Goal: Entertainment & Leisure: Consume media (video, audio)

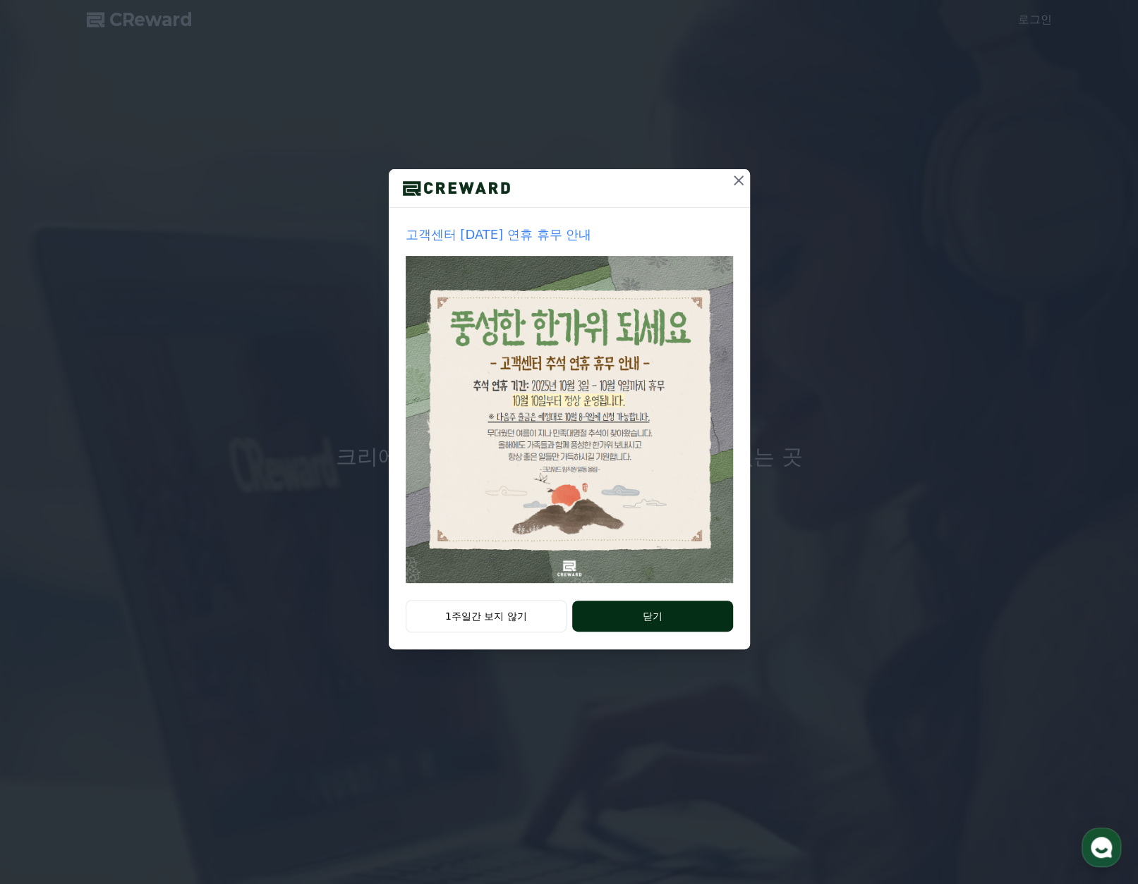
click at [639, 616] on button "닫기" at bounding box center [652, 616] width 160 height 31
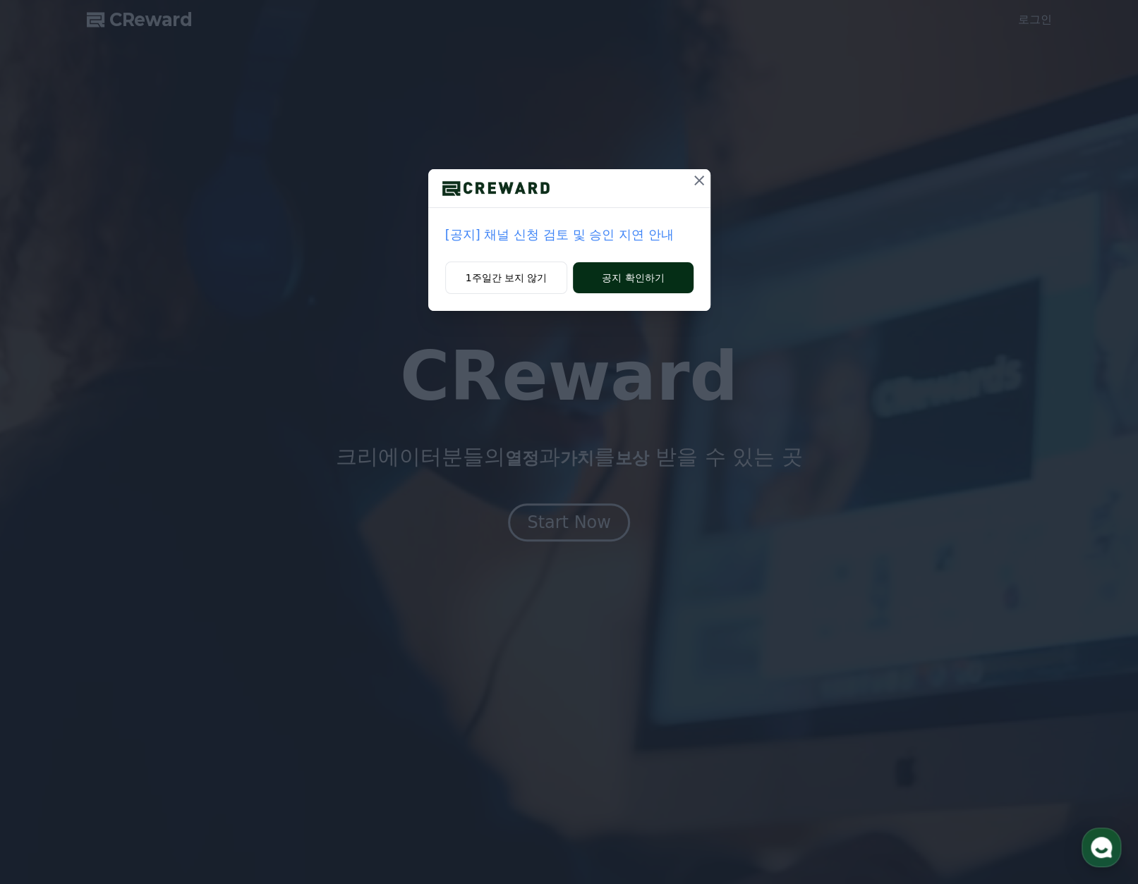
click at [633, 272] on button "공지 확인하기" at bounding box center [633, 277] width 120 height 31
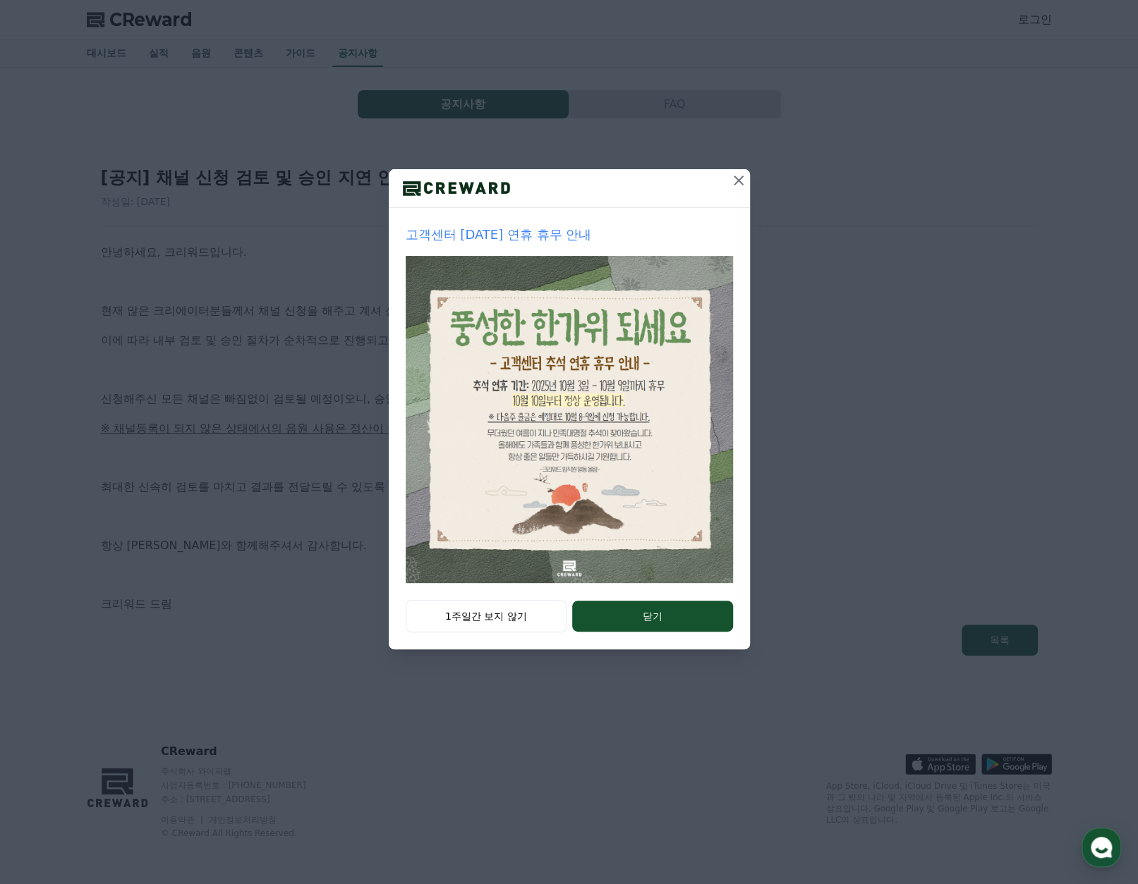
click at [514, 616] on button "1주일간 보지 않기" at bounding box center [487, 616] width 162 height 32
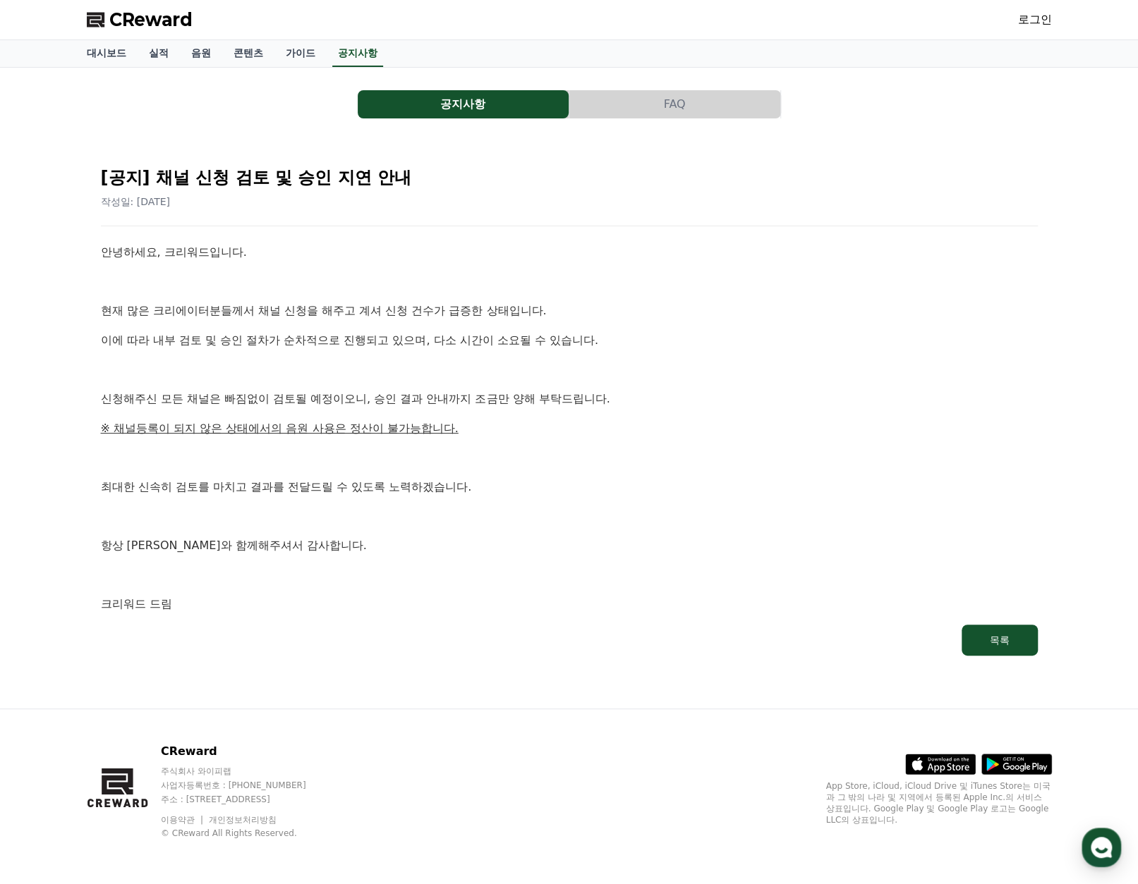
click at [1040, 28] on div "로그인" at bounding box center [1035, 19] width 34 height 23
click at [1036, 16] on link "로그인" at bounding box center [1035, 19] width 34 height 17
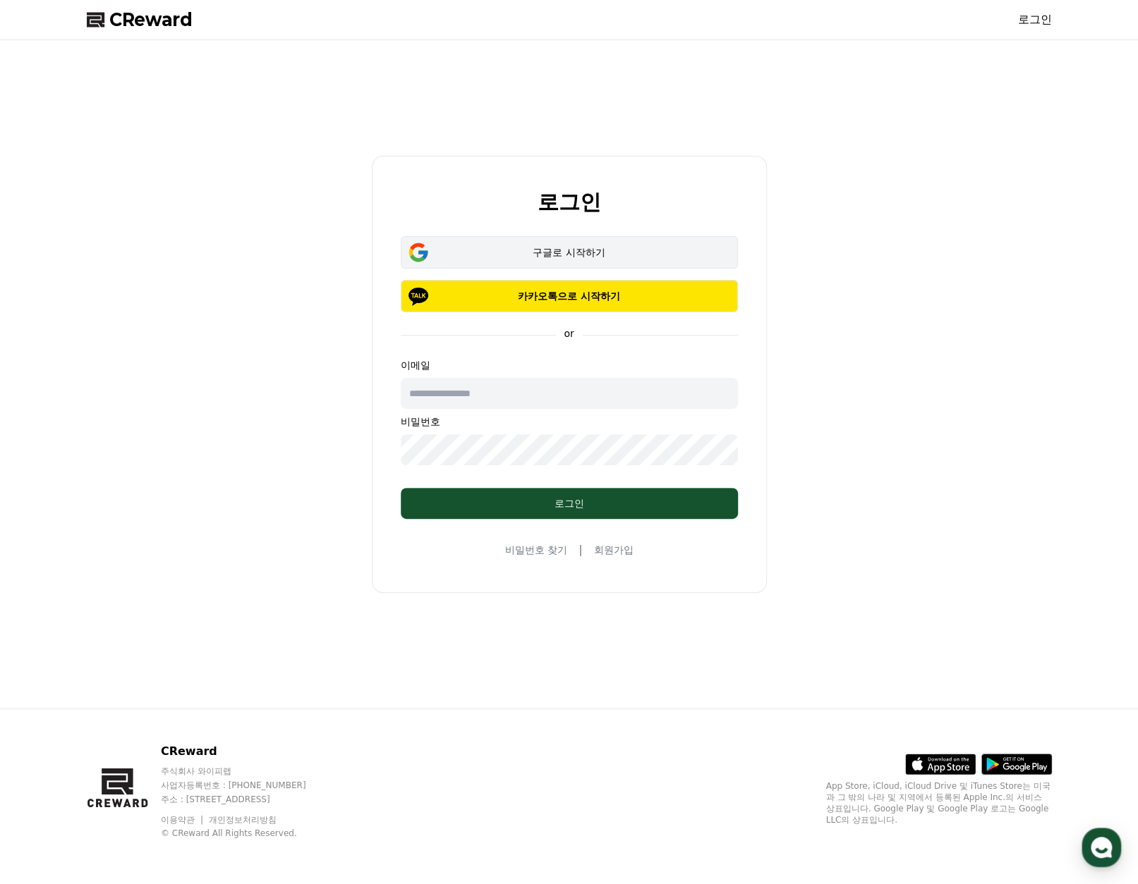
click at [573, 248] on div "구글로 시작하기" at bounding box center [569, 252] width 296 height 14
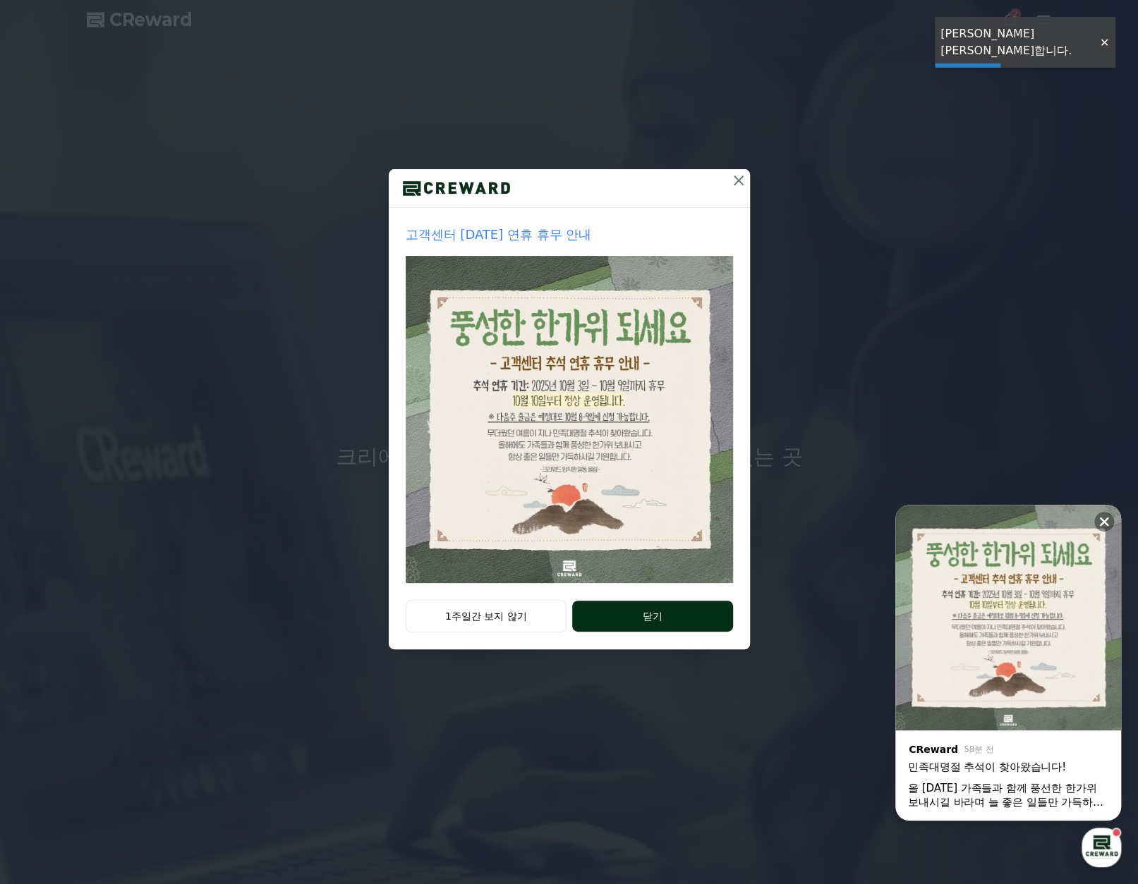
click at [609, 608] on button "닫기" at bounding box center [652, 616] width 160 height 31
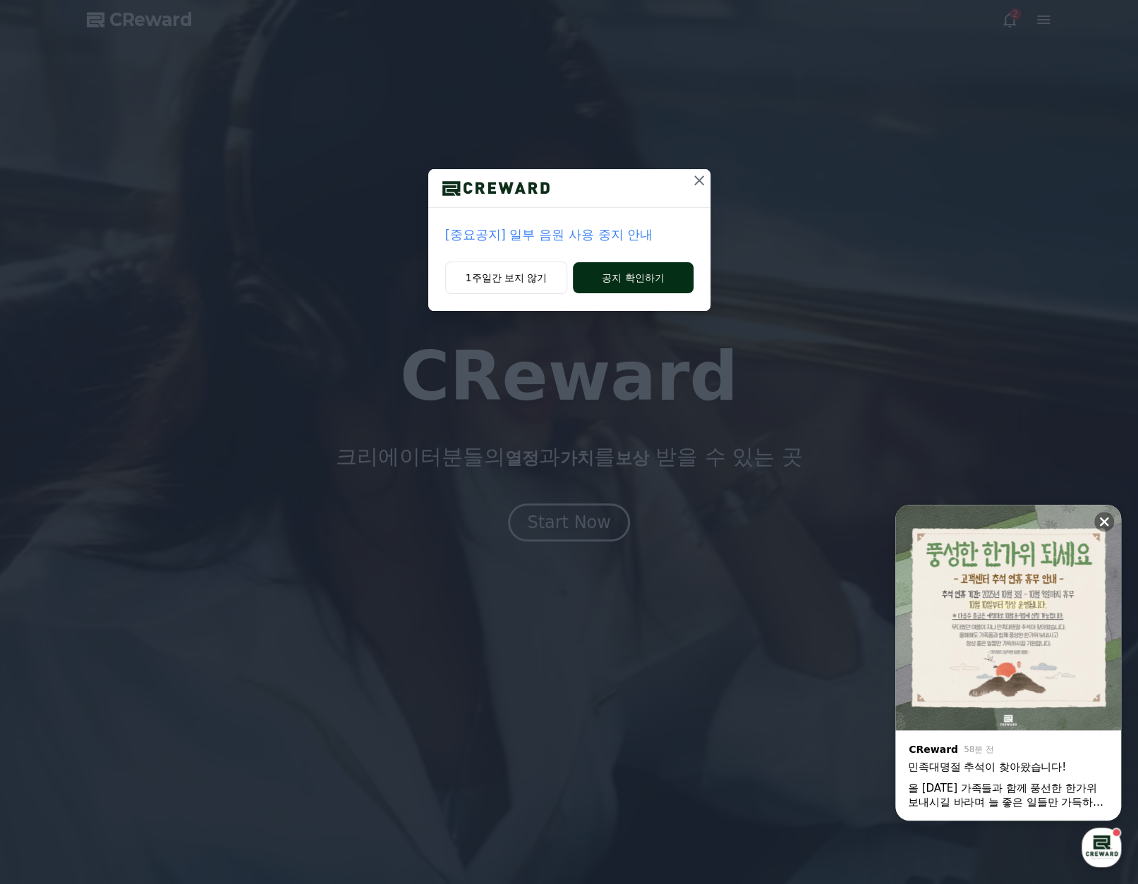
click at [640, 281] on button "공지 확인하기" at bounding box center [633, 277] width 120 height 31
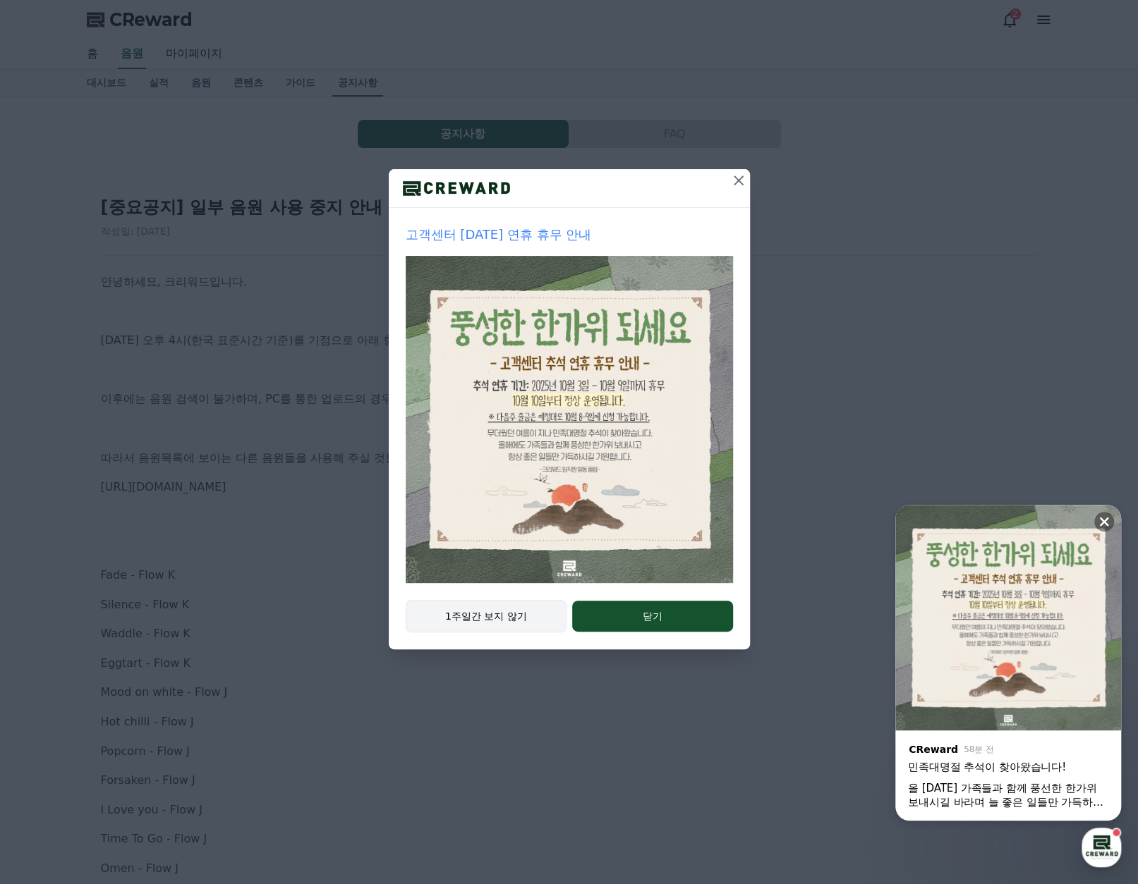
click at [511, 620] on button "1주일간 보지 않기" at bounding box center [487, 616] width 162 height 32
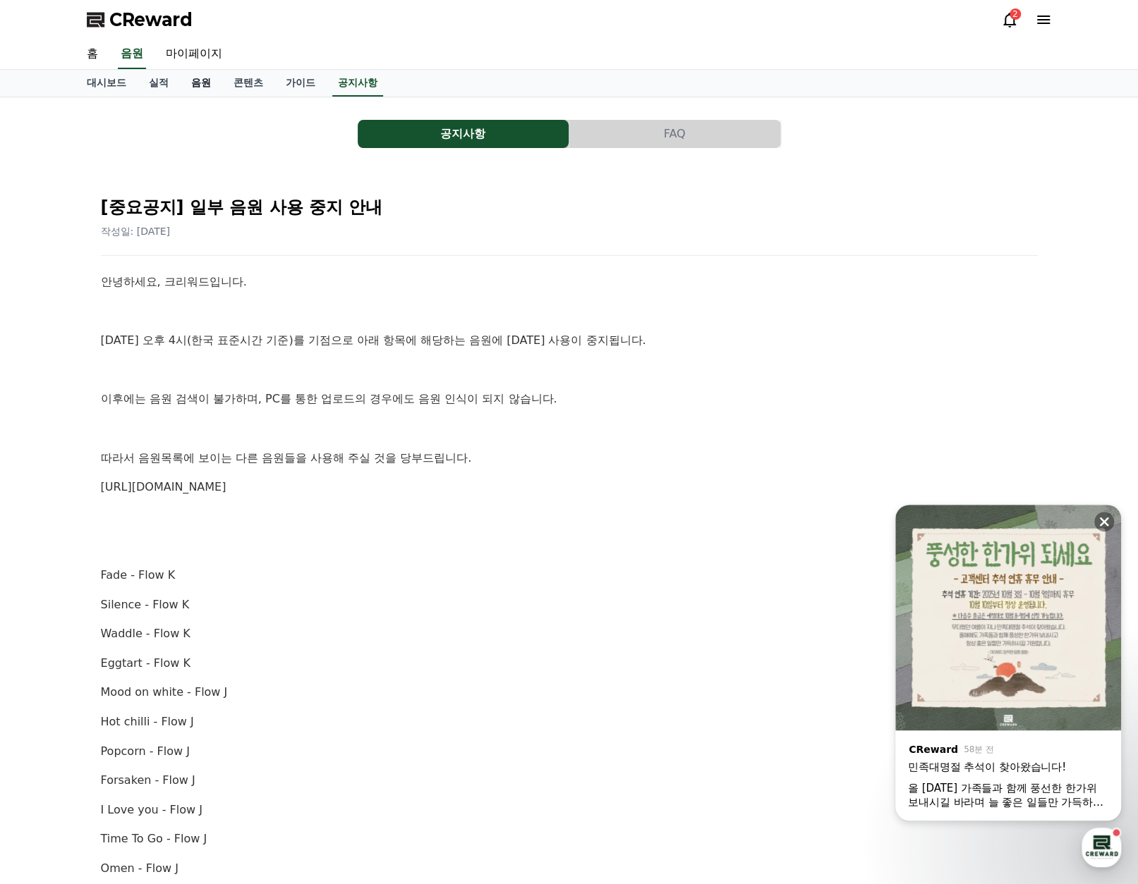
click at [190, 88] on link "음원" at bounding box center [201, 83] width 42 height 27
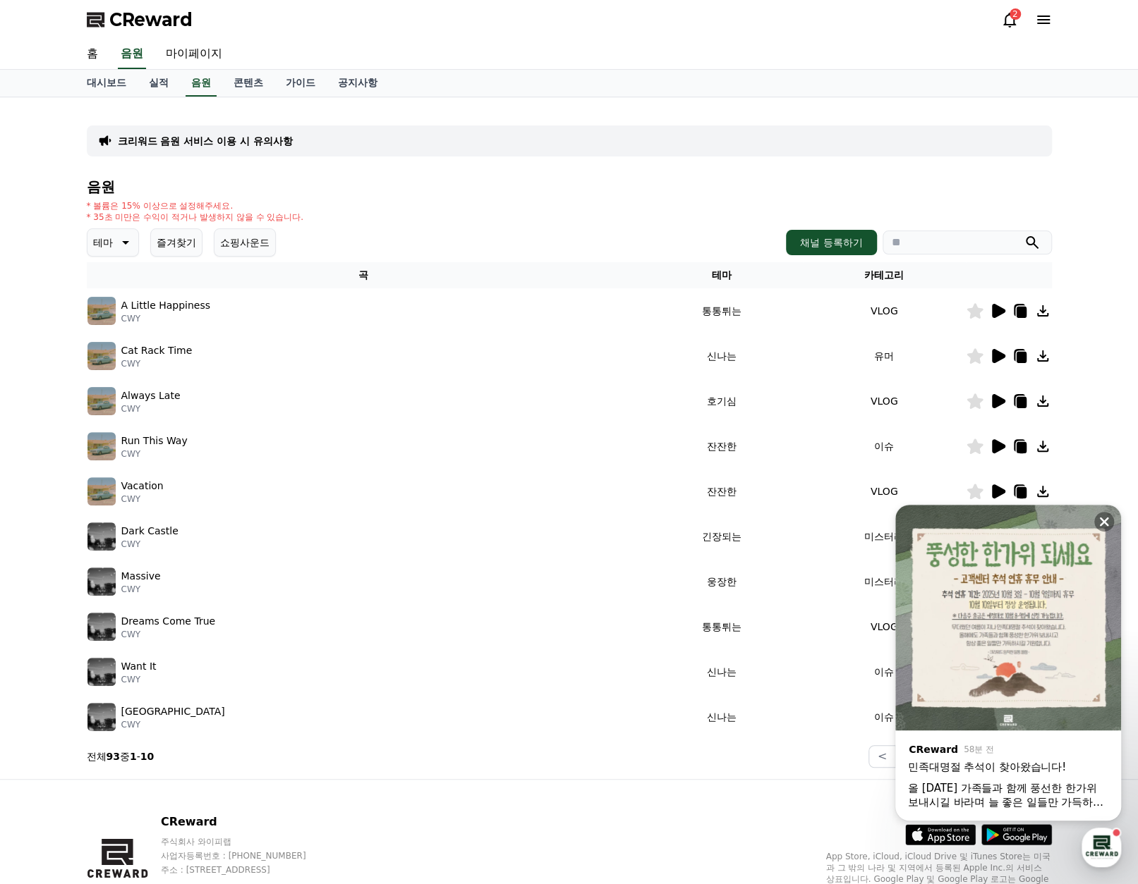
click at [109, 243] on p "테마" at bounding box center [103, 243] width 20 height 20
click at [114, 357] on button "호기심" at bounding box center [109, 353] width 41 height 31
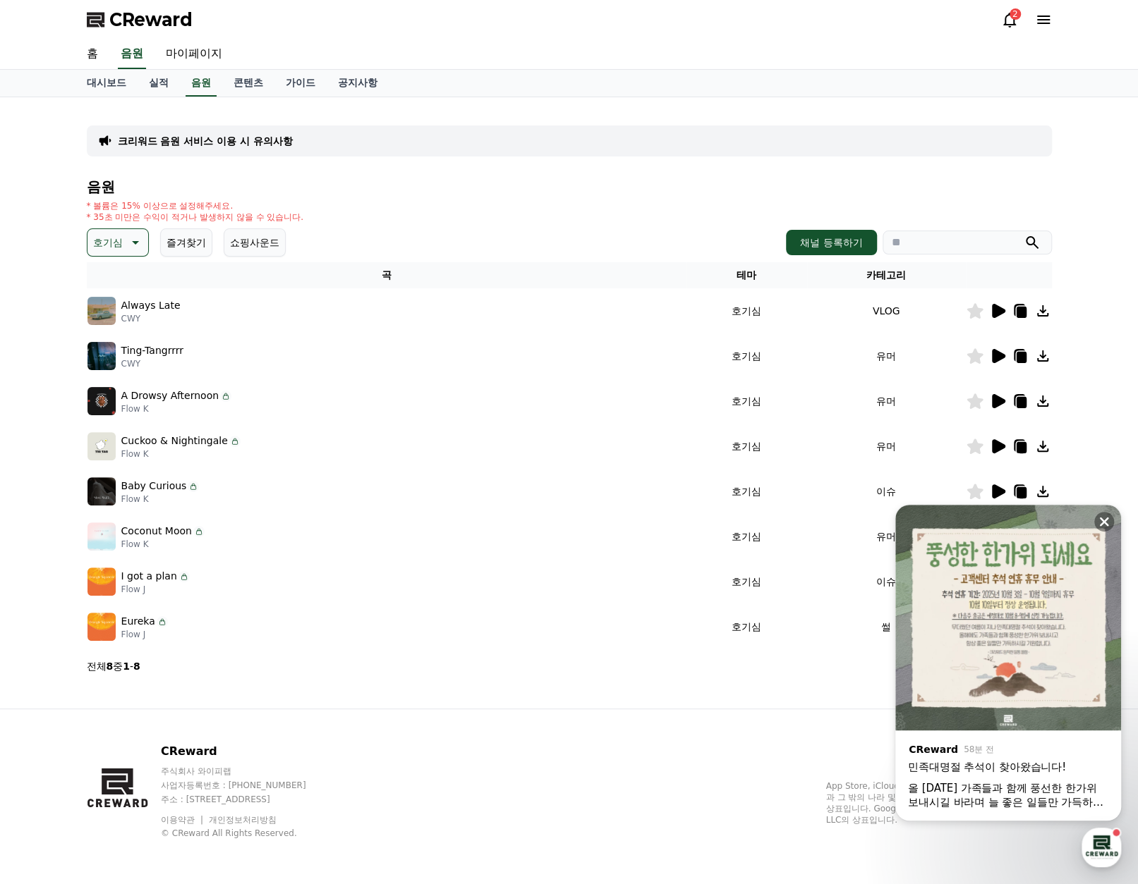
click at [993, 312] on icon at bounding box center [998, 311] width 13 height 14
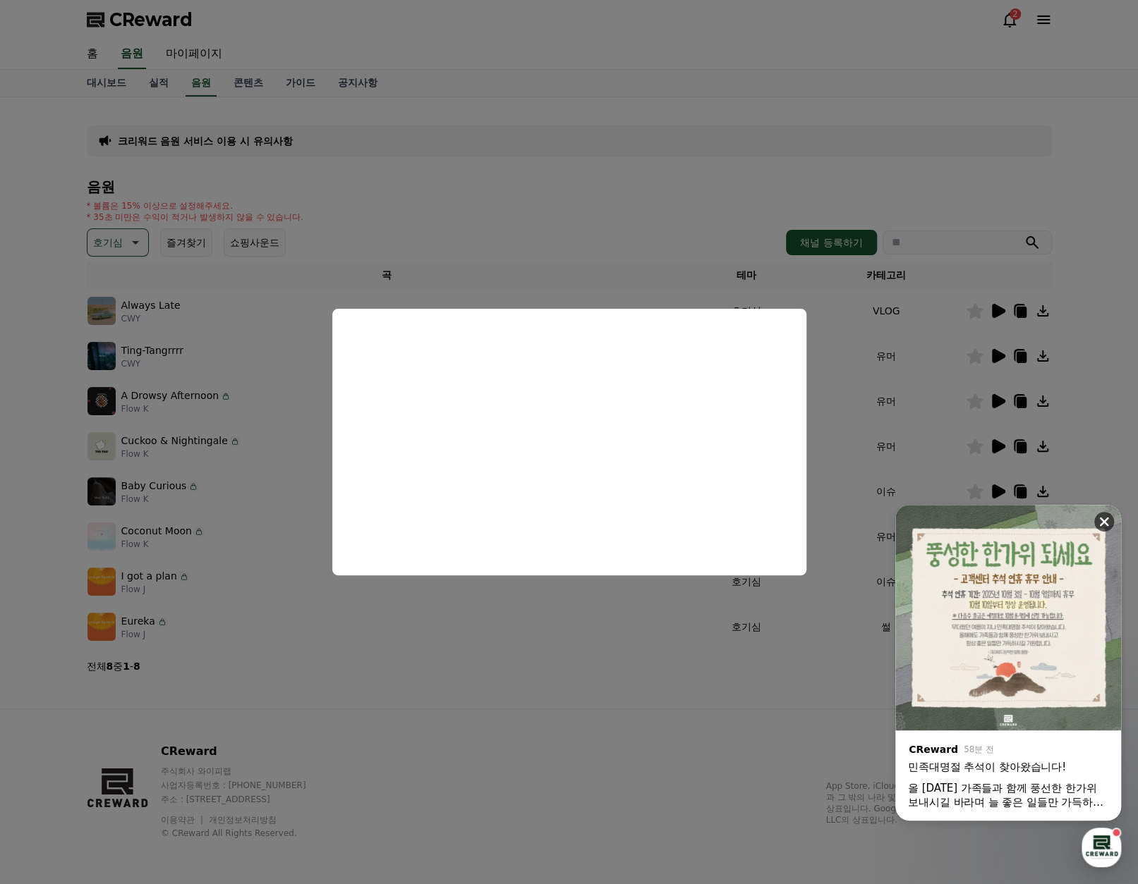
click at [1105, 521] on icon at bounding box center [1104, 522] width 9 height 9
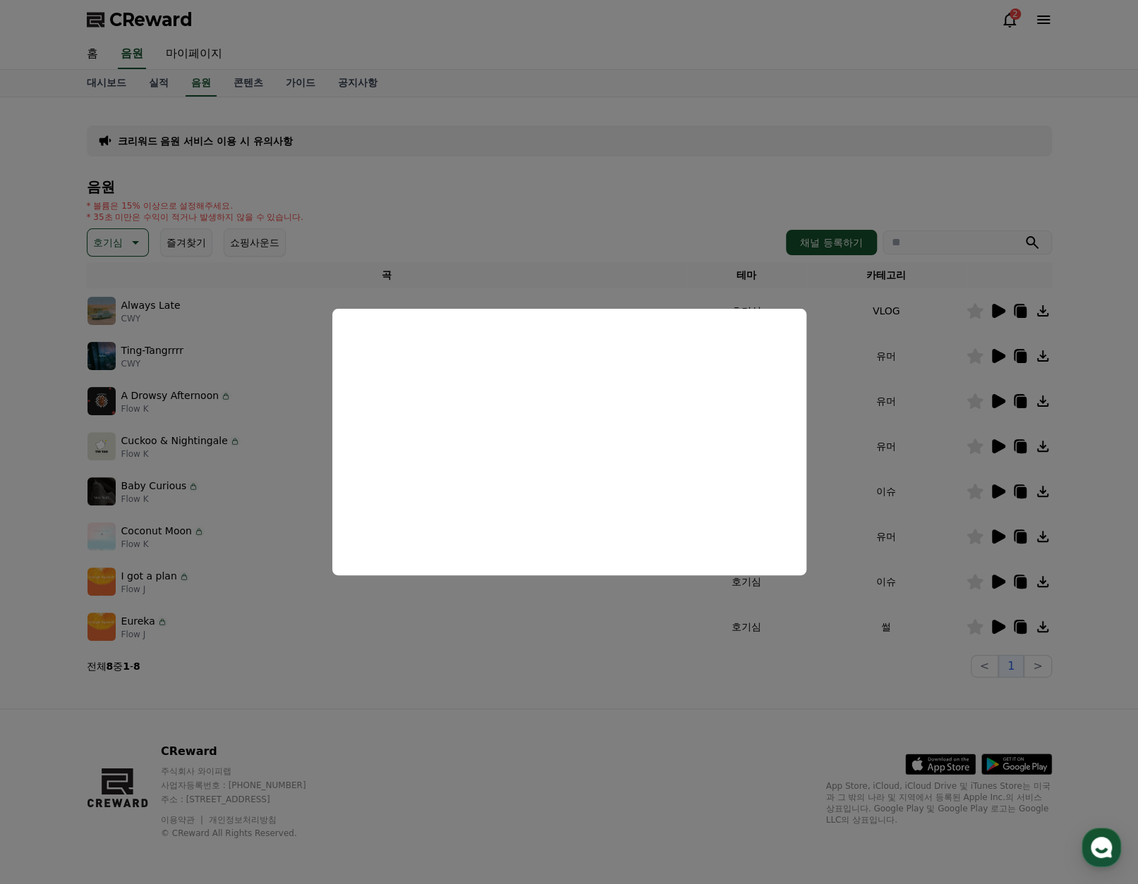
click at [861, 410] on button "close modal" at bounding box center [569, 442] width 1138 height 884
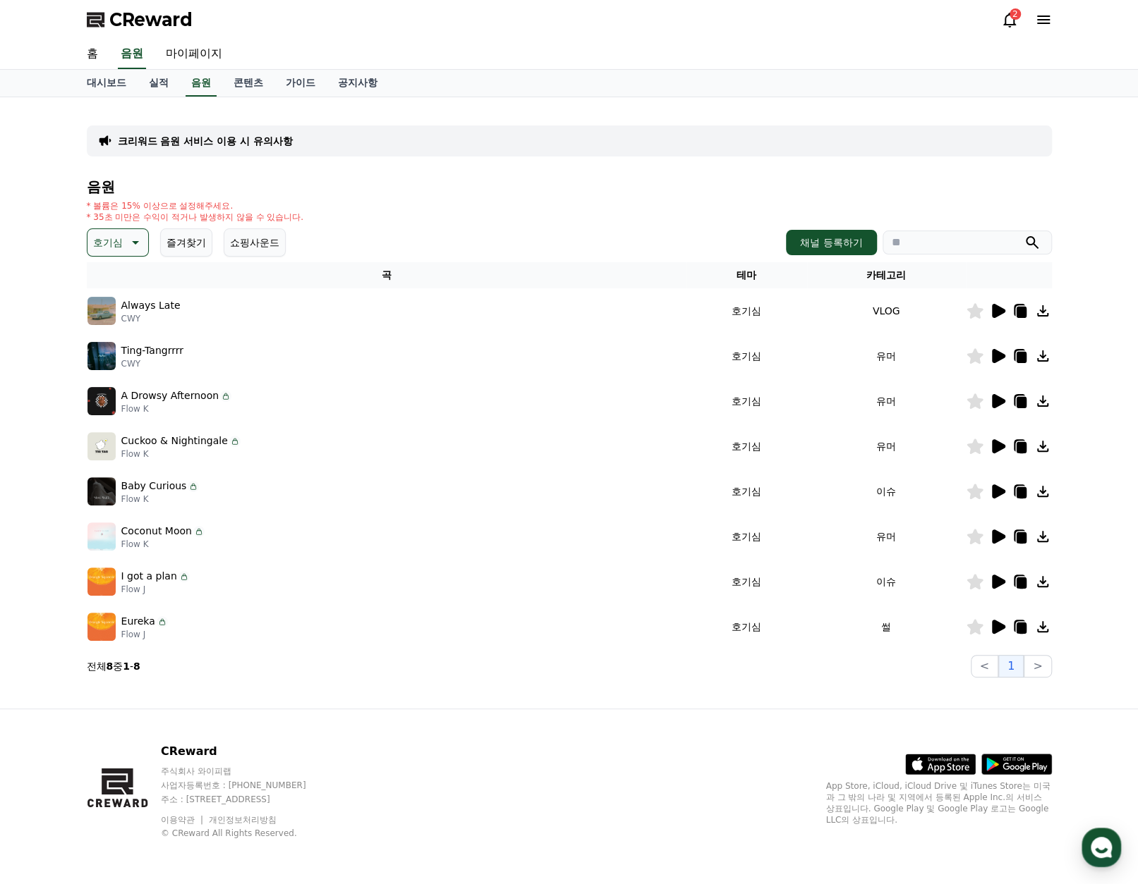
click at [997, 359] on icon at bounding box center [998, 356] width 13 height 14
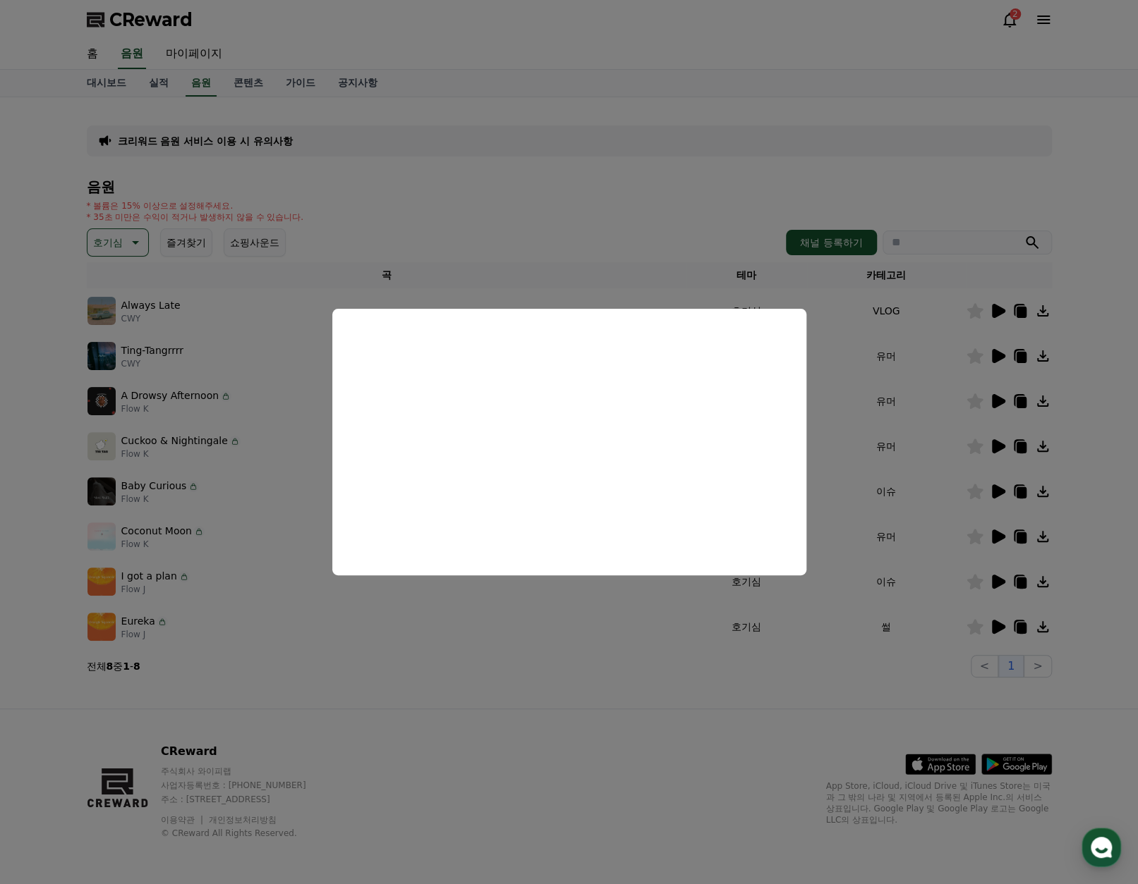
click at [851, 530] on button "close modal" at bounding box center [569, 442] width 1138 height 884
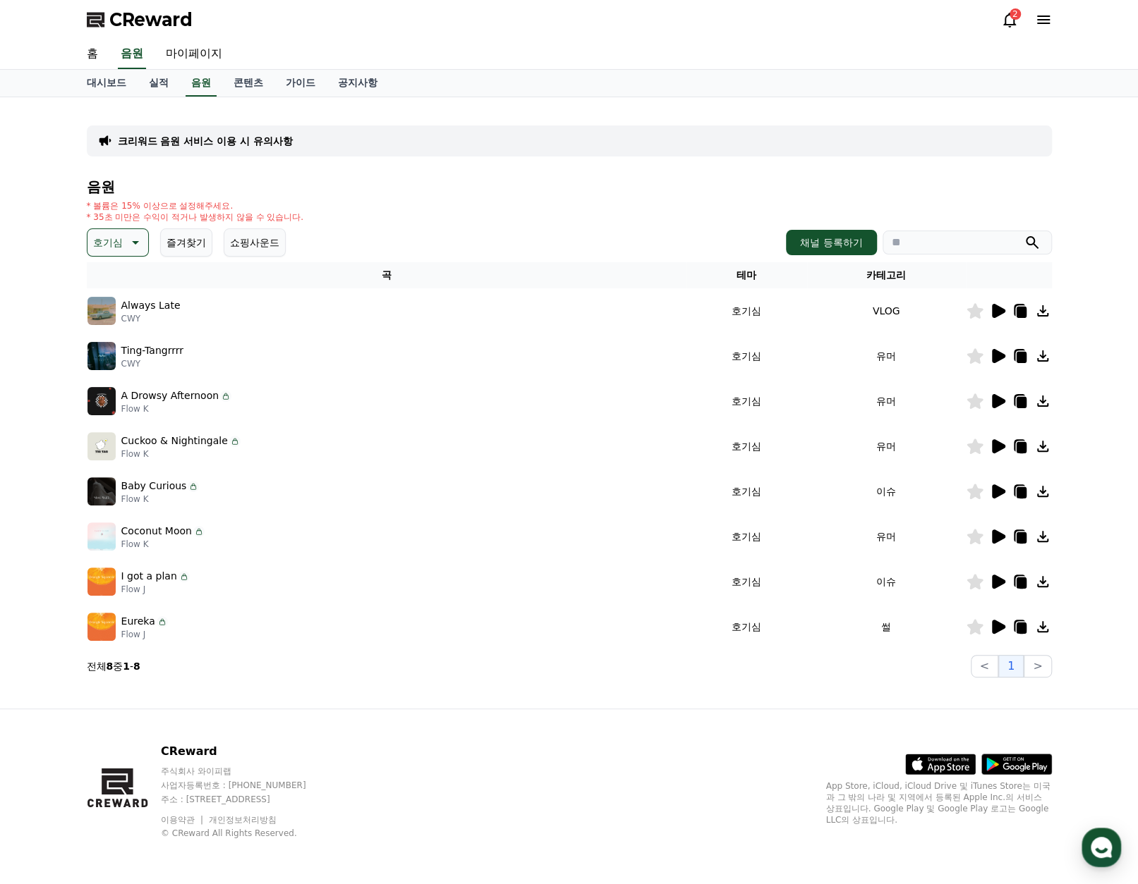
click at [585, 448] on div "Cuckoo & Nightingale Flow K" at bounding box center [386, 446] width 598 height 28
click at [609, 457] on div "Cuckoo & Nightingale Flow K" at bounding box center [386, 446] width 598 height 28
click at [1000, 359] on icon at bounding box center [997, 356] width 17 height 17
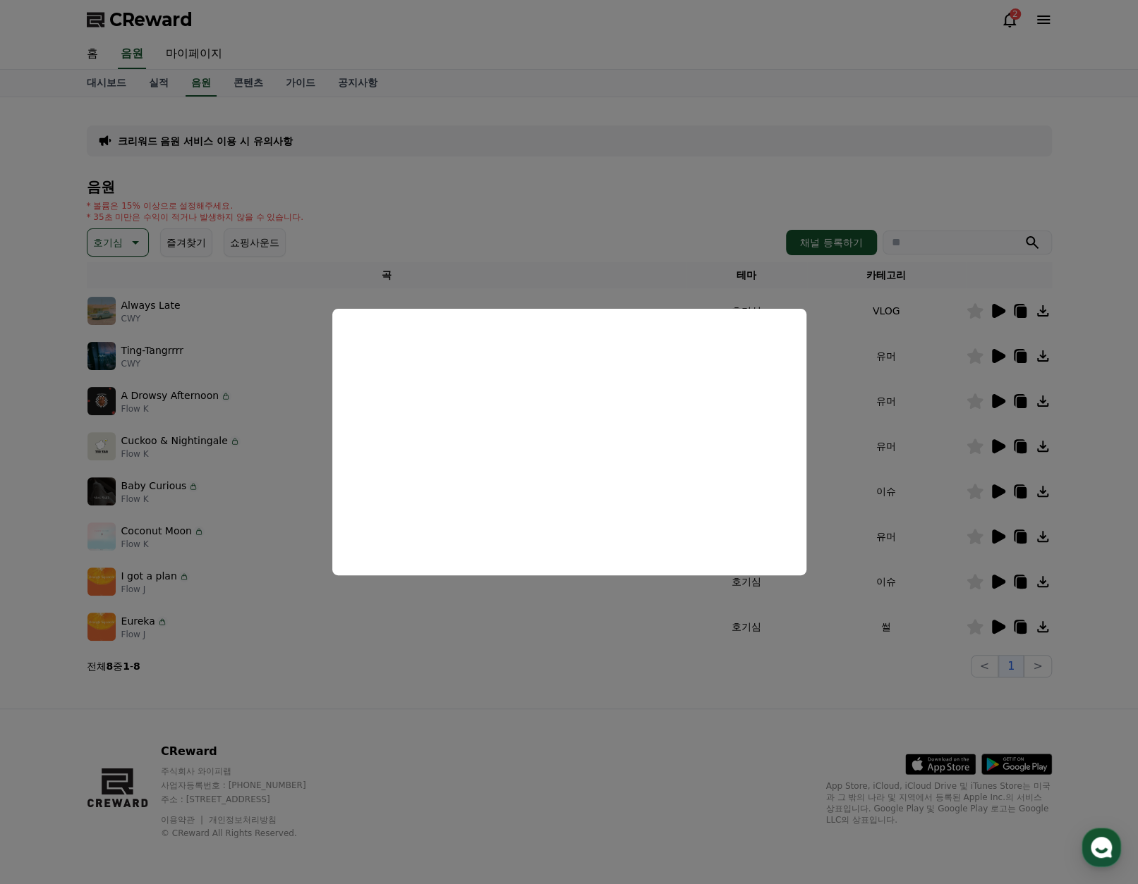
click at [1001, 403] on button "close modal" at bounding box center [569, 442] width 1138 height 884
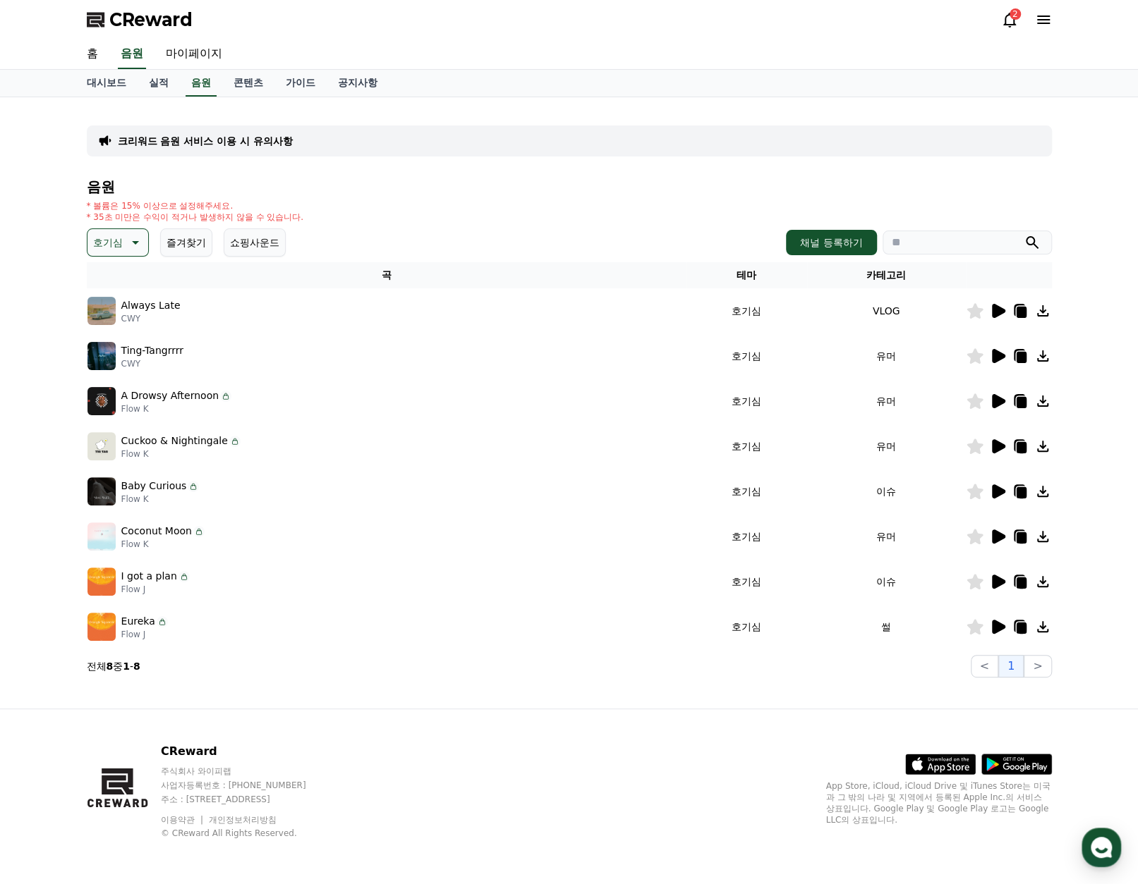
click at [997, 403] on icon at bounding box center [998, 401] width 13 height 14
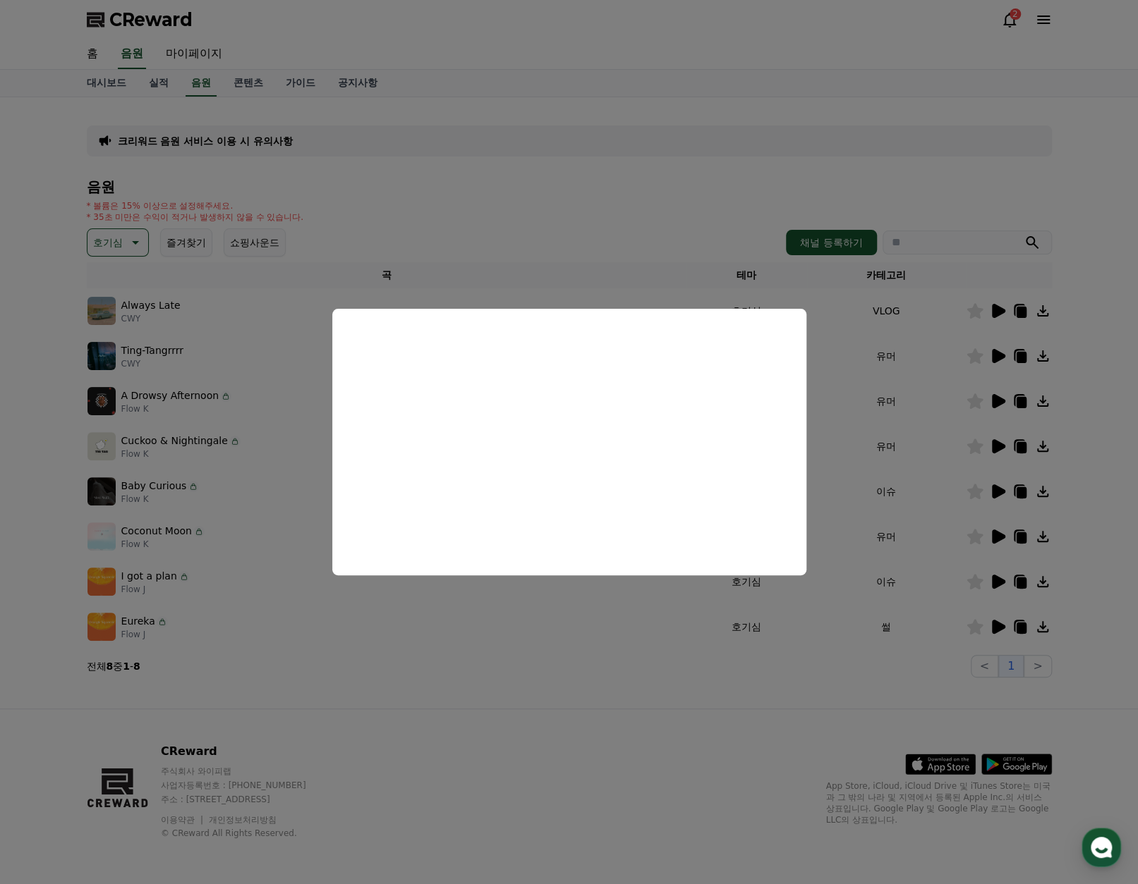
click at [851, 445] on button "close modal" at bounding box center [569, 442] width 1138 height 884
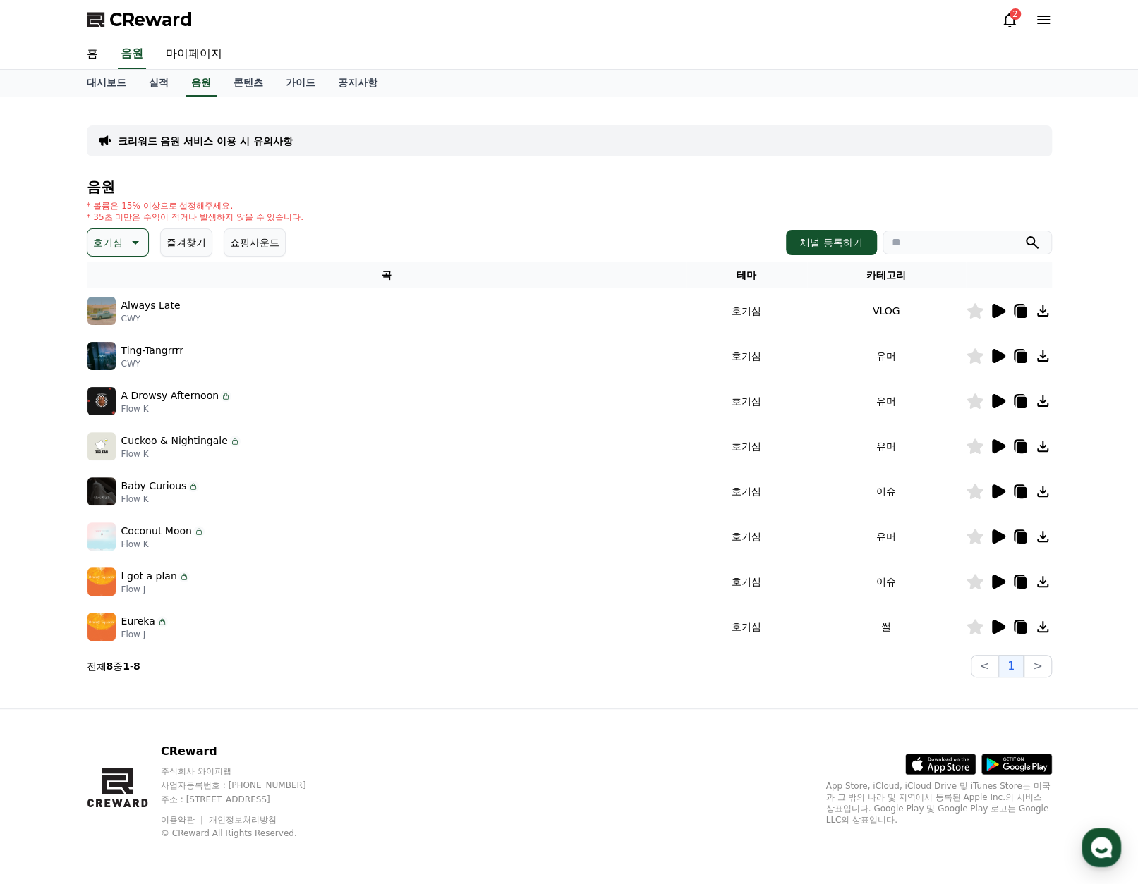
click at [1004, 499] on td at bounding box center [1009, 491] width 86 height 45
click at [999, 487] on icon at bounding box center [998, 492] width 13 height 14
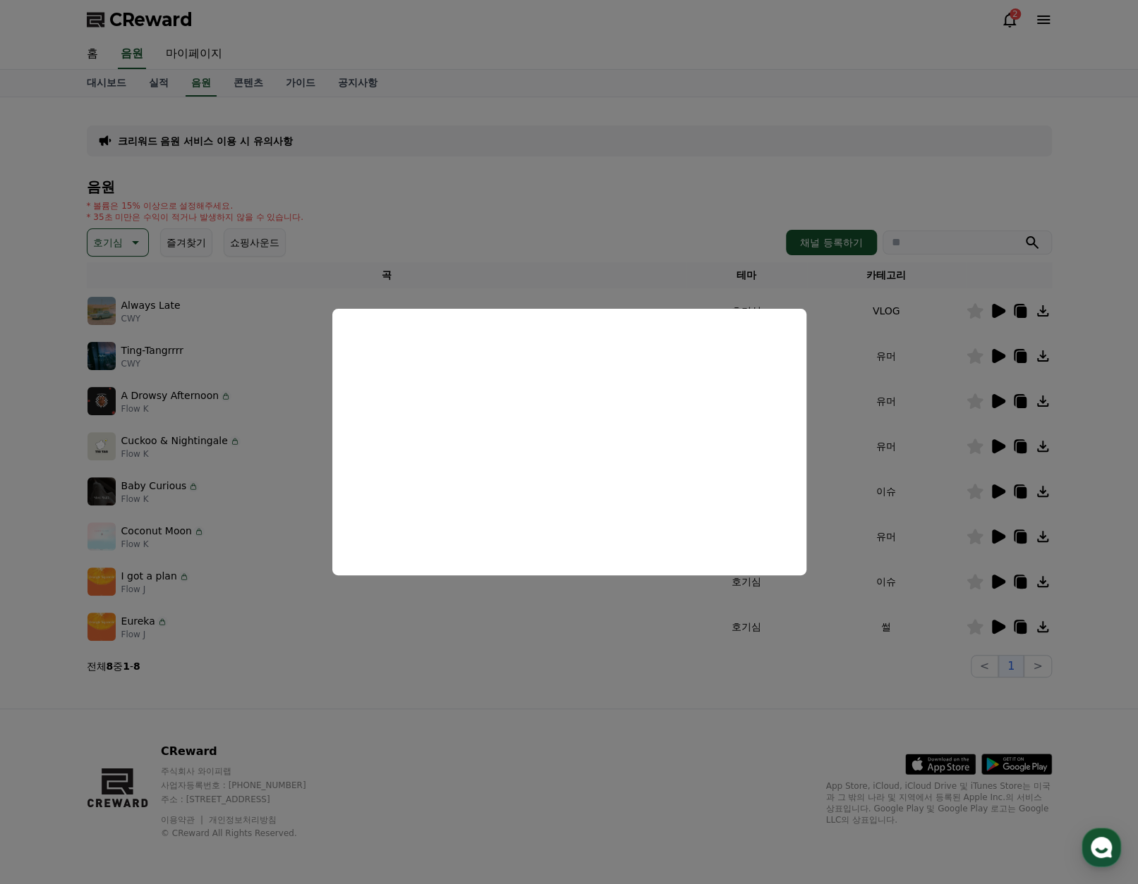
click at [907, 549] on button "close modal" at bounding box center [569, 442] width 1138 height 884
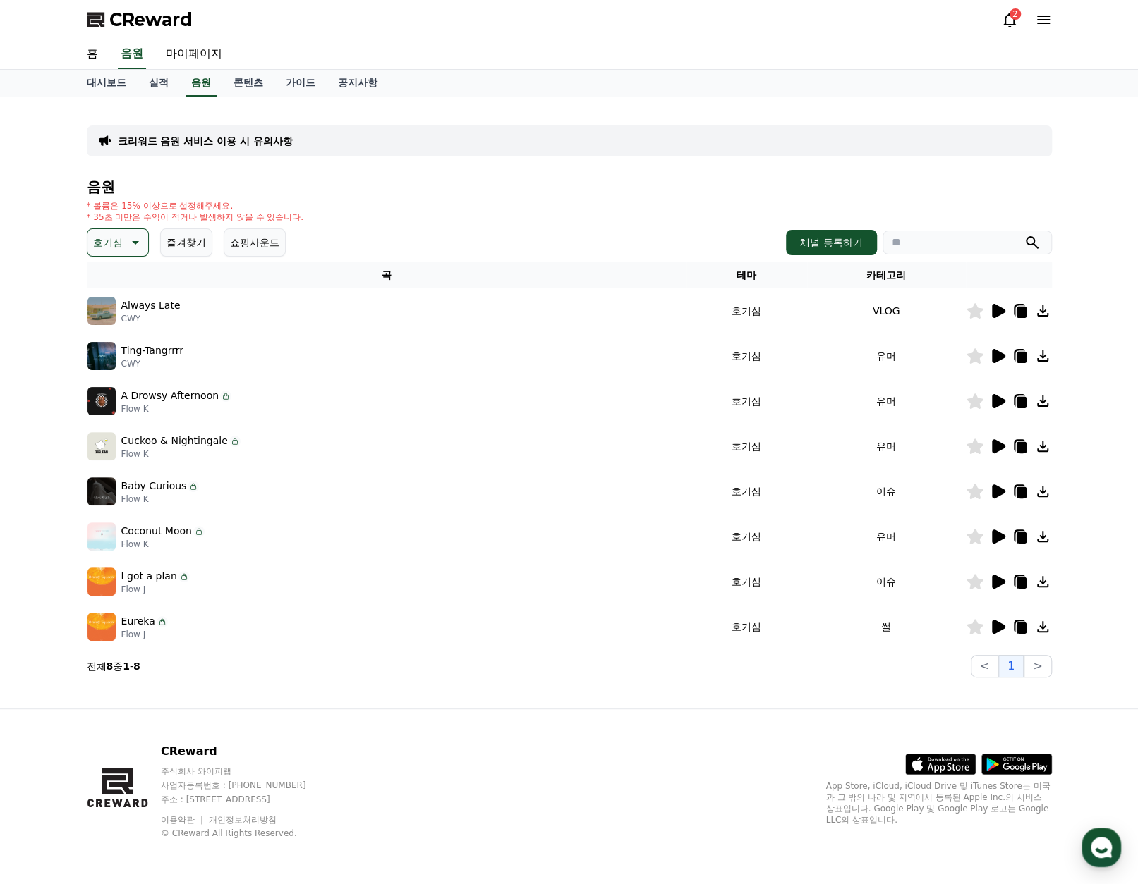
click at [999, 538] on icon at bounding box center [998, 537] width 13 height 14
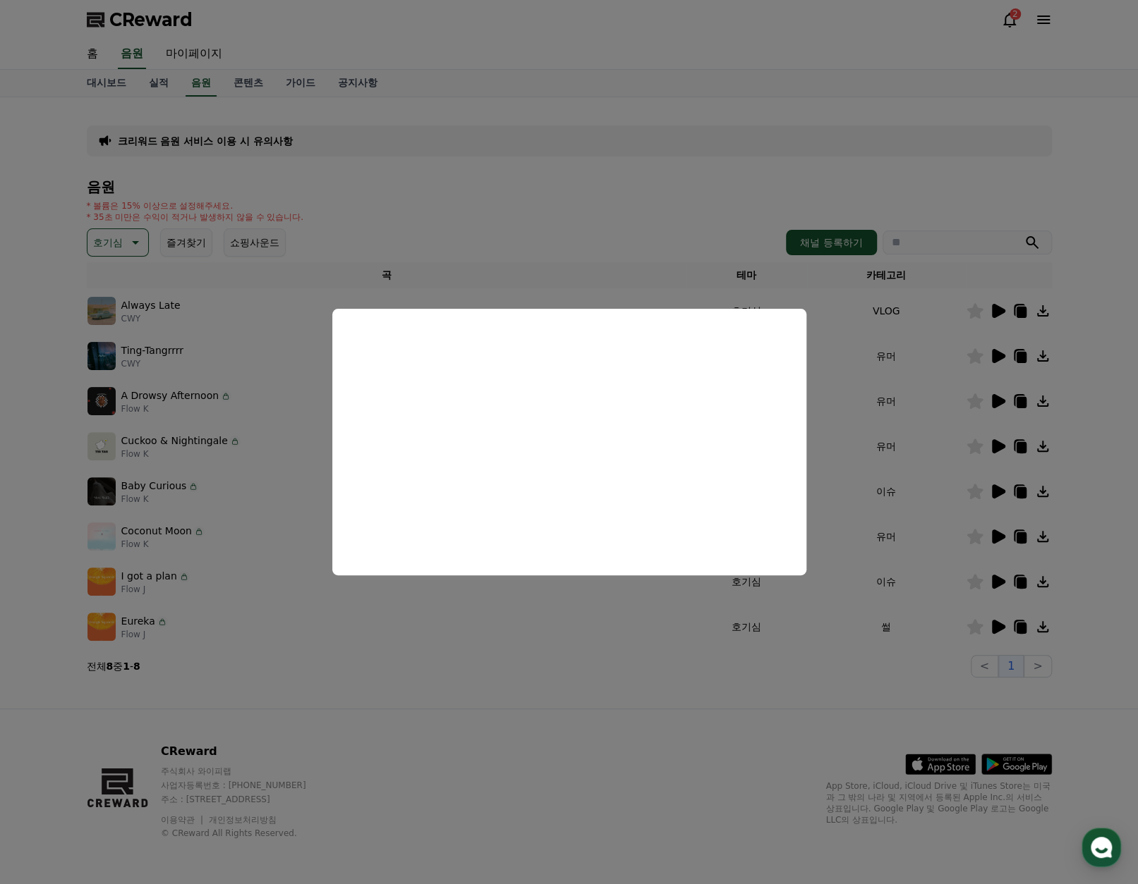
drag, startPoint x: 919, startPoint y: 554, endPoint x: 966, endPoint y: 579, distance: 52.7
click at [920, 554] on button "close modal" at bounding box center [569, 442] width 1138 height 884
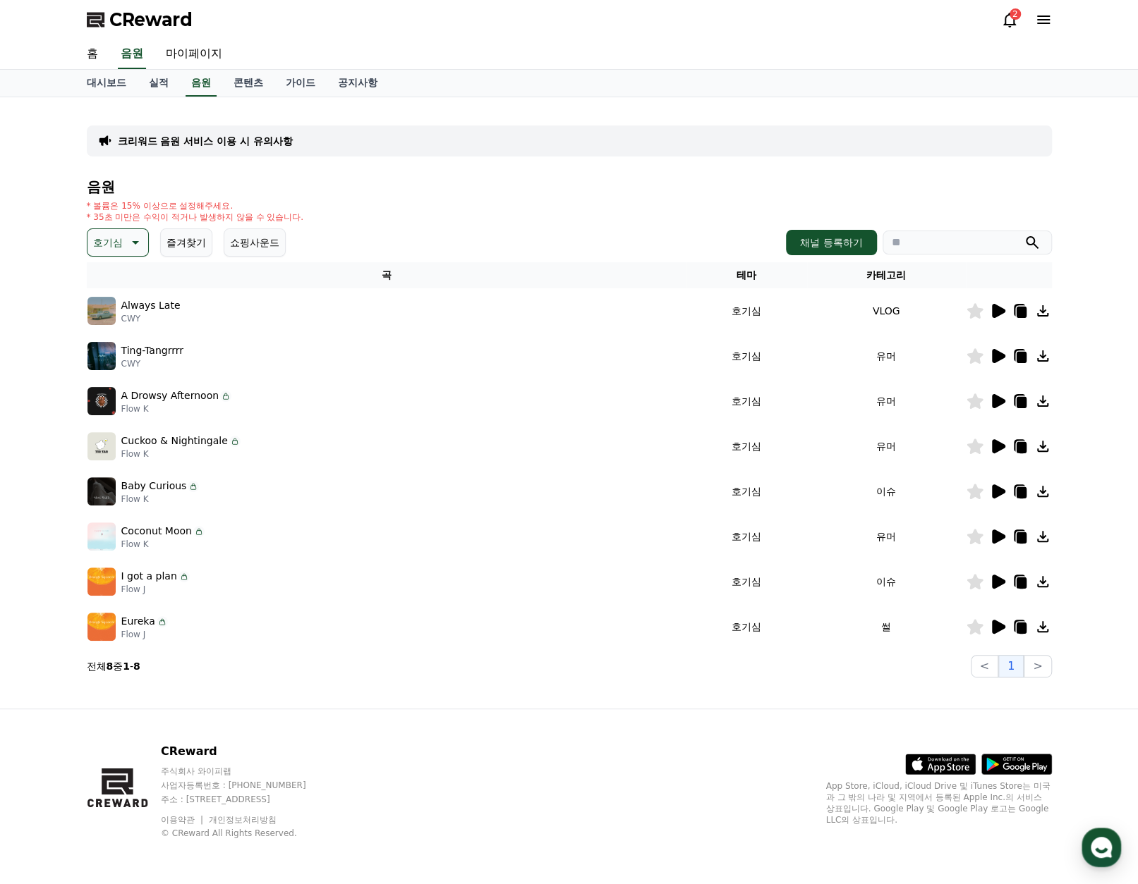
click at [998, 588] on icon at bounding box center [997, 581] width 17 height 17
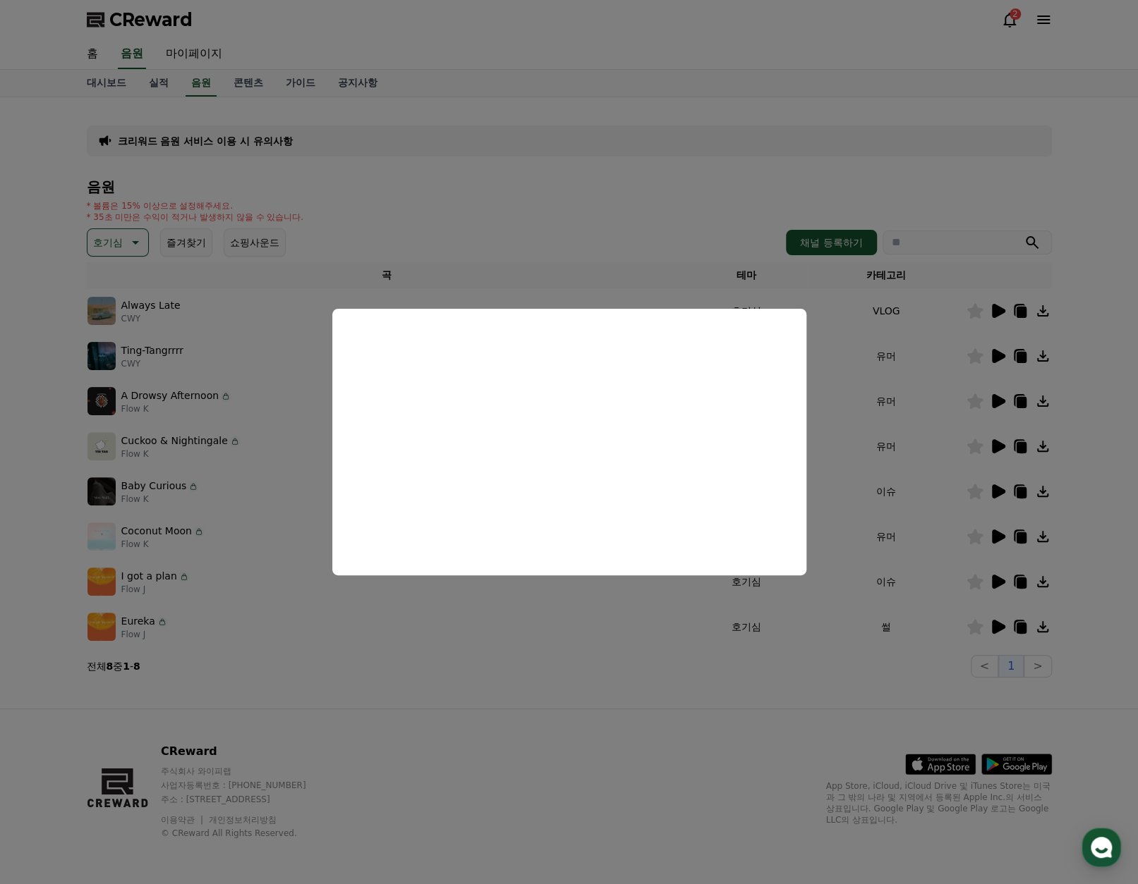
click at [846, 627] on button "close modal" at bounding box center [569, 442] width 1138 height 884
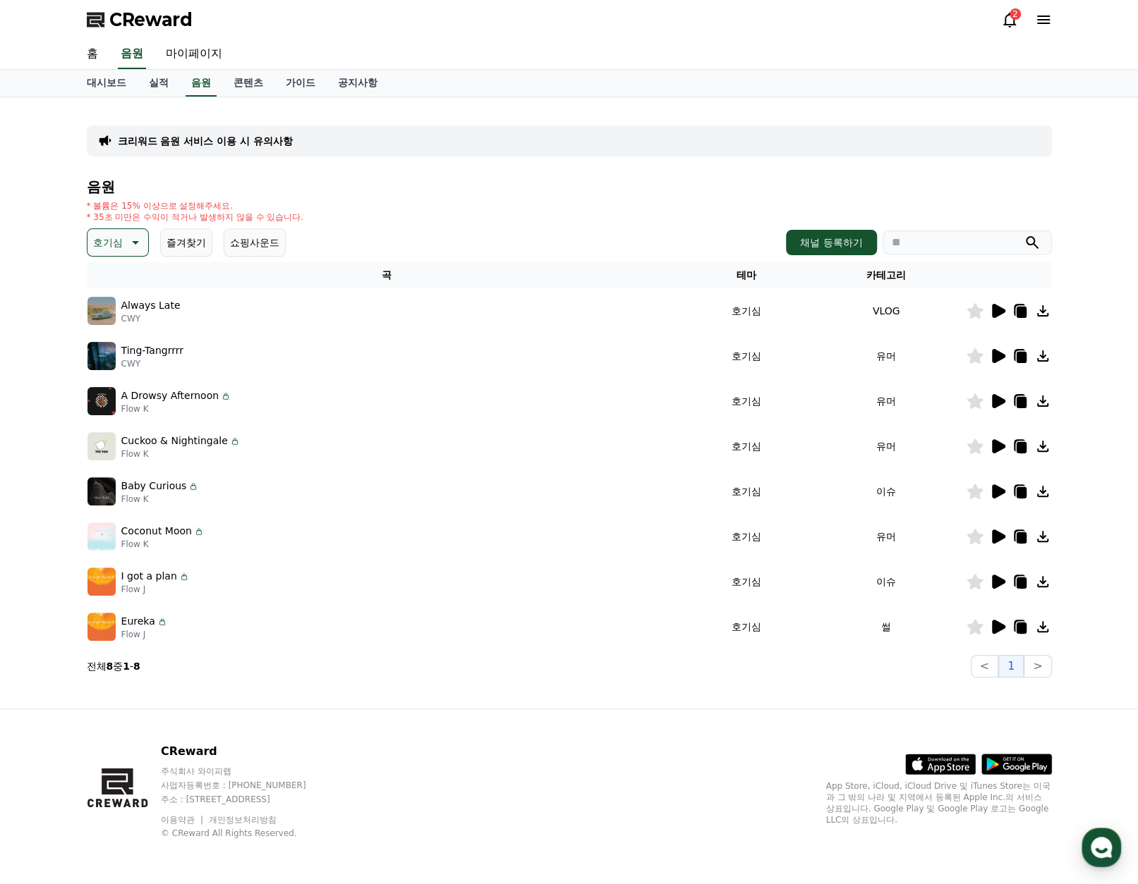
click at [994, 633] on icon at bounding box center [998, 627] width 13 height 14
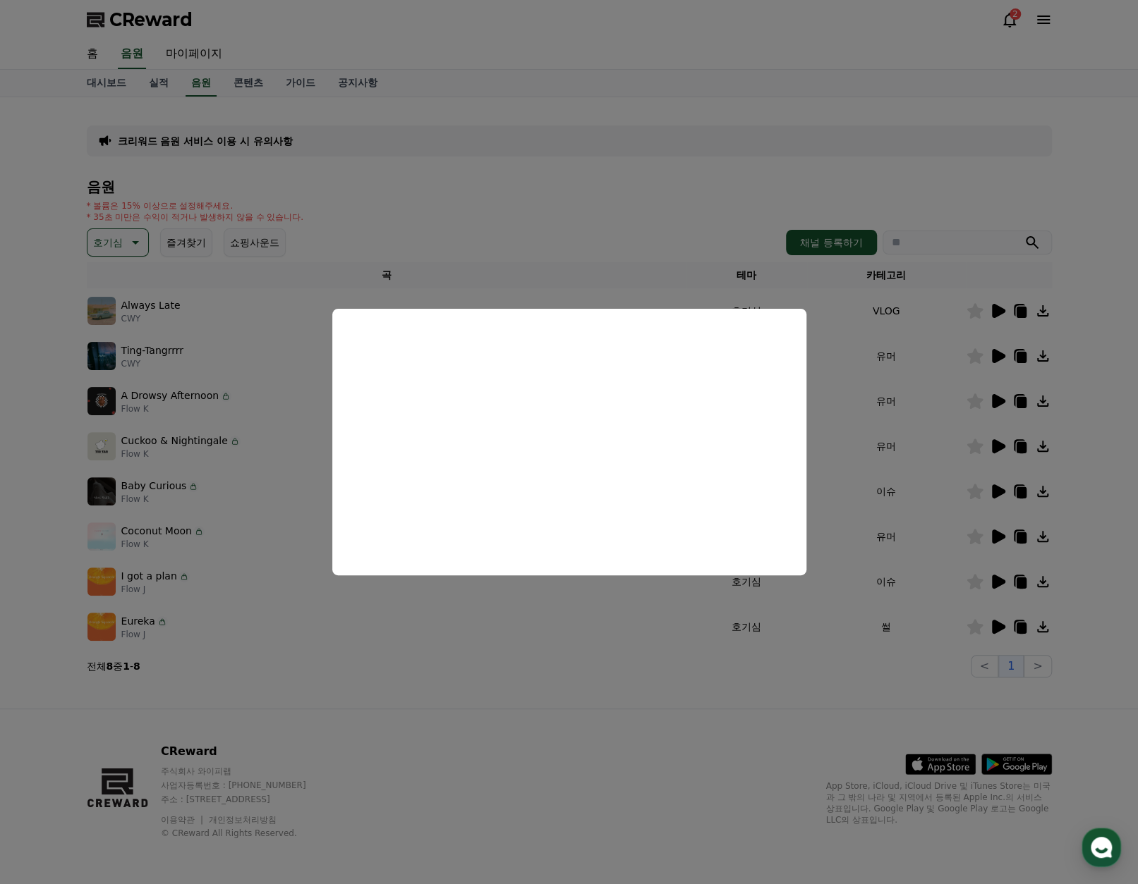
click at [649, 226] on button "close modal" at bounding box center [569, 442] width 1138 height 884
click at [123, 229] on button "호기심" at bounding box center [118, 243] width 62 height 28
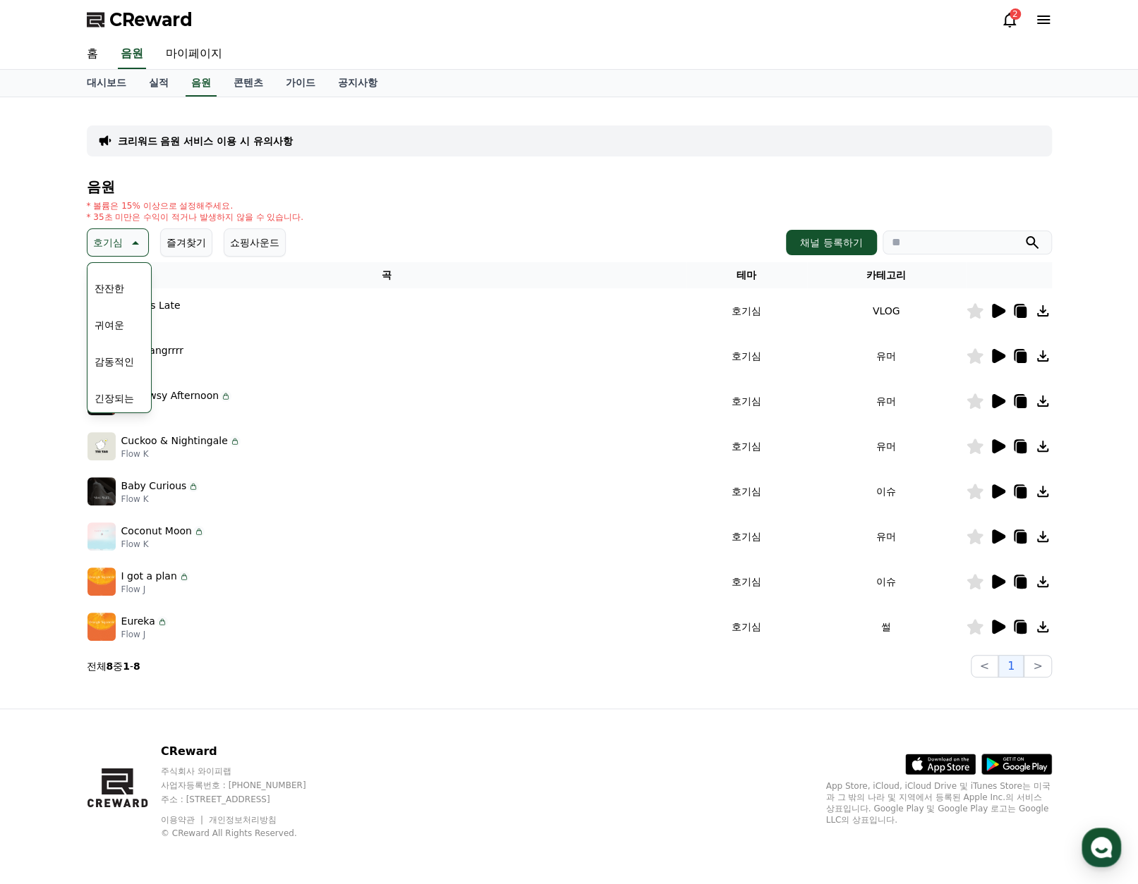
scroll to position [564, 0]
click at [121, 300] on button "귀여운" at bounding box center [109, 302] width 41 height 31
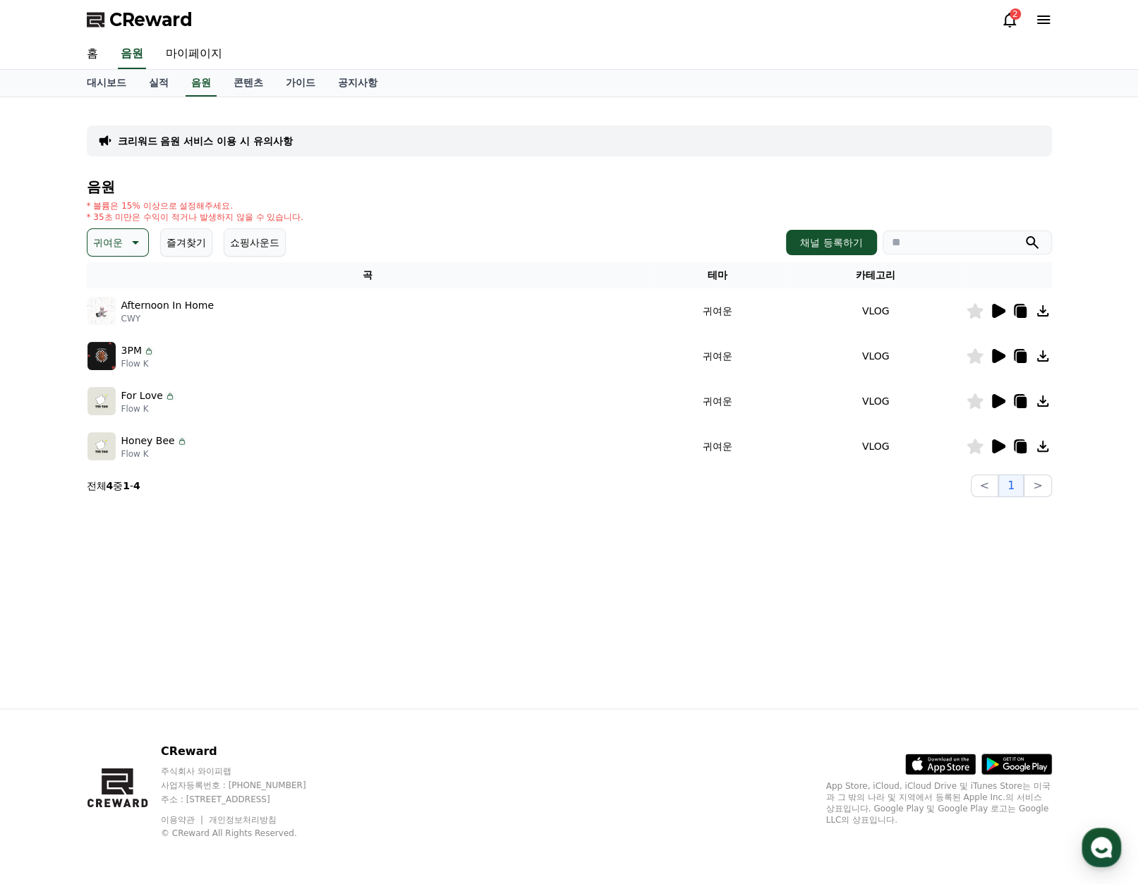
click at [994, 310] on icon at bounding box center [998, 311] width 13 height 14
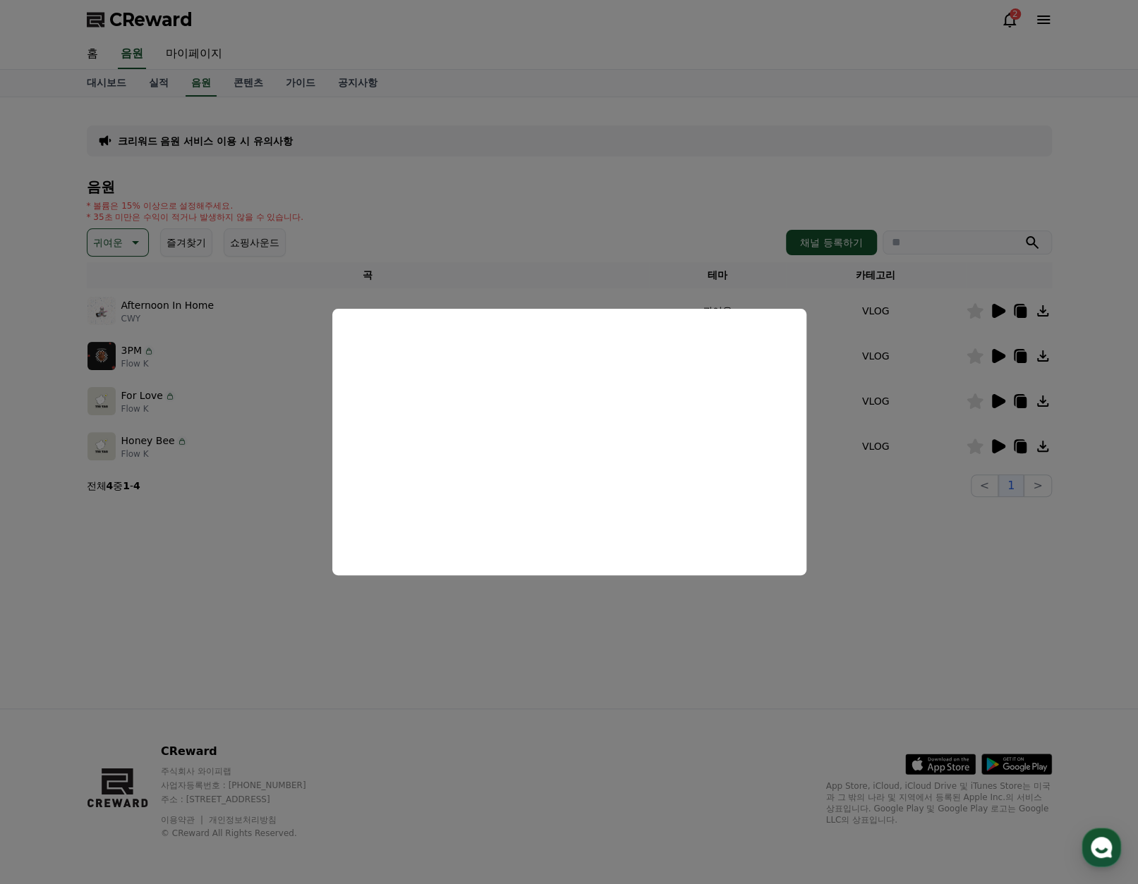
click at [850, 446] on button "close modal" at bounding box center [569, 442] width 1138 height 884
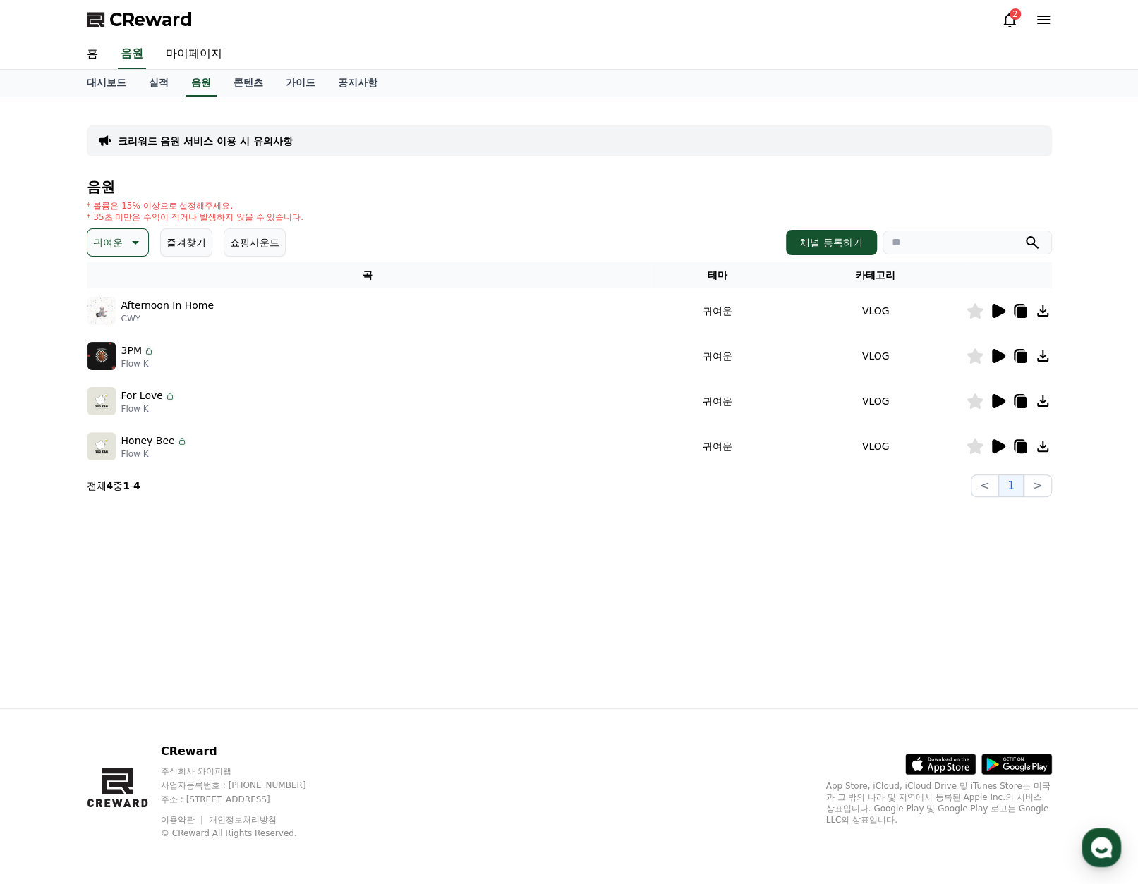
click at [992, 352] on icon at bounding box center [998, 356] width 13 height 14
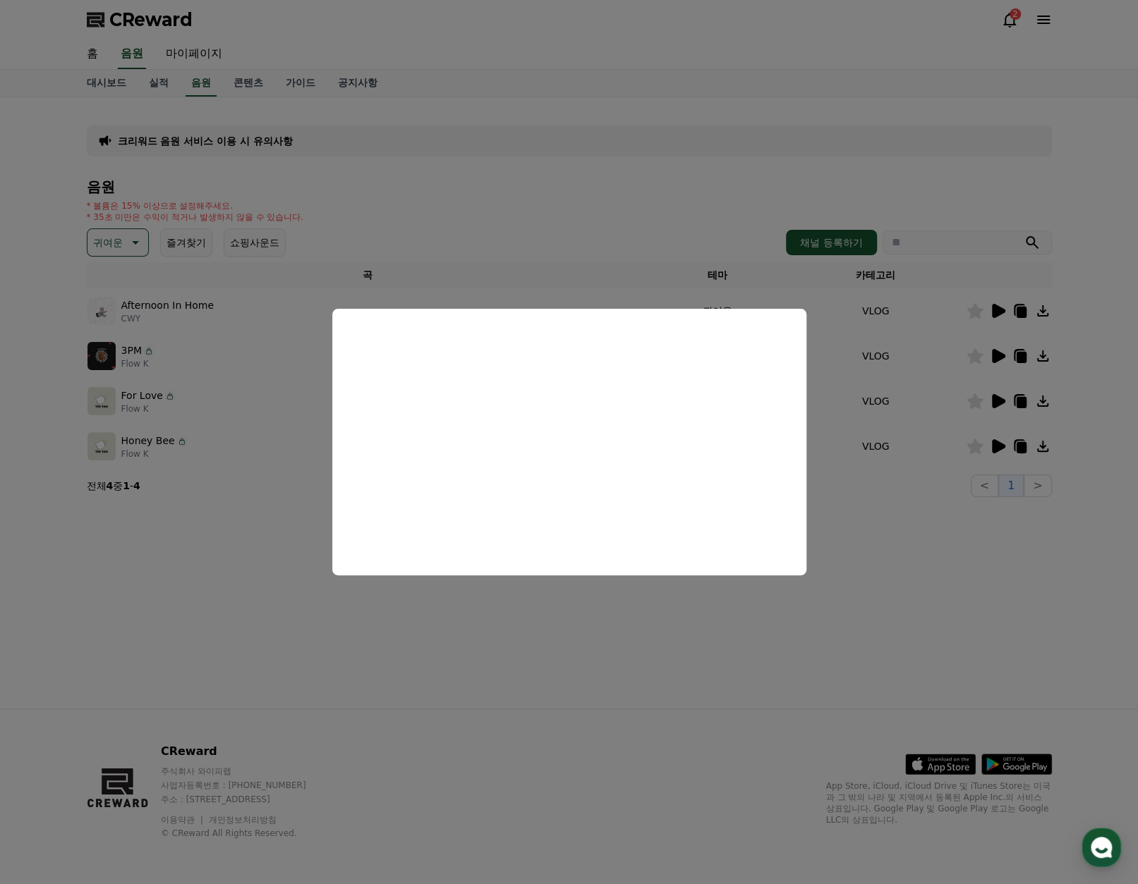
click at [987, 401] on button "close modal" at bounding box center [569, 442] width 1138 height 884
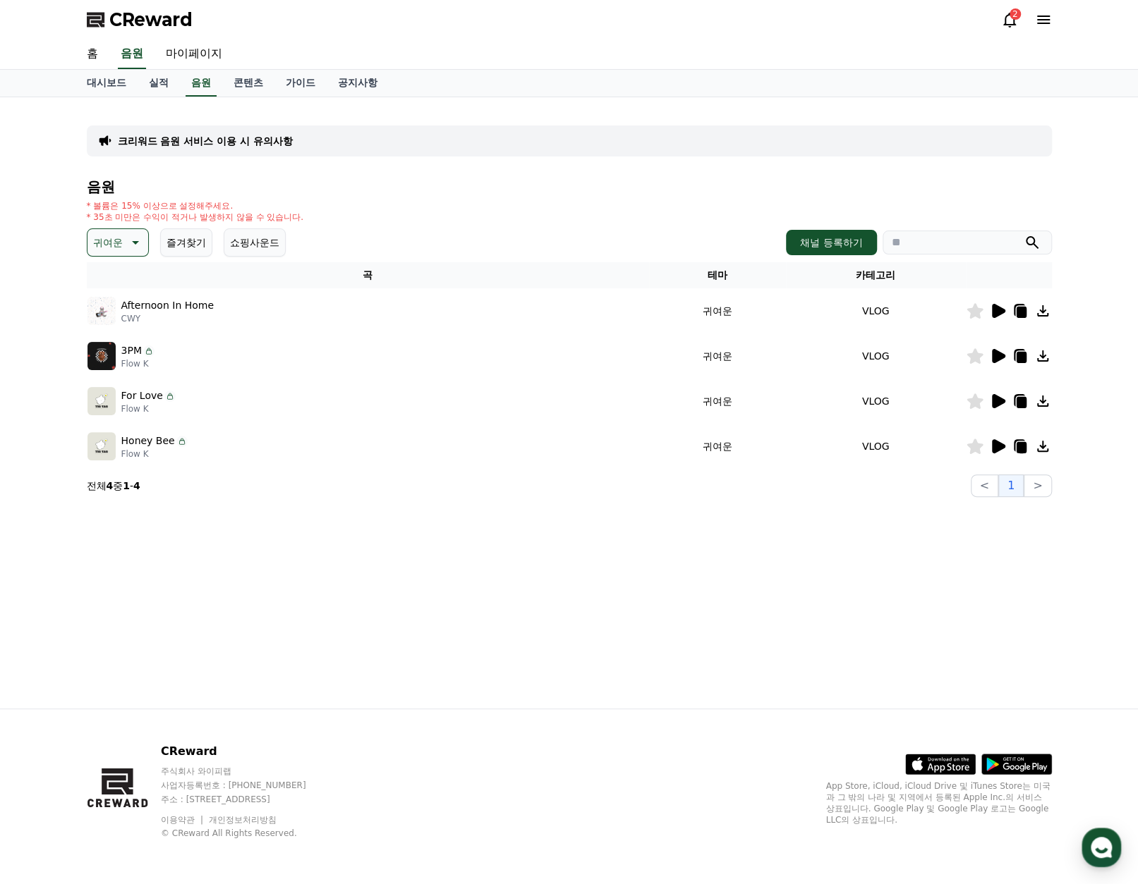
click at [994, 401] on icon at bounding box center [998, 401] width 13 height 14
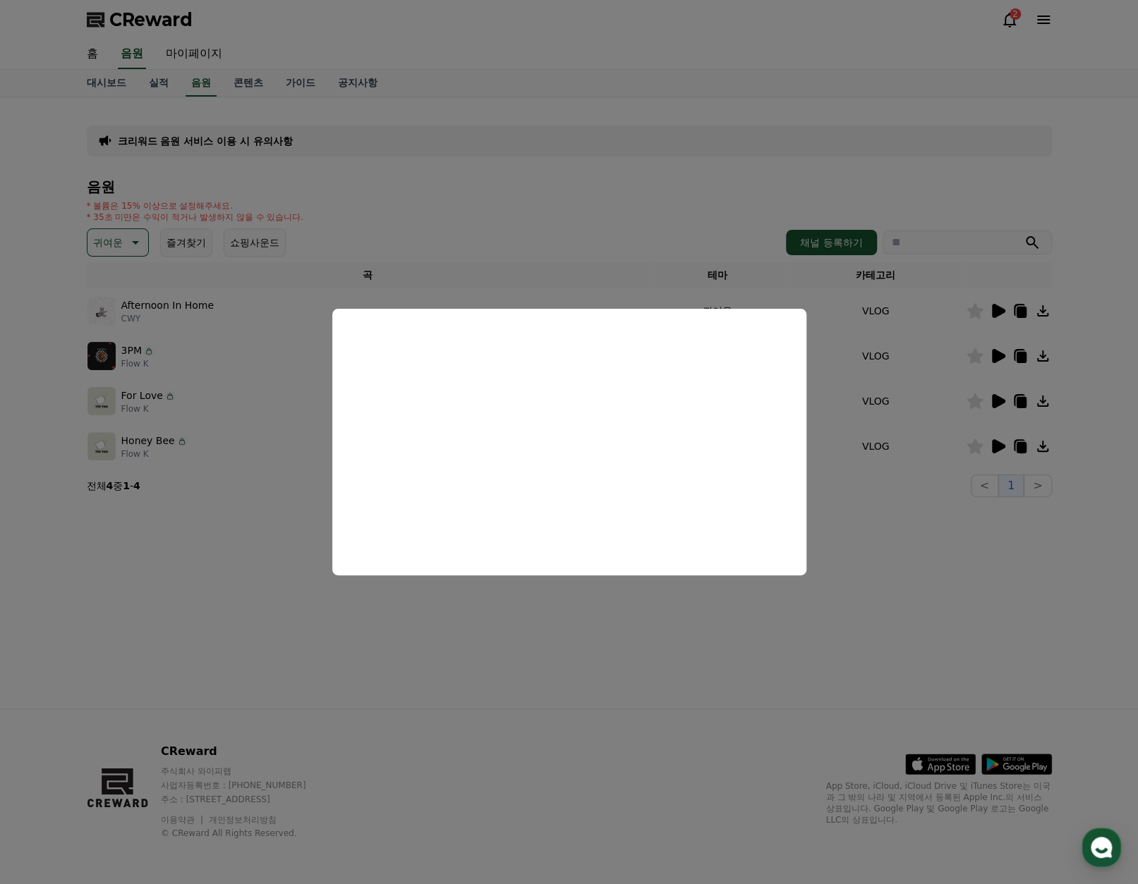
click at [1003, 444] on button "close modal" at bounding box center [569, 442] width 1138 height 884
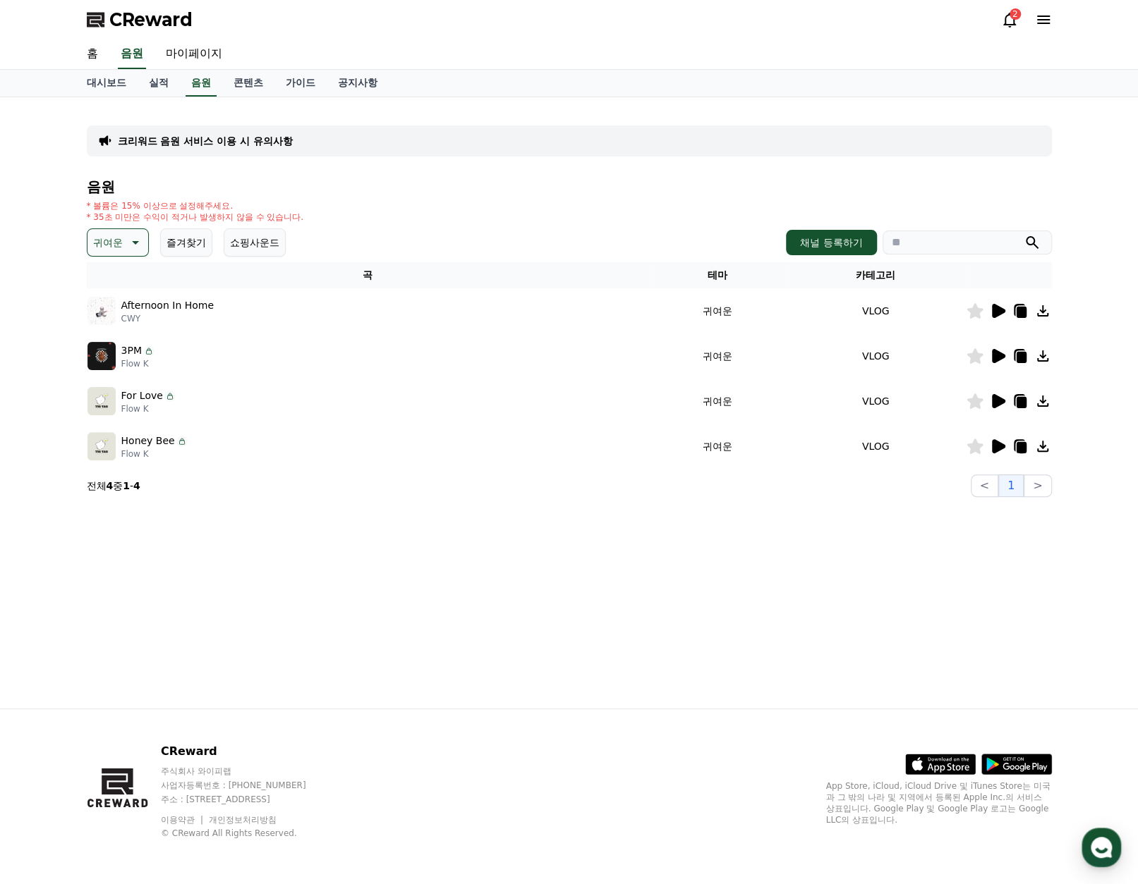
click at [992, 450] on icon at bounding box center [998, 446] width 13 height 14
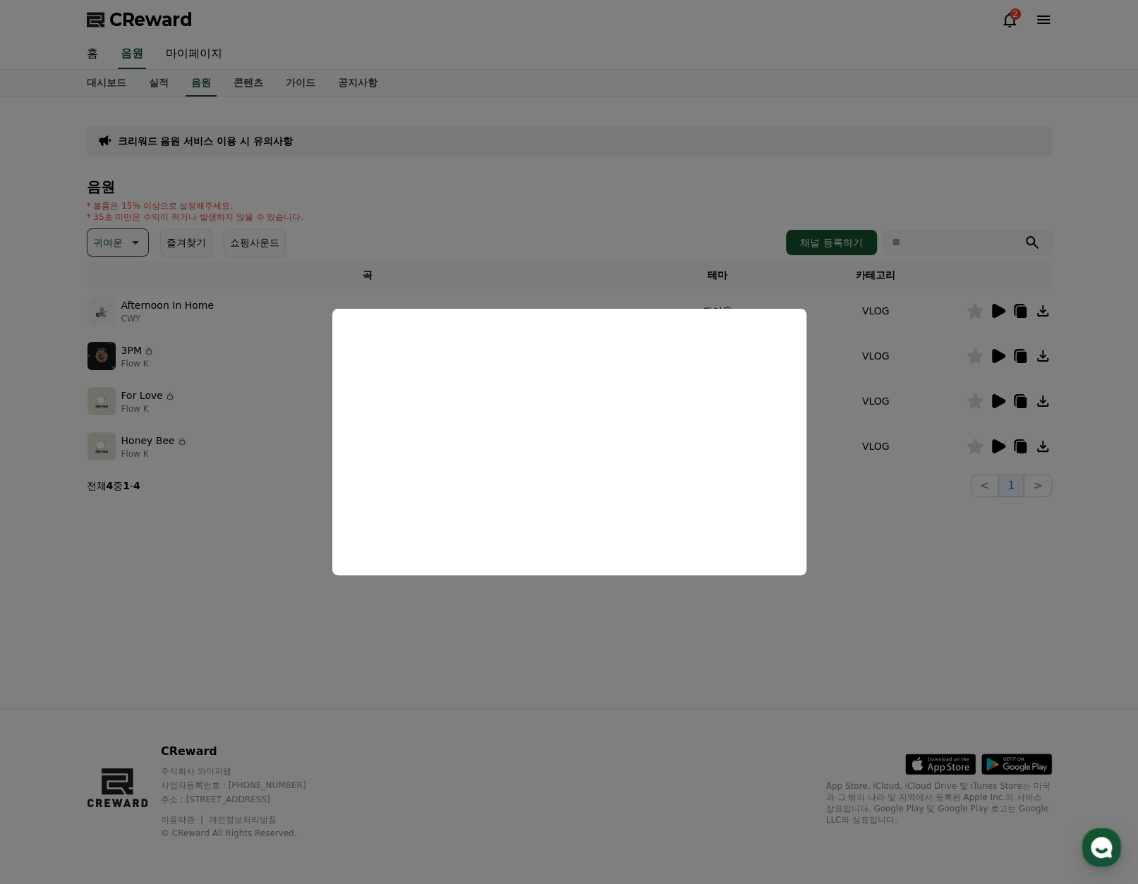
click at [147, 308] on button "close modal" at bounding box center [569, 442] width 1138 height 884
click at [130, 236] on icon at bounding box center [134, 242] width 17 height 17
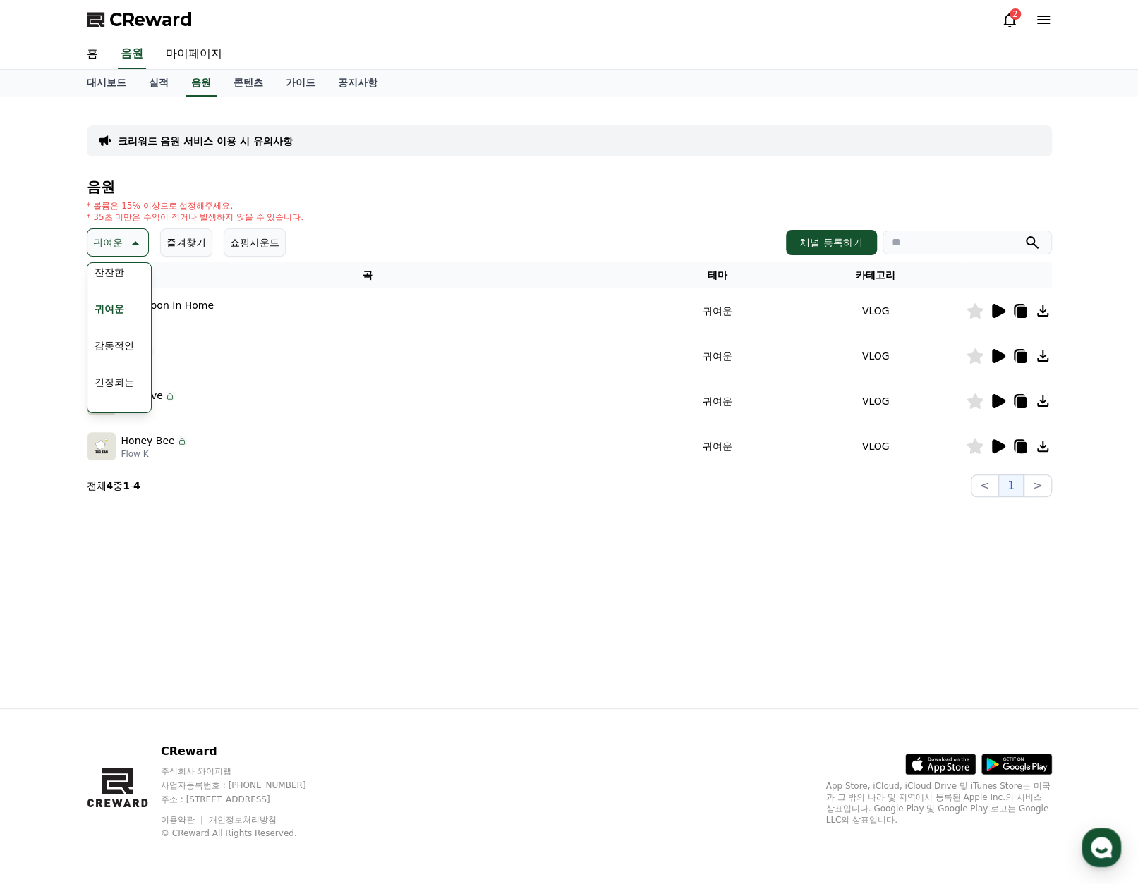
scroll to position [581, 0]
click at [118, 393] on button "코믹한" at bounding box center [109, 395] width 41 height 31
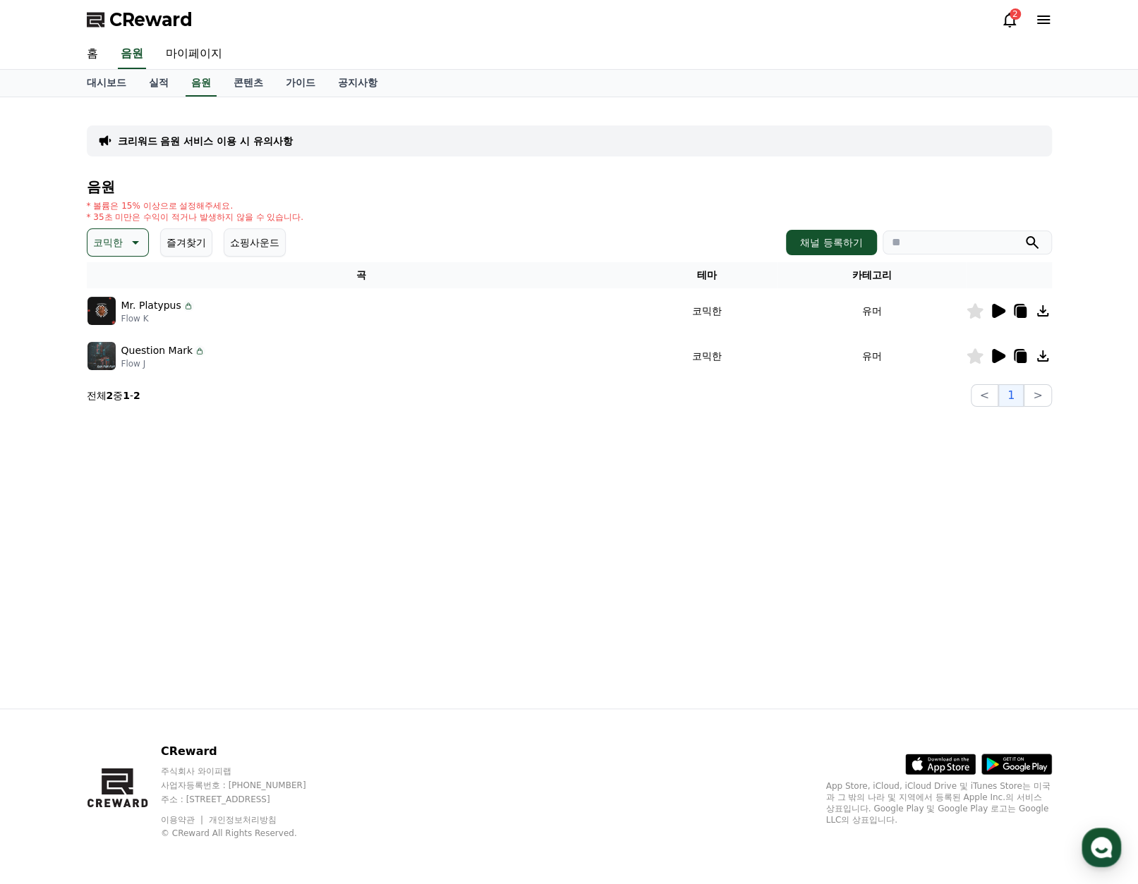
click at [1003, 319] on td at bounding box center [1009, 310] width 86 height 45
click at [996, 308] on icon at bounding box center [998, 311] width 13 height 14
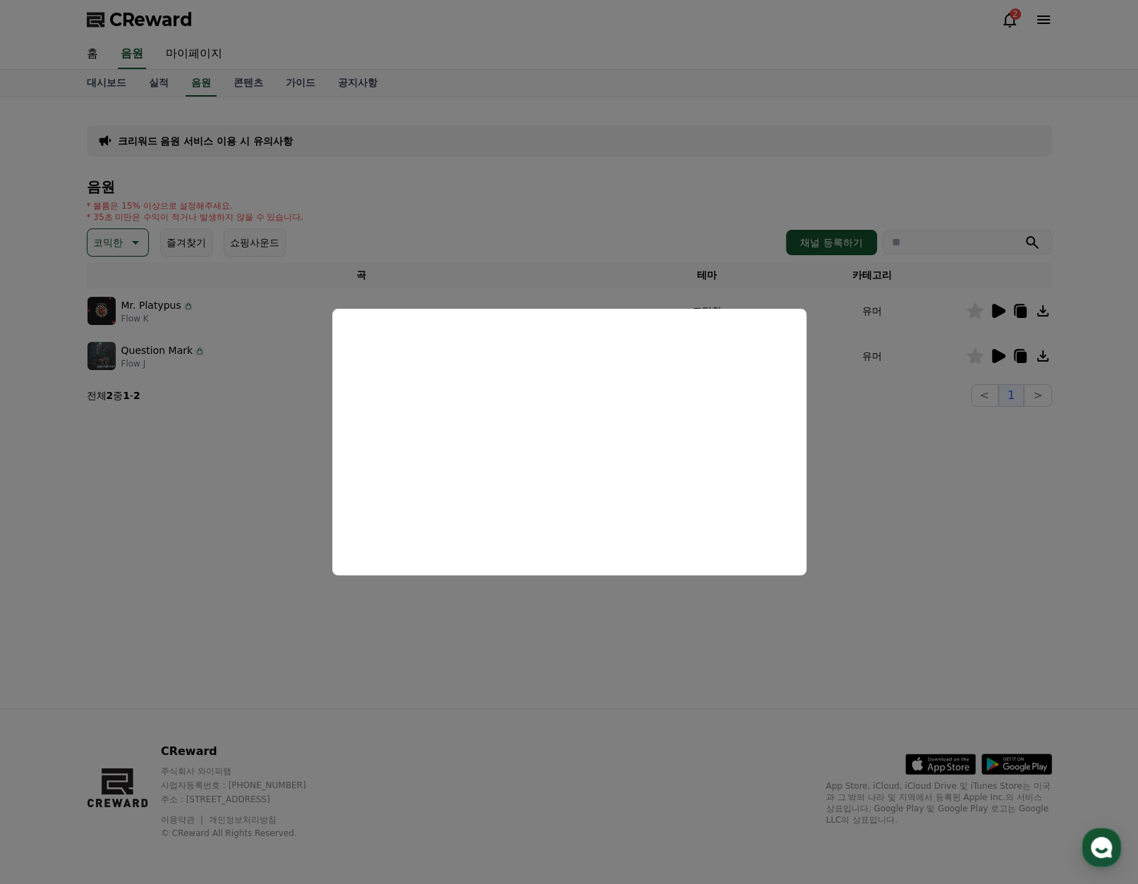
click at [911, 388] on button "close modal" at bounding box center [569, 442] width 1138 height 884
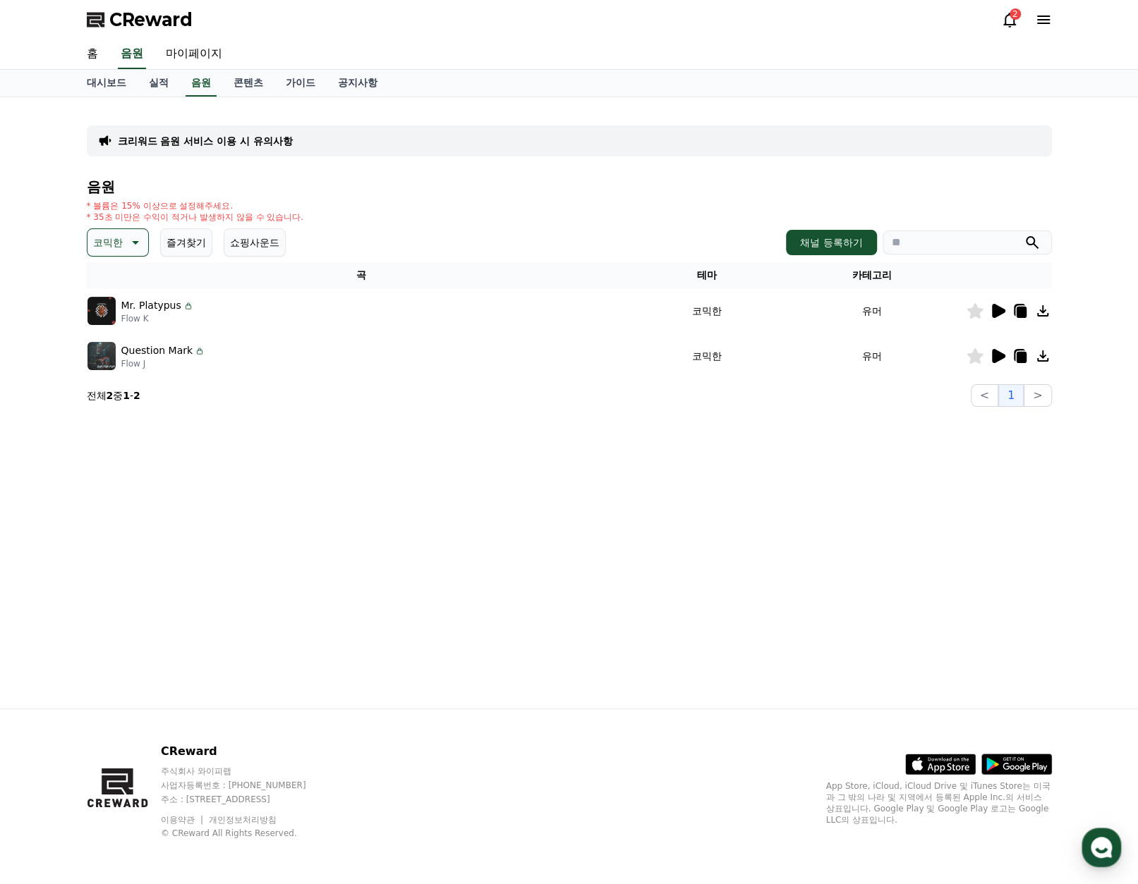
click at [1002, 358] on icon at bounding box center [997, 356] width 17 height 17
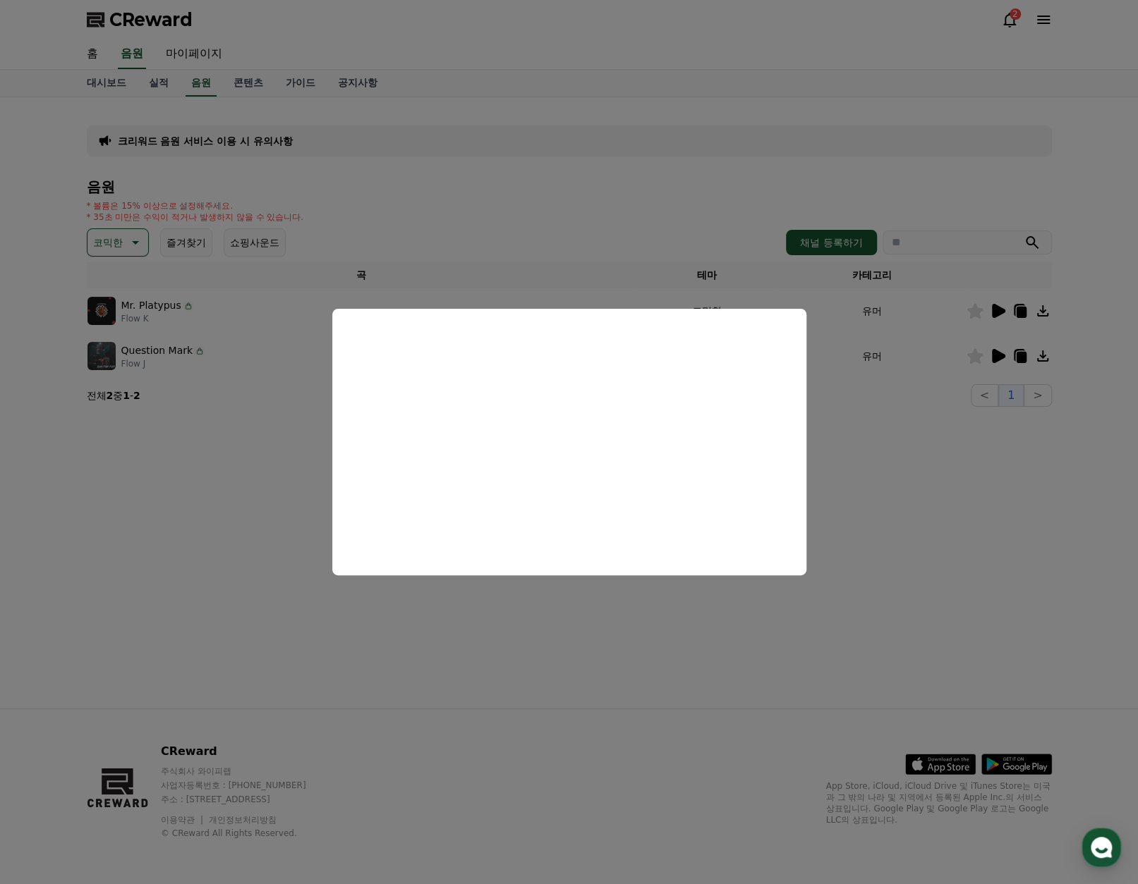
click at [862, 355] on button "close modal" at bounding box center [569, 442] width 1138 height 884
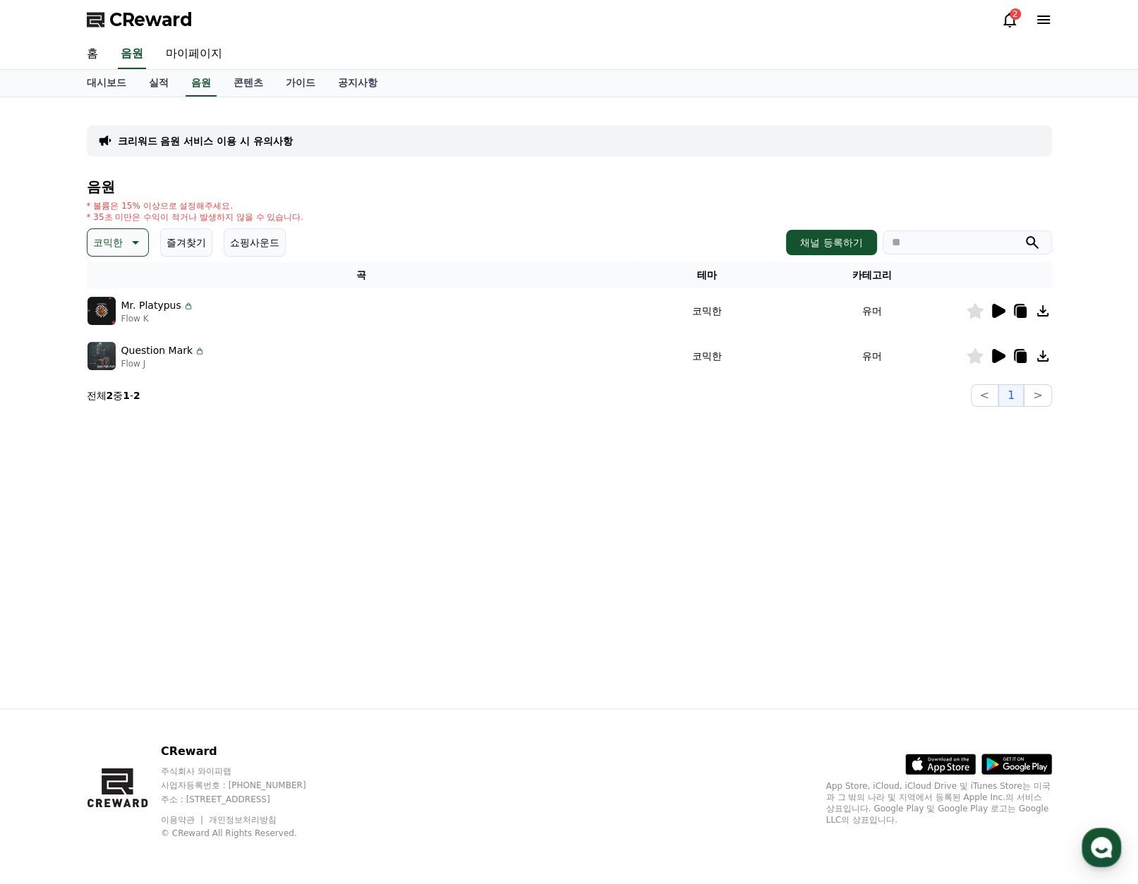
click at [1016, 314] on icon at bounding box center [1021, 312] width 10 height 11
click at [635, 345] on td "코믹한" at bounding box center [706, 356] width 142 height 45
click at [994, 356] on icon at bounding box center [998, 356] width 13 height 14
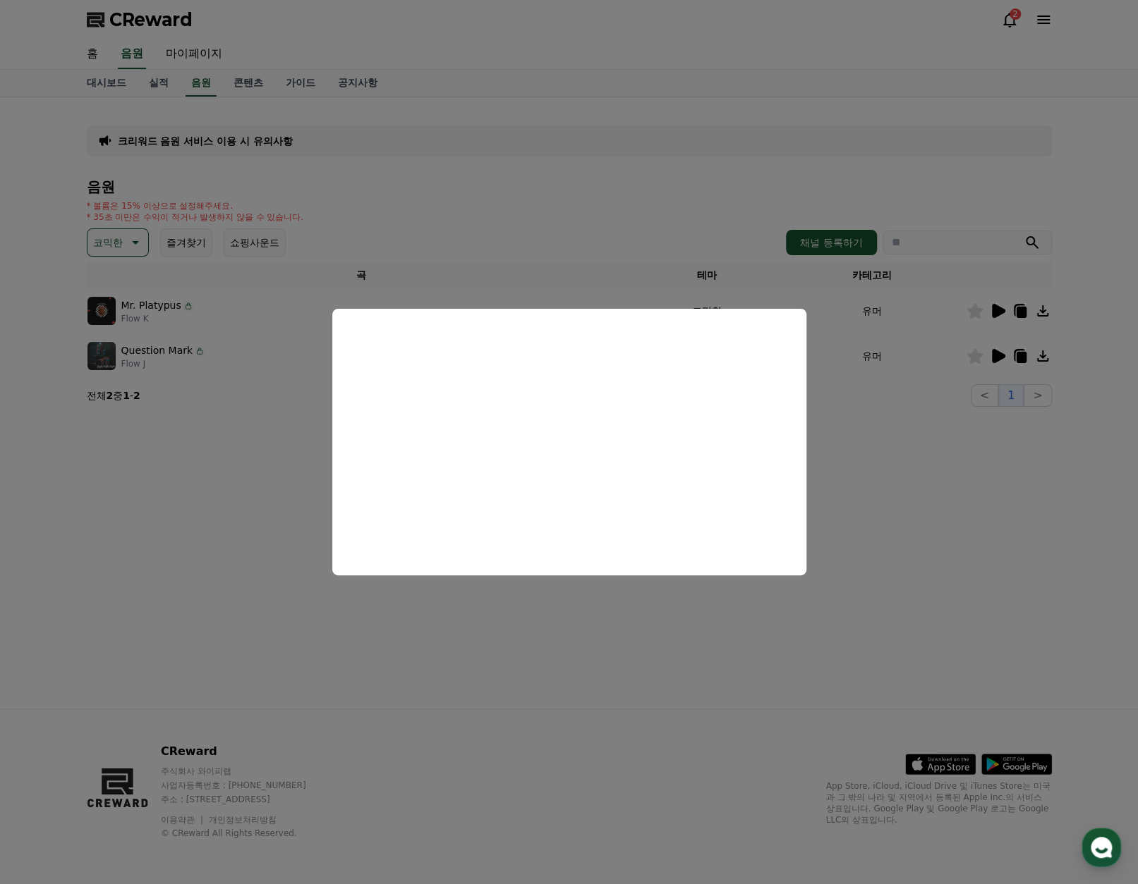
click at [829, 410] on button "close modal" at bounding box center [569, 442] width 1138 height 884
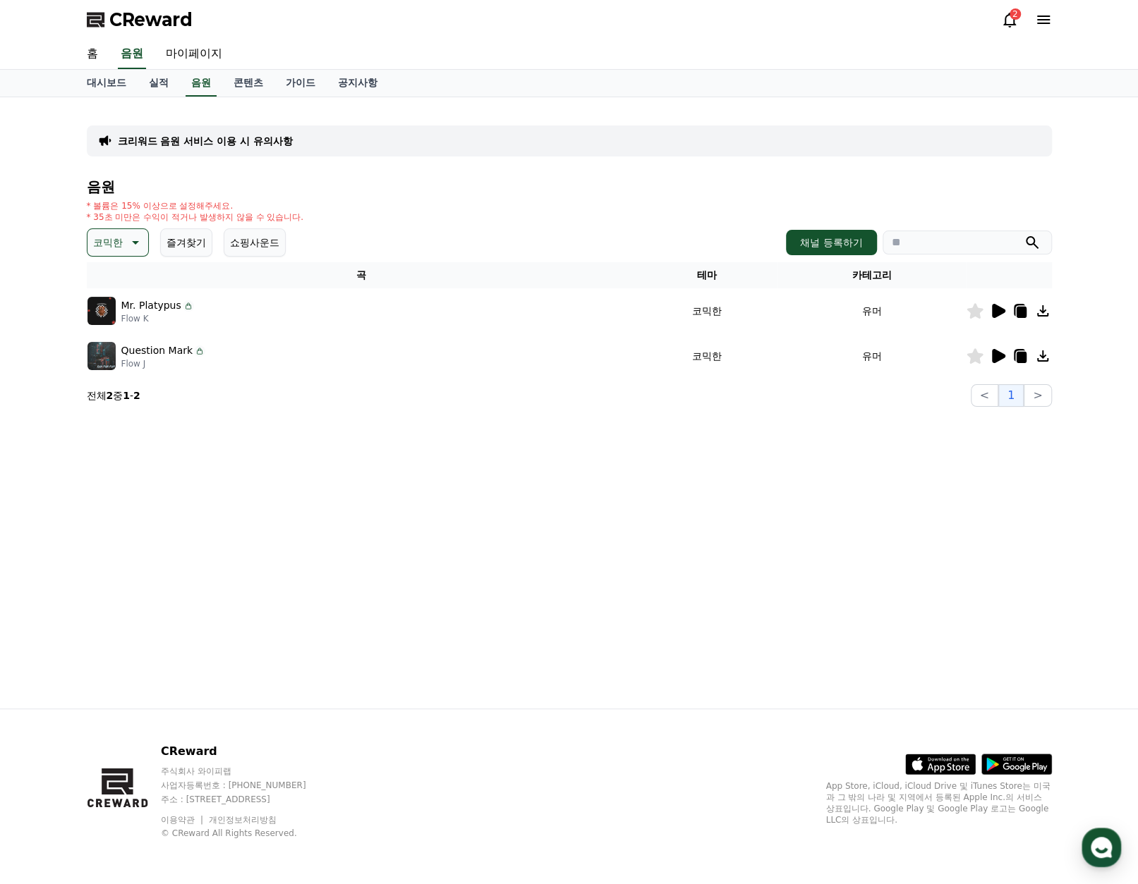
click at [997, 317] on icon at bounding box center [997, 311] width 17 height 17
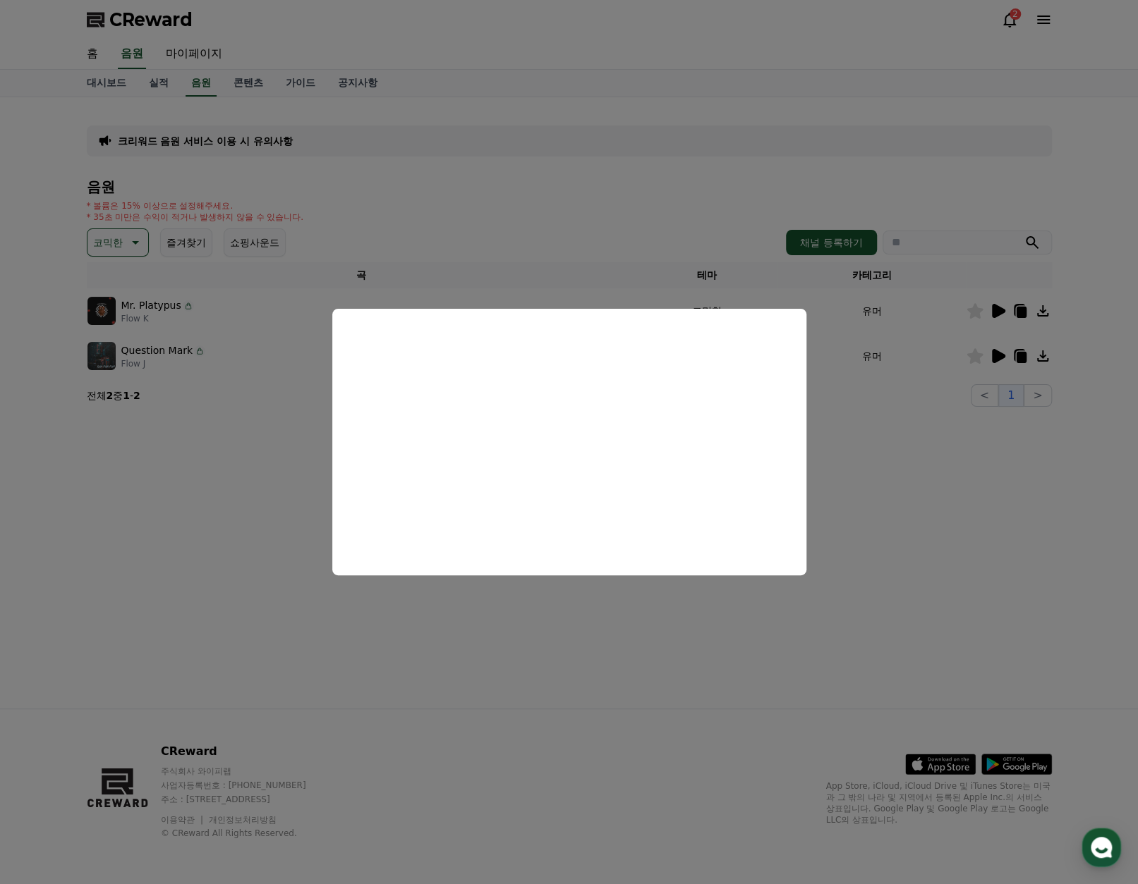
click at [963, 350] on button "close modal" at bounding box center [569, 442] width 1138 height 884
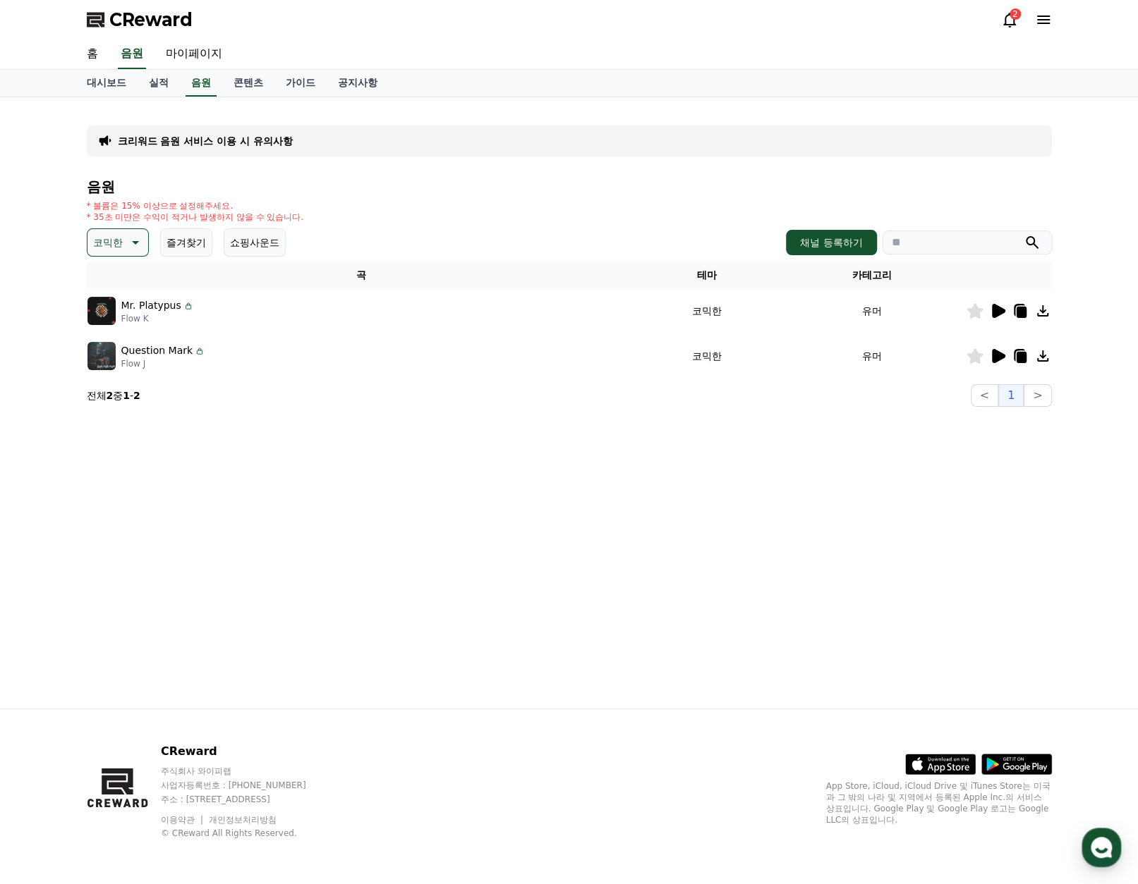
click at [1023, 315] on icon at bounding box center [1021, 312] width 10 height 11
click at [732, 796] on div "CReward 주식회사 와이피랩 사업자등록번호 : [PHONE_NUMBER] 주소 : [STREET_ADDRESS] 이용약관 개인정보처리방침 …" at bounding box center [568, 797] width 987 height 175
click at [117, 252] on button "코믹한" at bounding box center [118, 243] width 62 height 28
drag, startPoint x: 120, startPoint y: 324, endPoint x: 137, endPoint y: 351, distance: 31.7
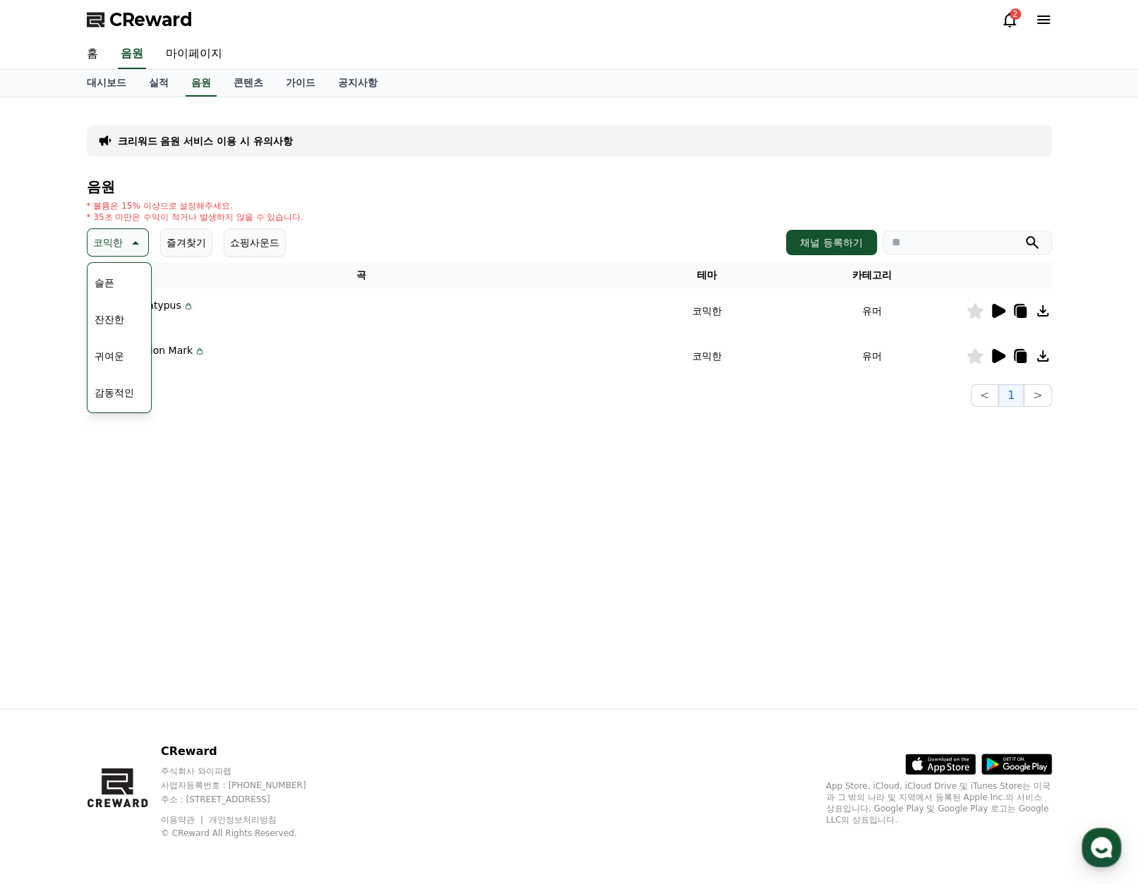
click at [138, 351] on div "전체 환상적인 호기심 어두운 밝은 통통튀는 신나는 반전 웅장한 드라마틱 즐거움 분위기있는 EDM 그루브 슬픈 잔잔한 귀여운 감동적인 긴장되는 …" at bounding box center [119, 118] width 61 height 728
click at [124, 348] on button "즐거움" at bounding box center [109, 347] width 41 height 31
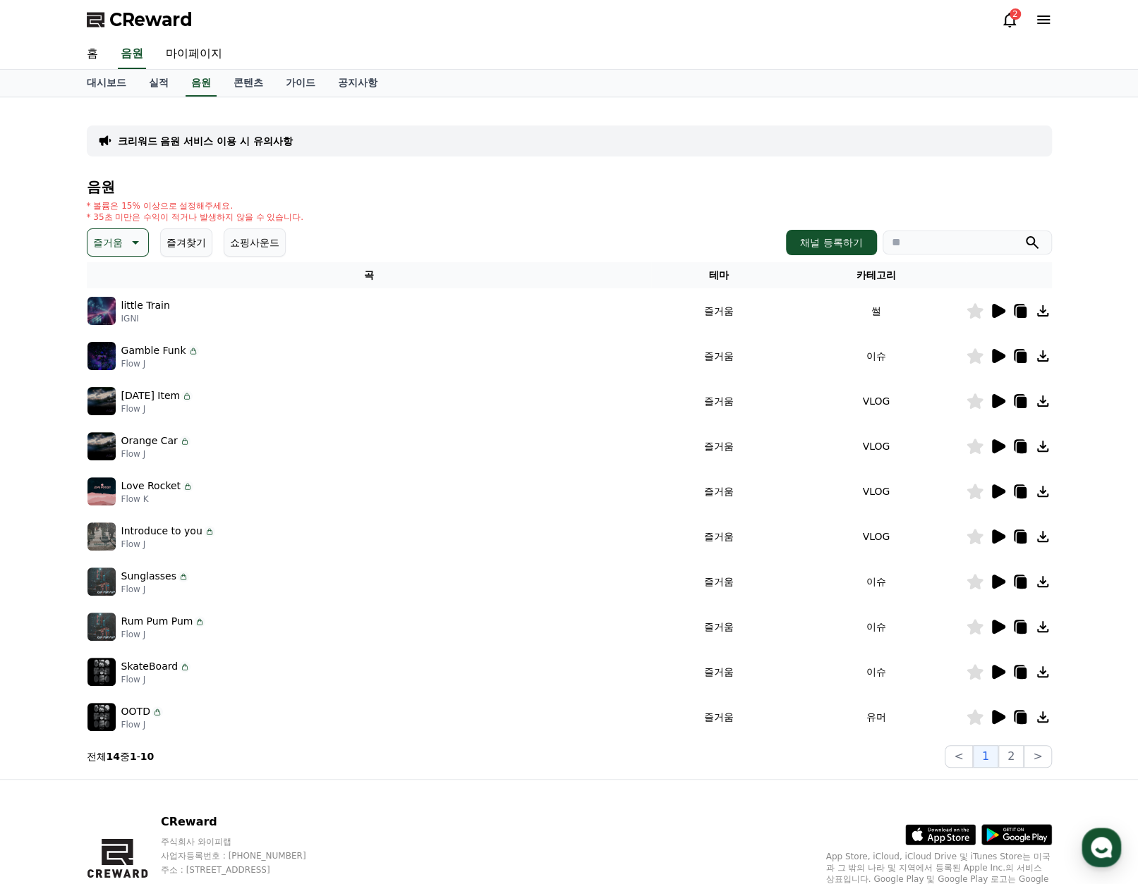
click at [995, 315] on icon at bounding box center [998, 311] width 13 height 14
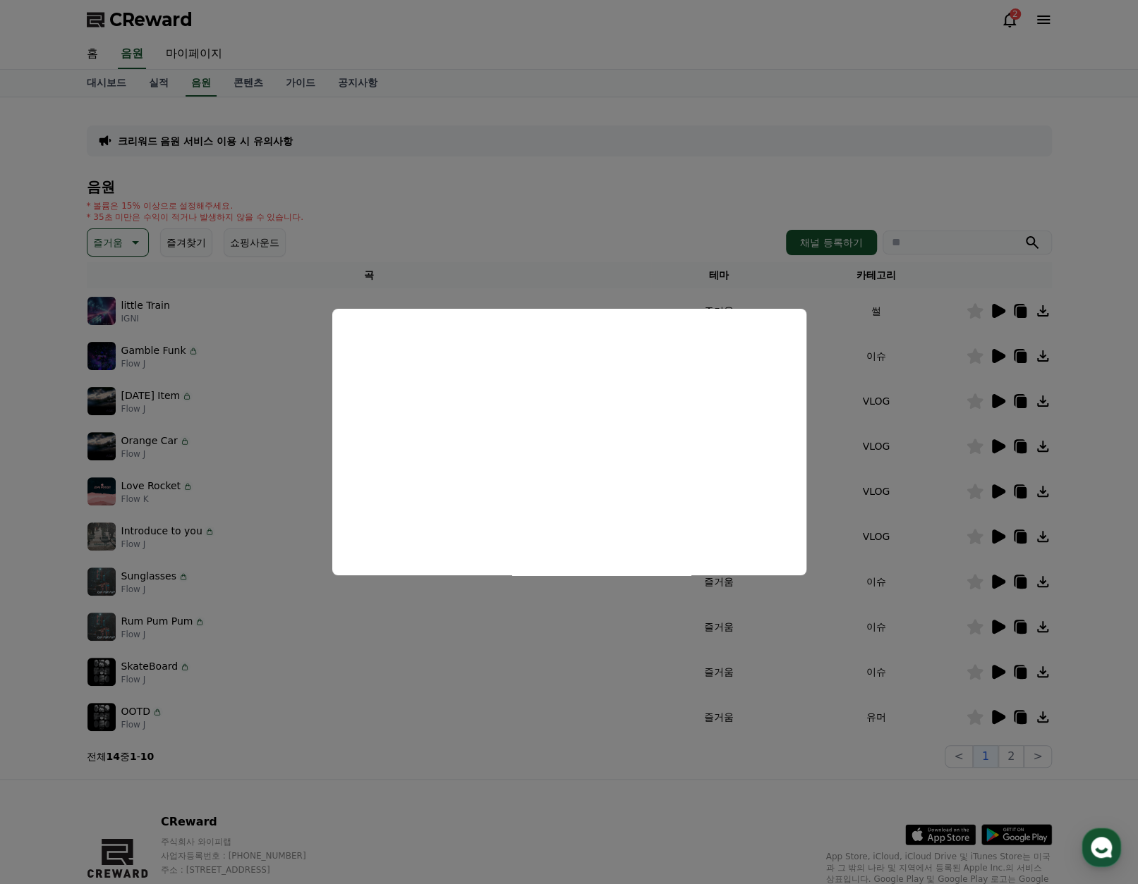
click at [868, 365] on button "close modal" at bounding box center [569, 442] width 1138 height 884
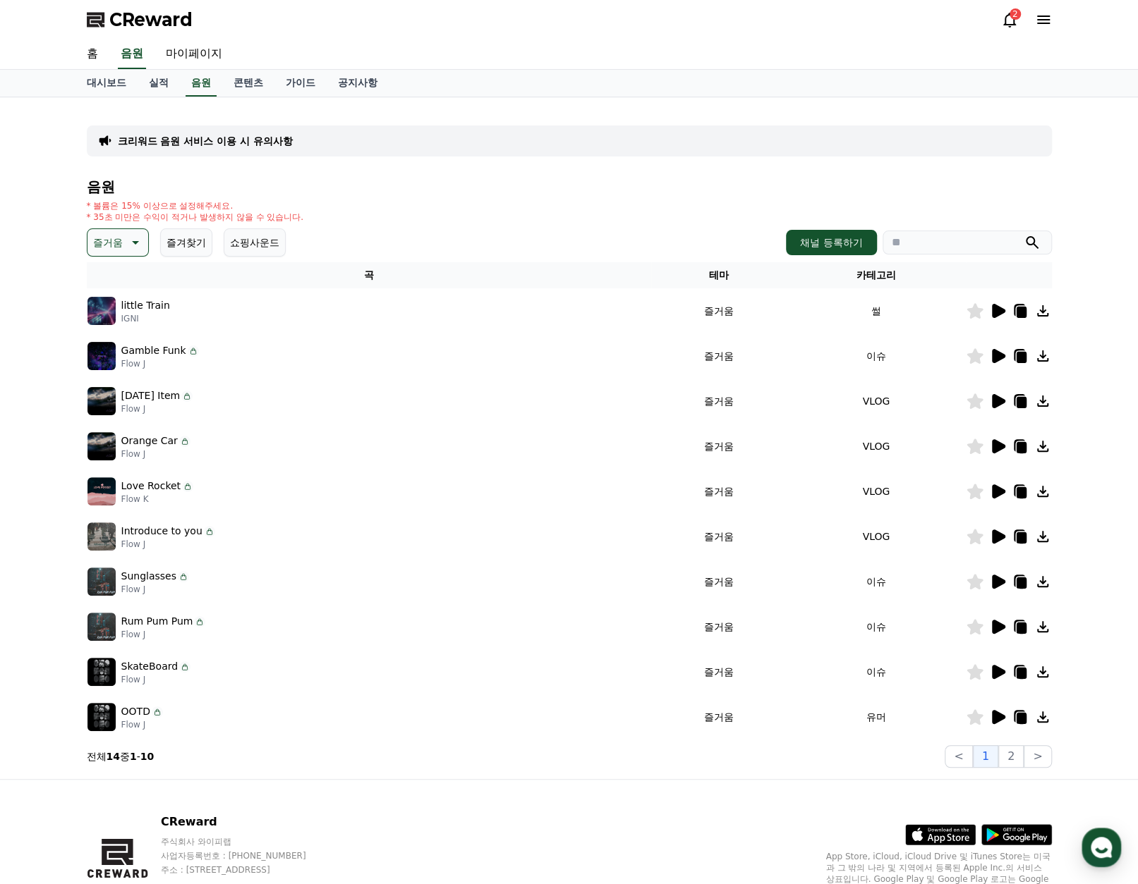
click at [993, 361] on icon at bounding box center [998, 356] width 13 height 14
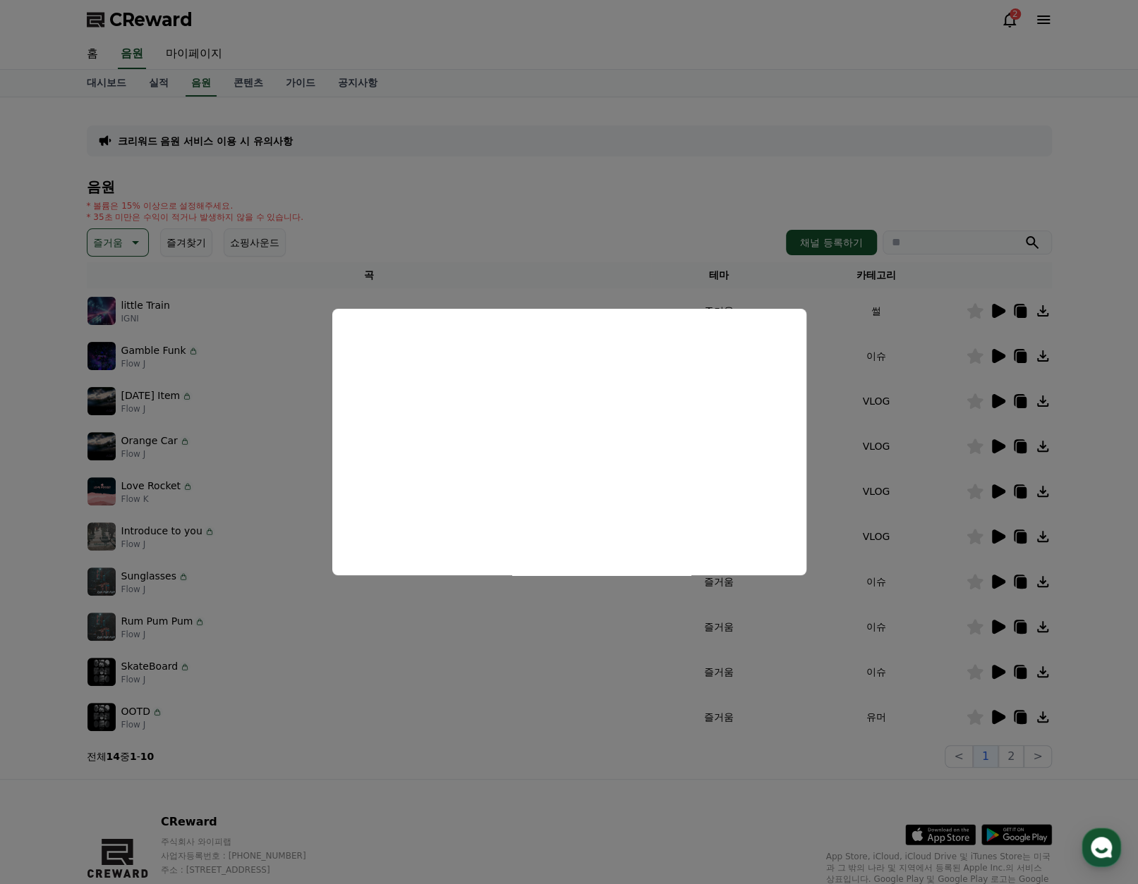
click at [999, 406] on button "close modal" at bounding box center [569, 442] width 1138 height 884
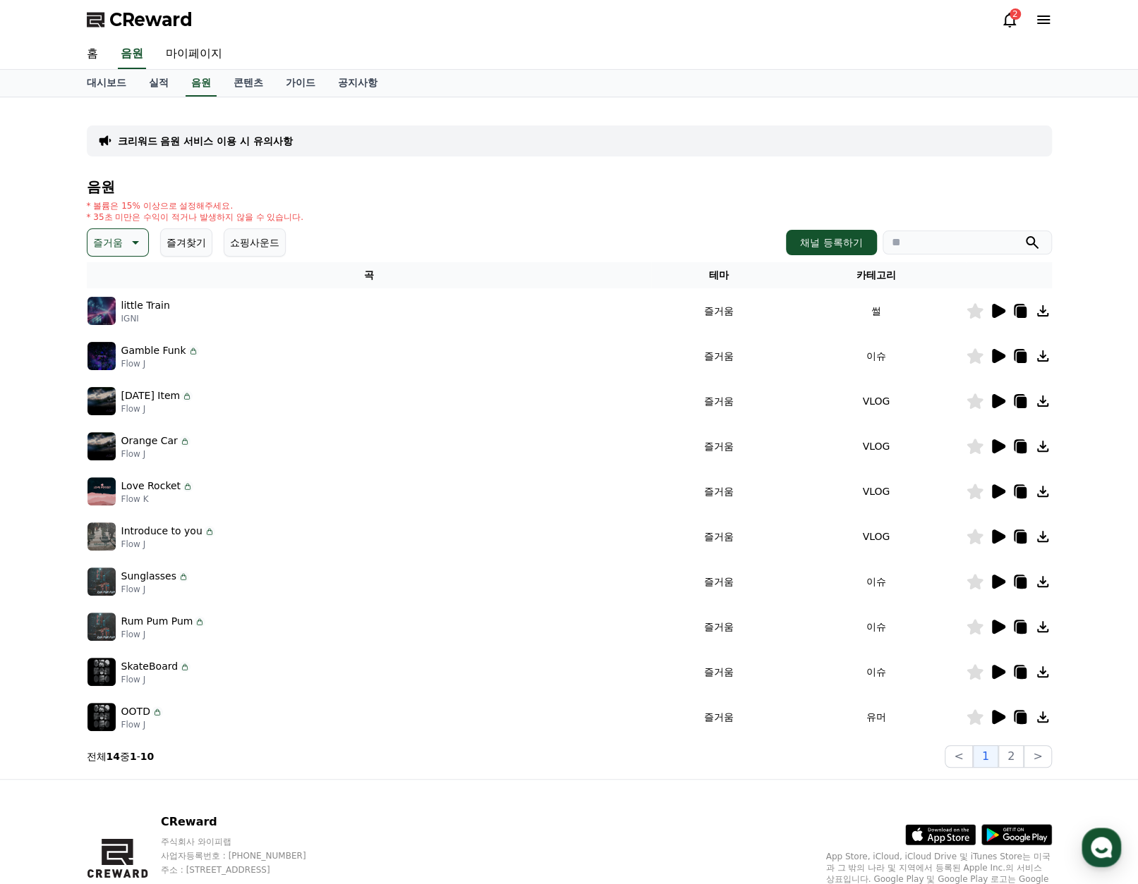
click at [997, 406] on icon at bounding box center [998, 401] width 13 height 14
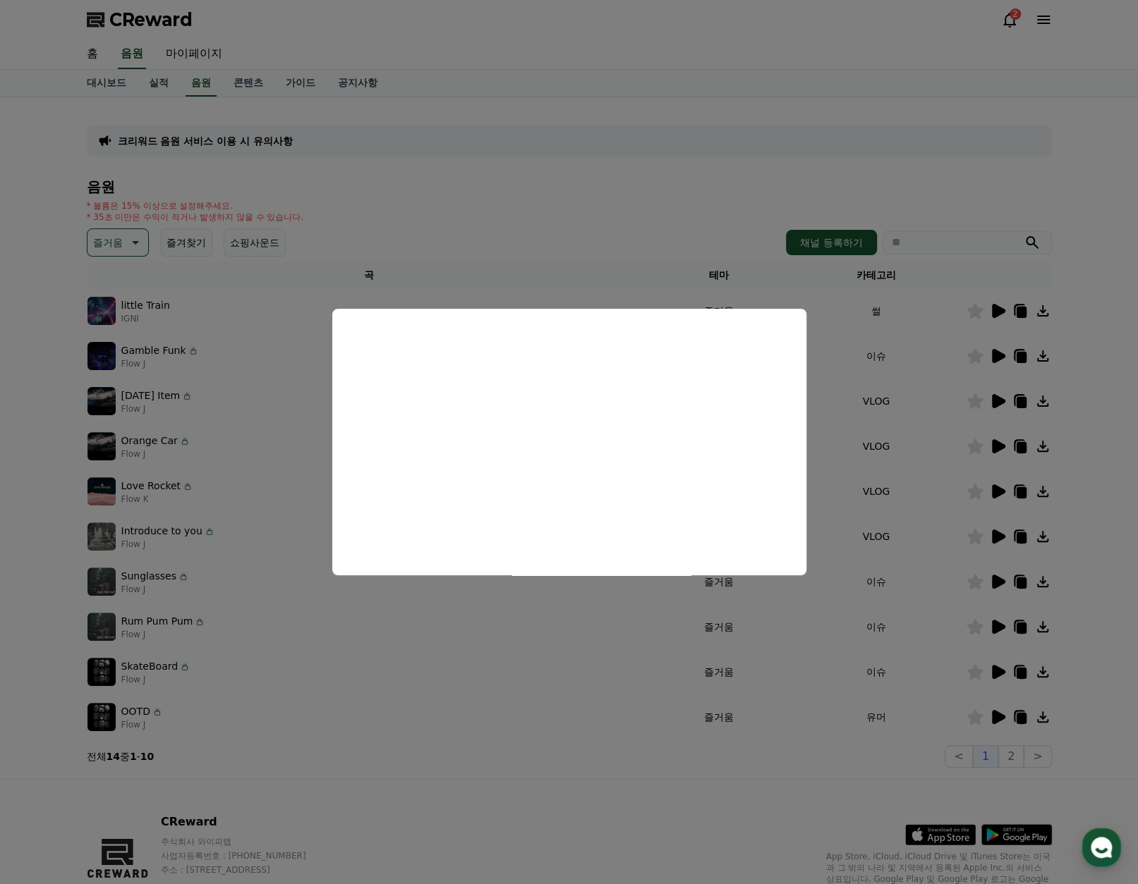
click at [992, 449] on button "close modal" at bounding box center [569, 442] width 1138 height 884
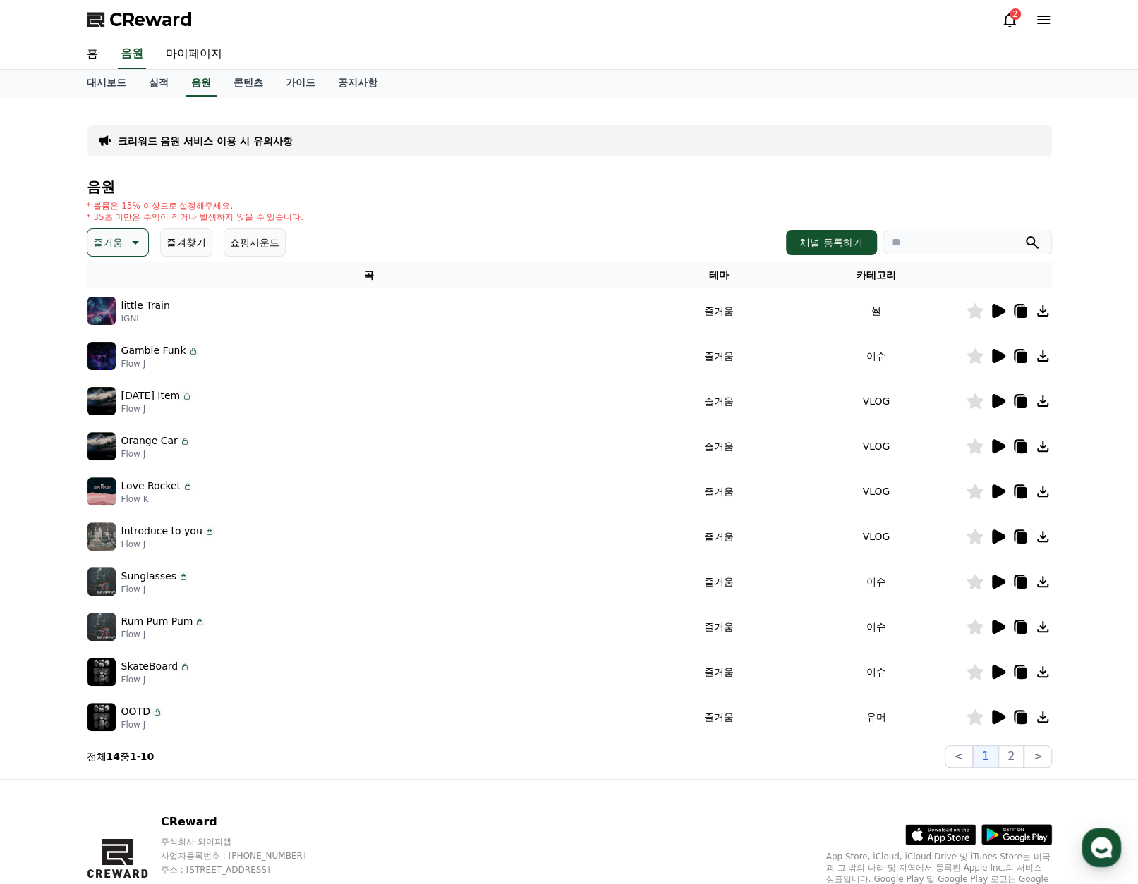
click at [996, 449] on icon at bounding box center [998, 446] width 13 height 14
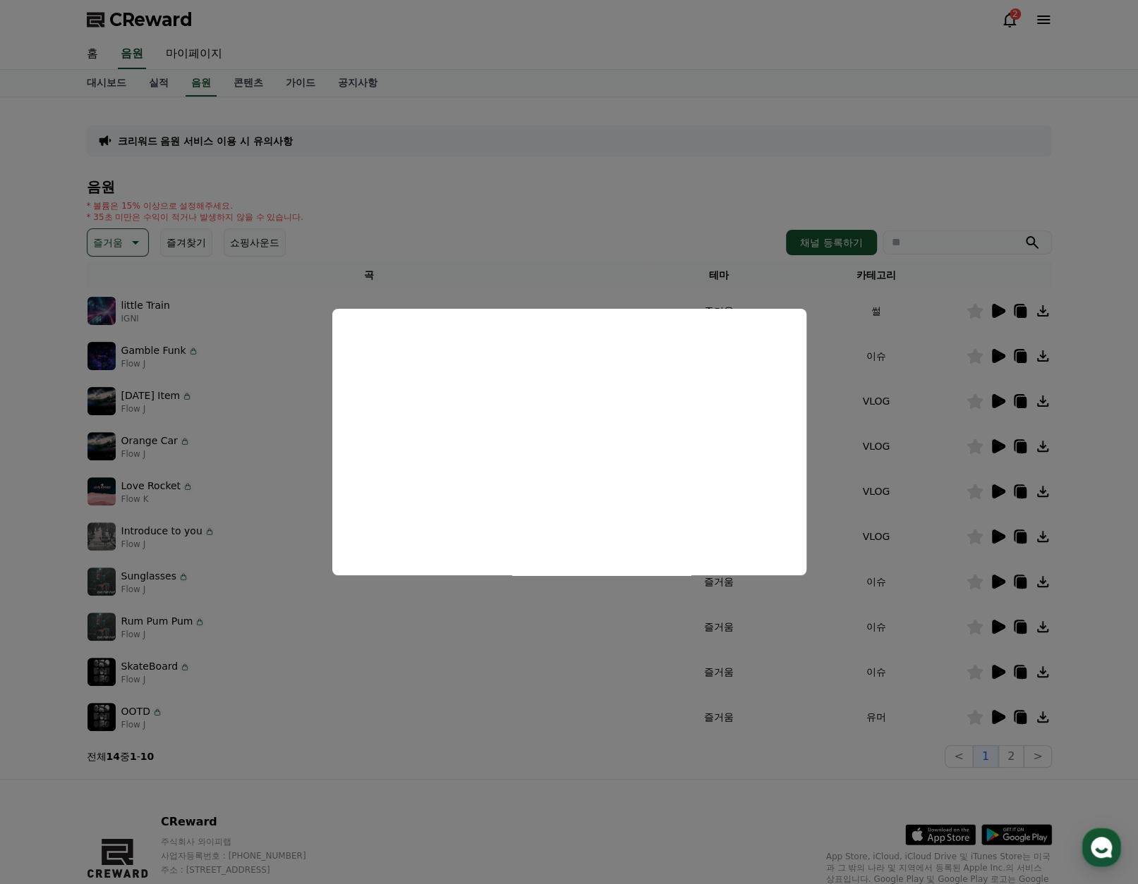
drag, startPoint x: 1007, startPoint y: 459, endPoint x: 1009, endPoint y: 480, distance: 21.2
click at [1007, 459] on button "close modal" at bounding box center [569, 442] width 1138 height 884
click at [994, 493] on icon at bounding box center [998, 492] width 13 height 14
click at [1002, 535] on button "close modal" at bounding box center [569, 442] width 1138 height 884
click at [997, 539] on icon at bounding box center [998, 537] width 13 height 14
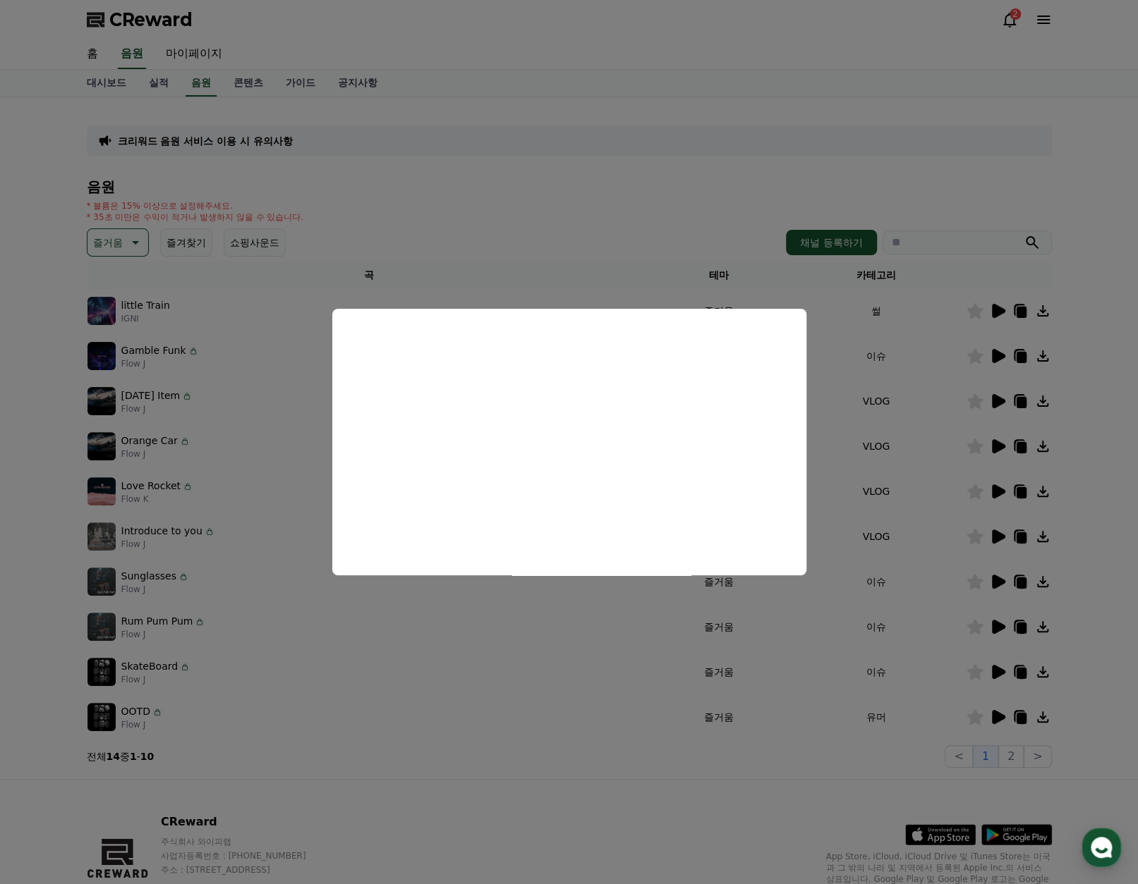
click at [999, 588] on button "close modal" at bounding box center [569, 442] width 1138 height 884
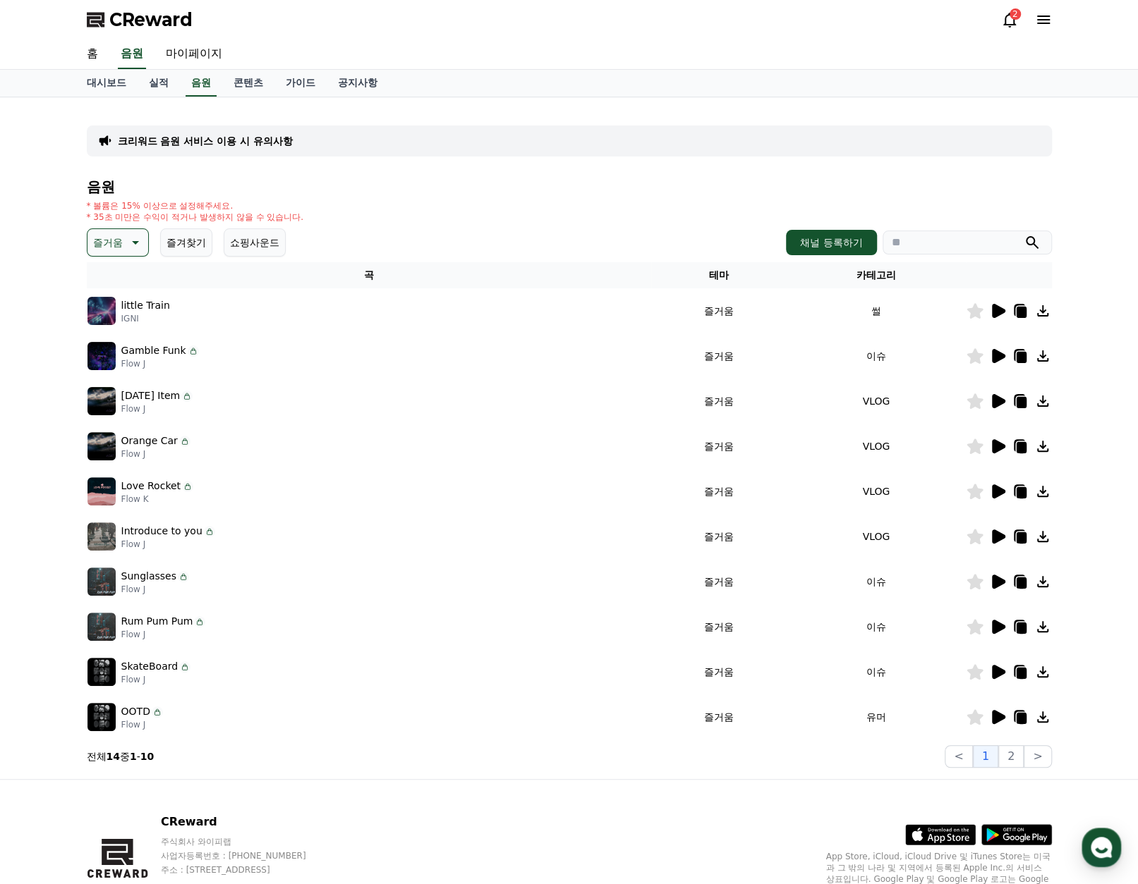
click at [1004, 586] on icon at bounding box center [997, 581] width 17 height 17
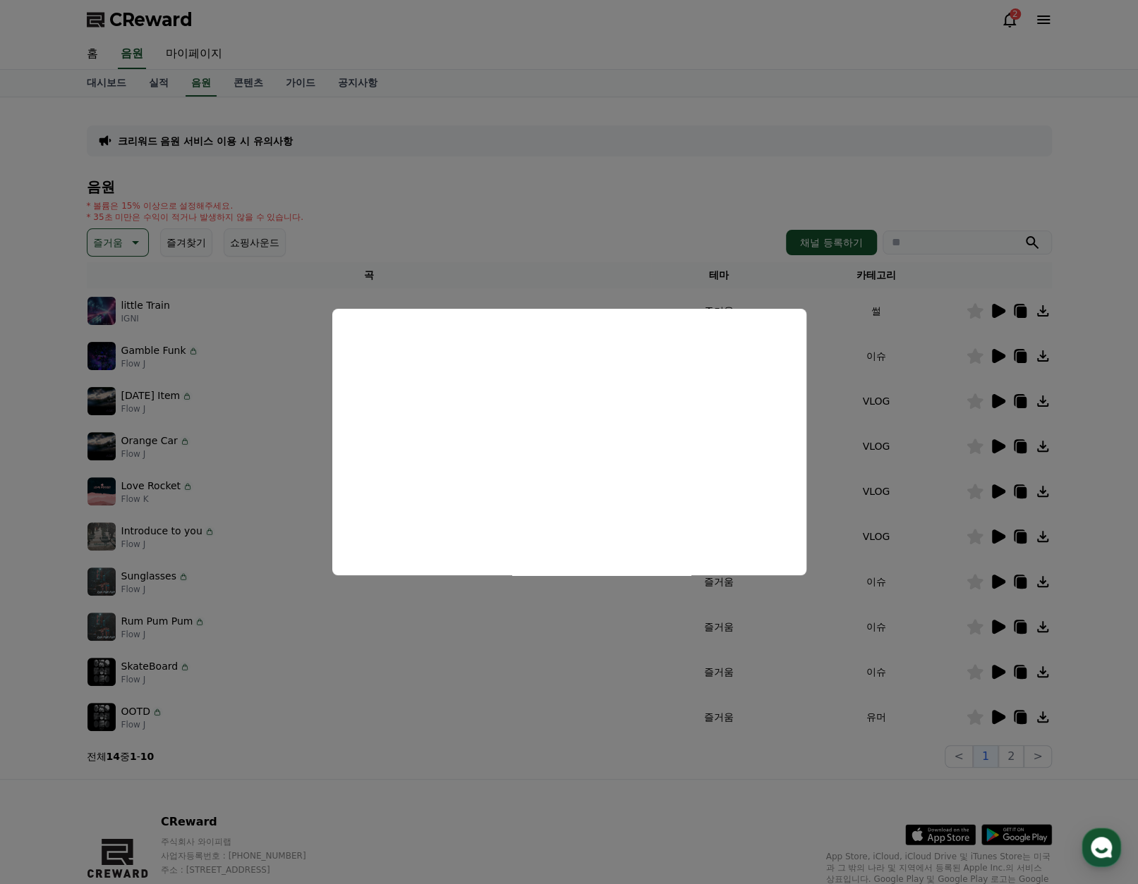
click at [1023, 585] on button "close modal" at bounding box center [569, 442] width 1138 height 884
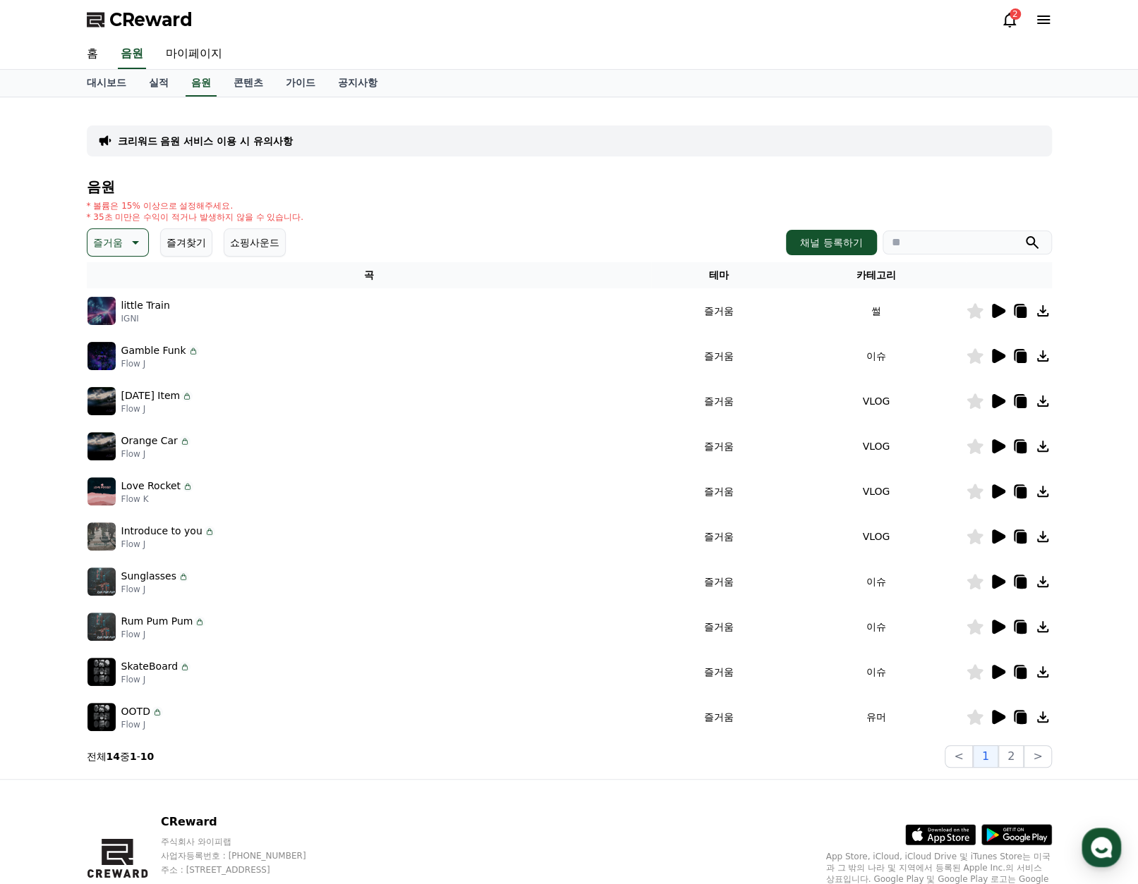
click at [1023, 580] on icon at bounding box center [1021, 583] width 10 height 11
click at [1001, 627] on icon at bounding box center [998, 627] width 13 height 14
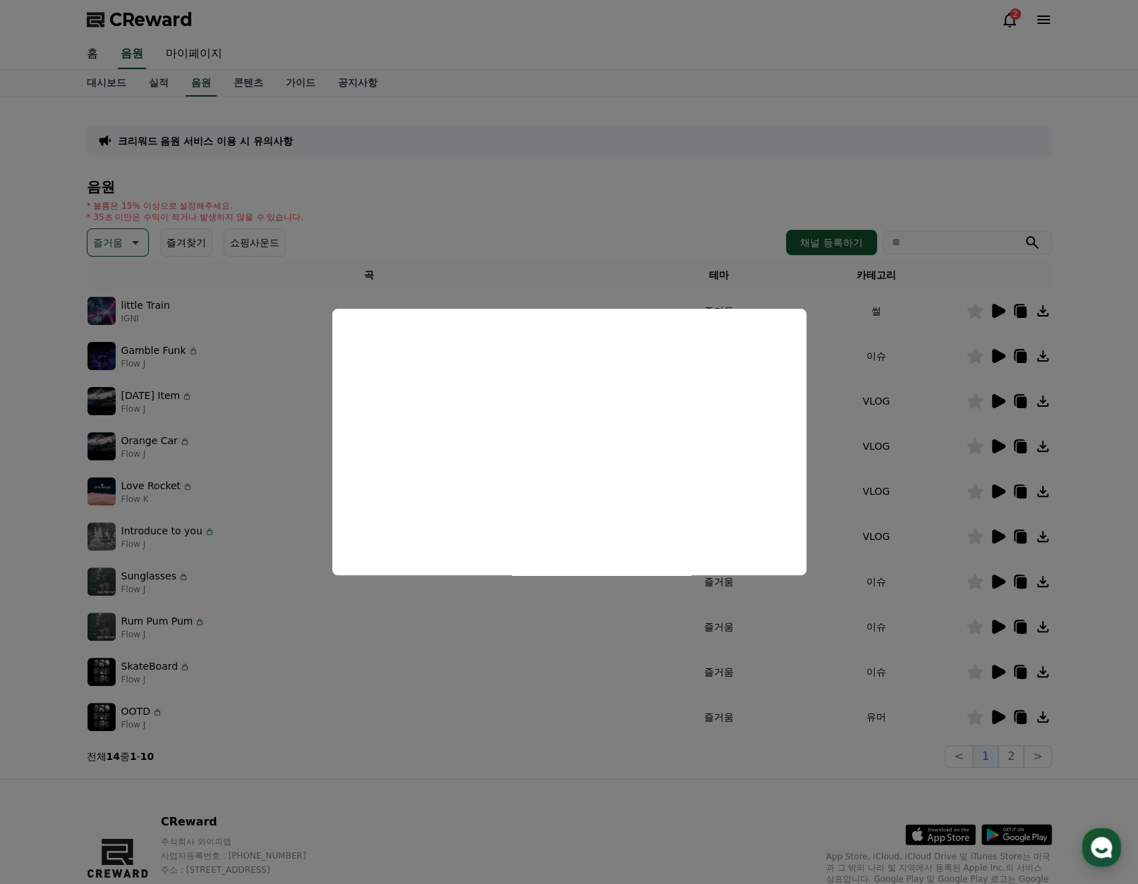
click at [768, 647] on button "close modal" at bounding box center [569, 442] width 1138 height 884
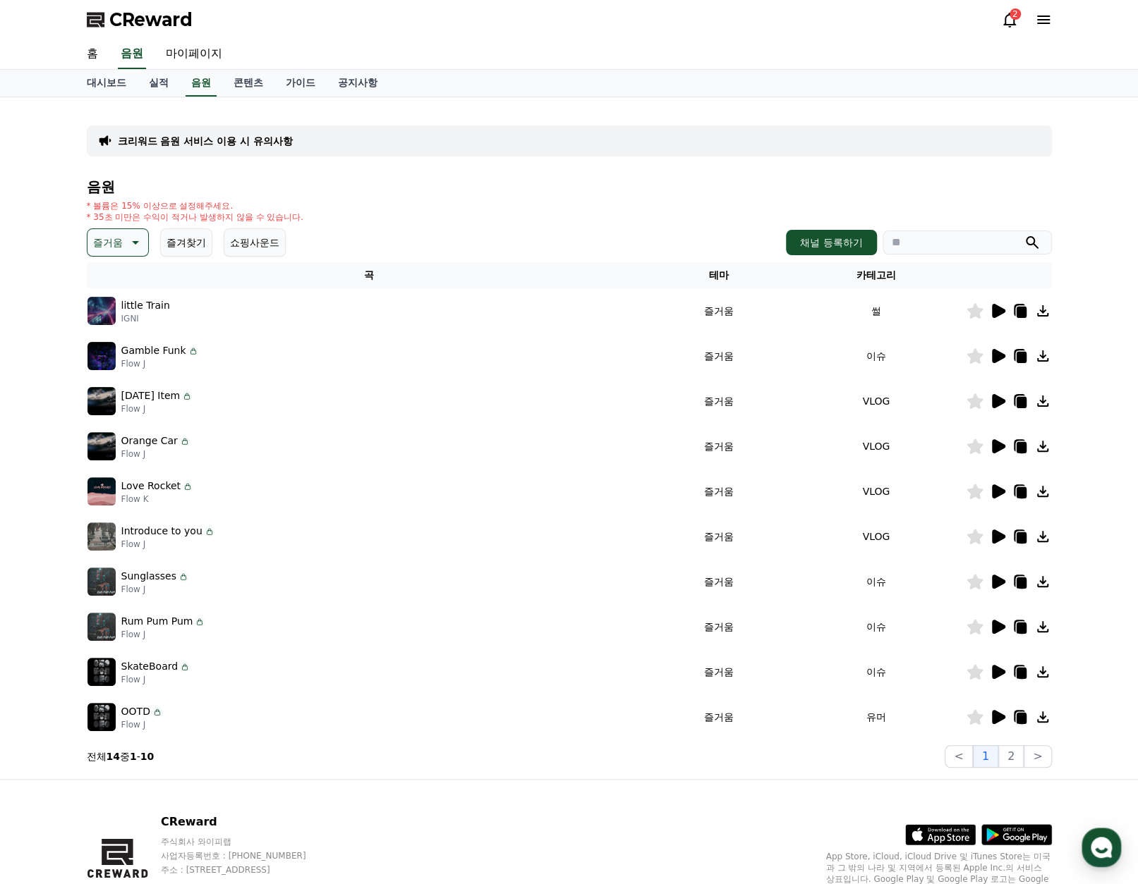
click at [995, 628] on icon at bounding box center [998, 627] width 13 height 14
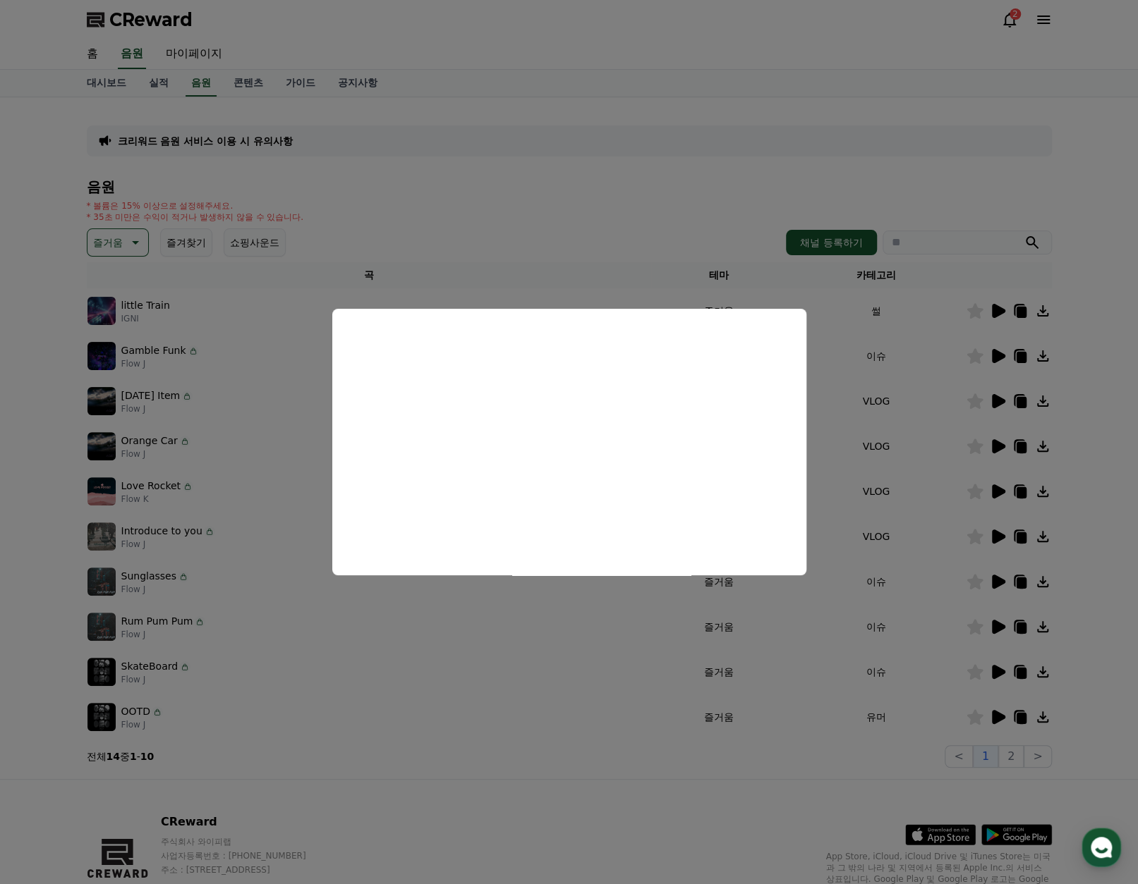
click at [860, 506] on button "close modal" at bounding box center [569, 442] width 1138 height 884
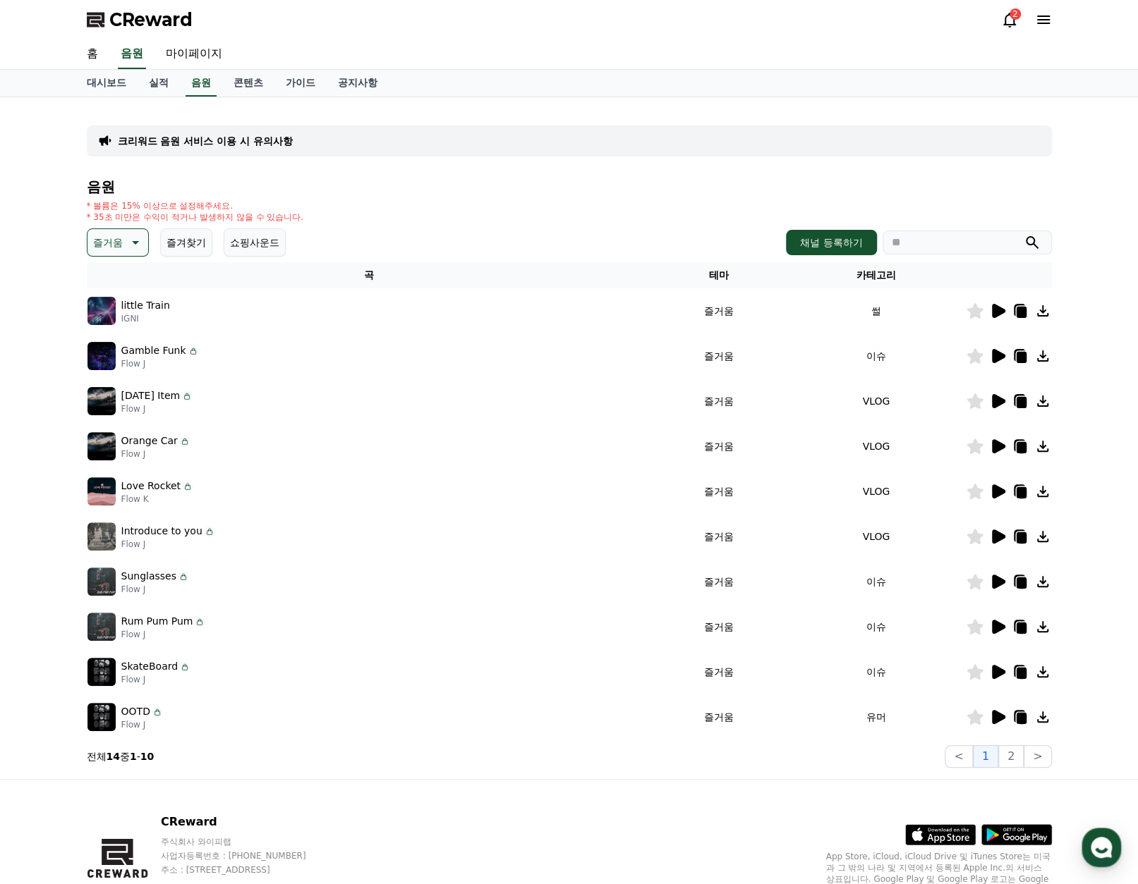
click at [997, 627] on icon at bounding box center [998, 627] width 13 height 14
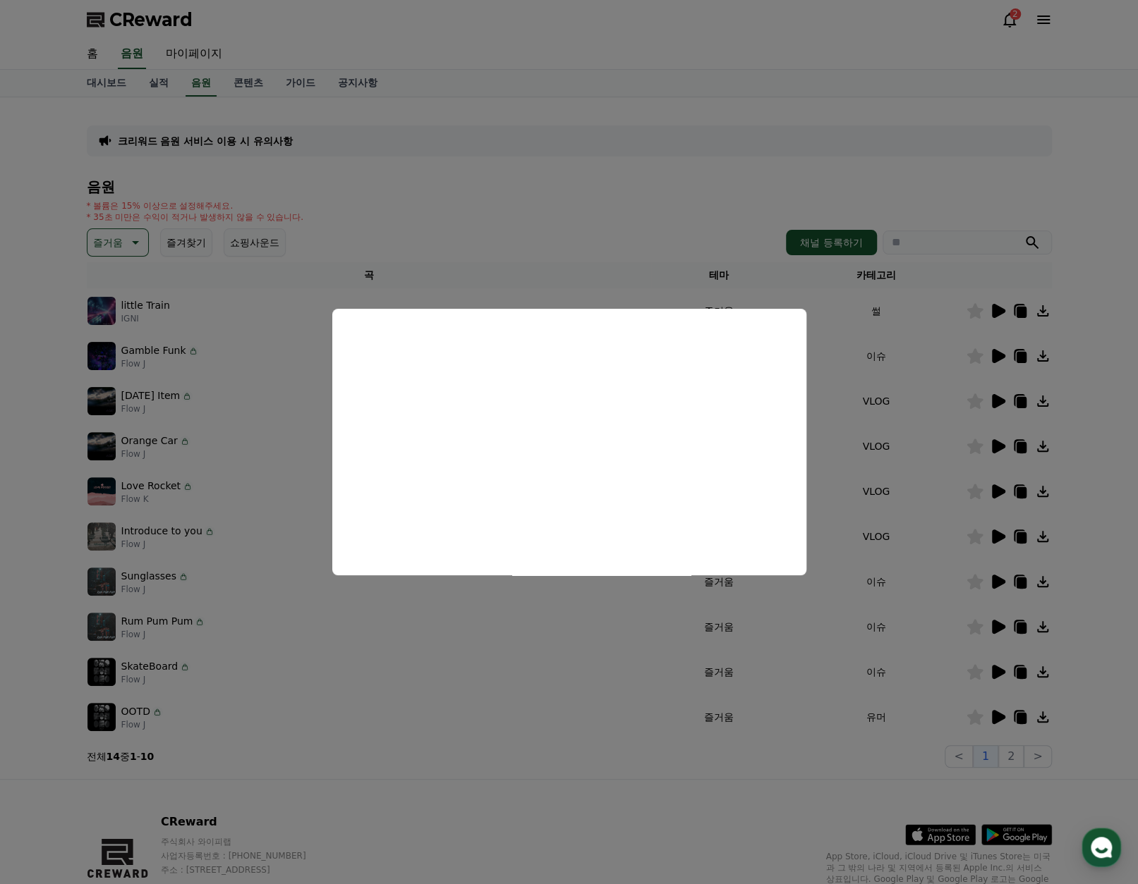
click at [614, 640] on button "close modal" at bounding box center [569, 442] width 1138 height 884
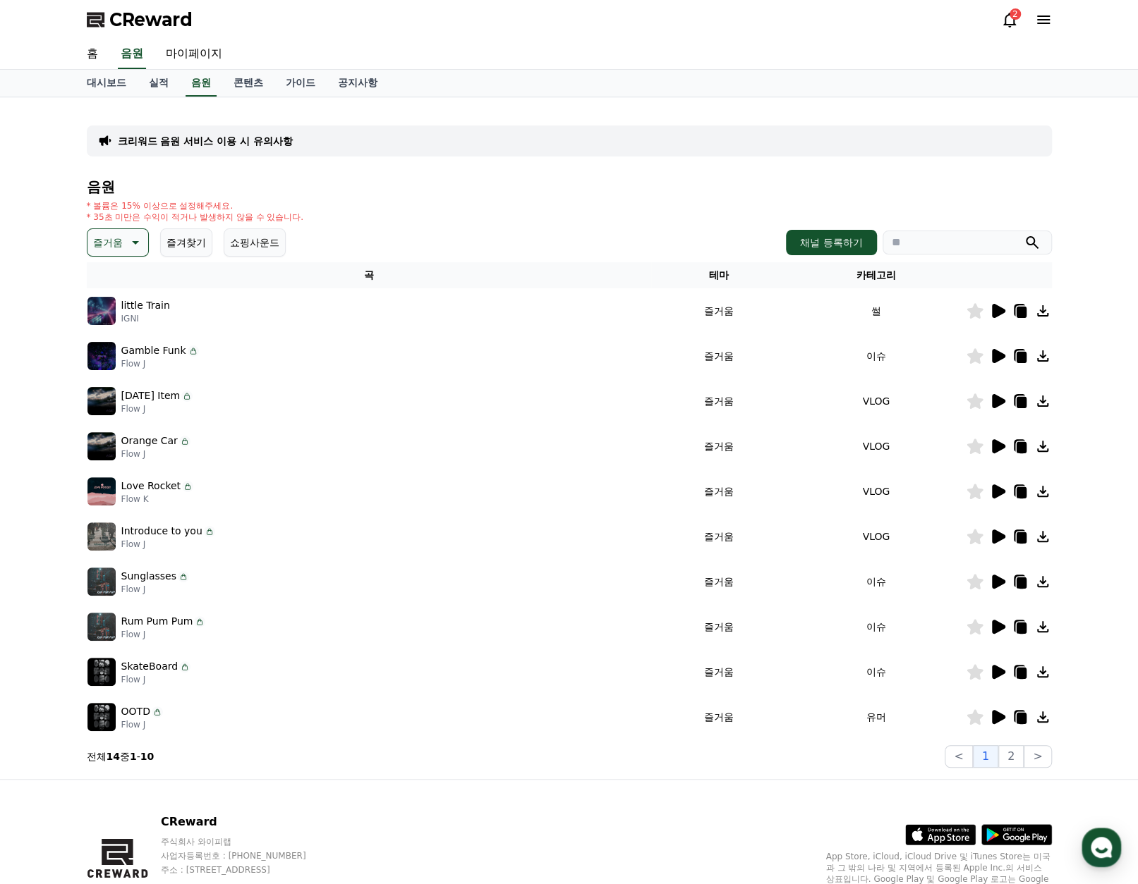
click at [837, 599] on td "이슈" at bounding box center [875, 581] width 178 height 45
click at [1021, 629] on icon at bounding box center [1021, 628] width 10 height 11
click at [999, 671] on icon at bounding box center [998, 672] width 13 height 14
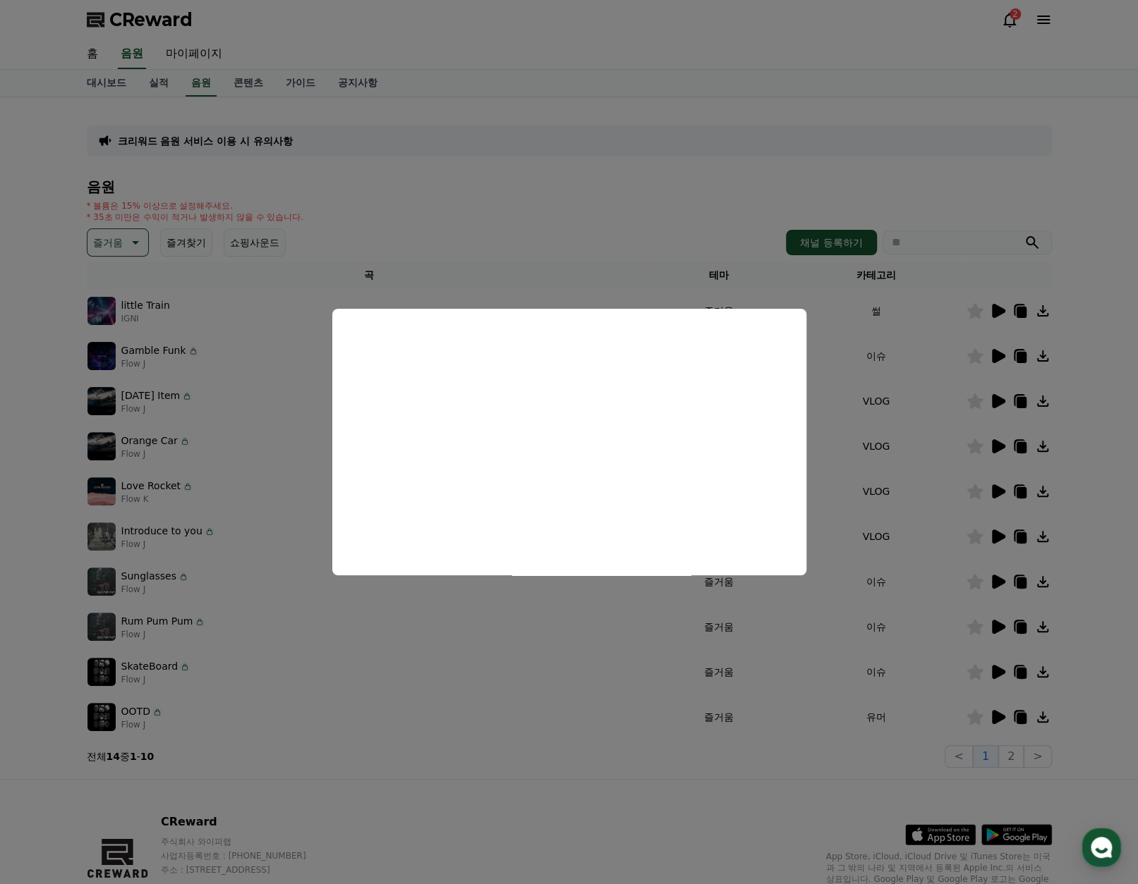
click at [672, 609] on button "close modal" at bounding box center [569, 442] width 1138 height 884
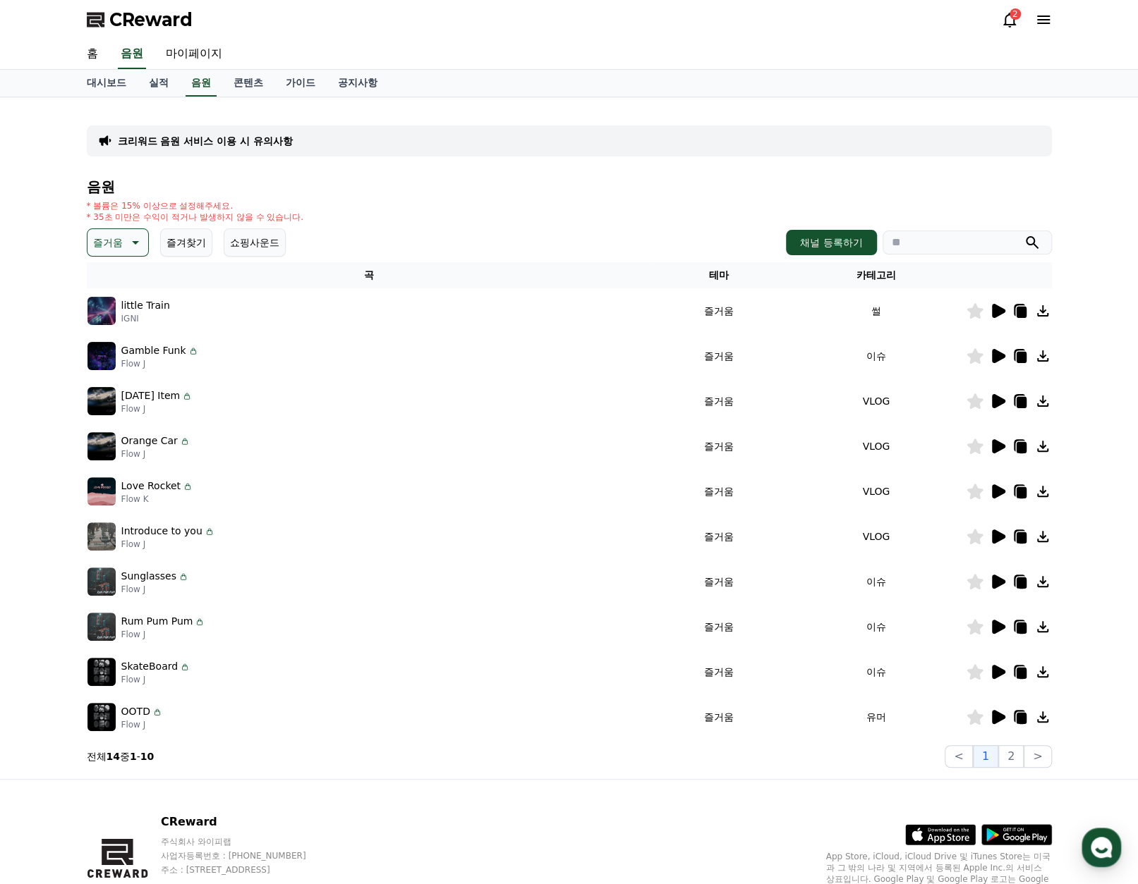
click at [990, 717] on icon at bounding box center [997, 717] width 17 height 17
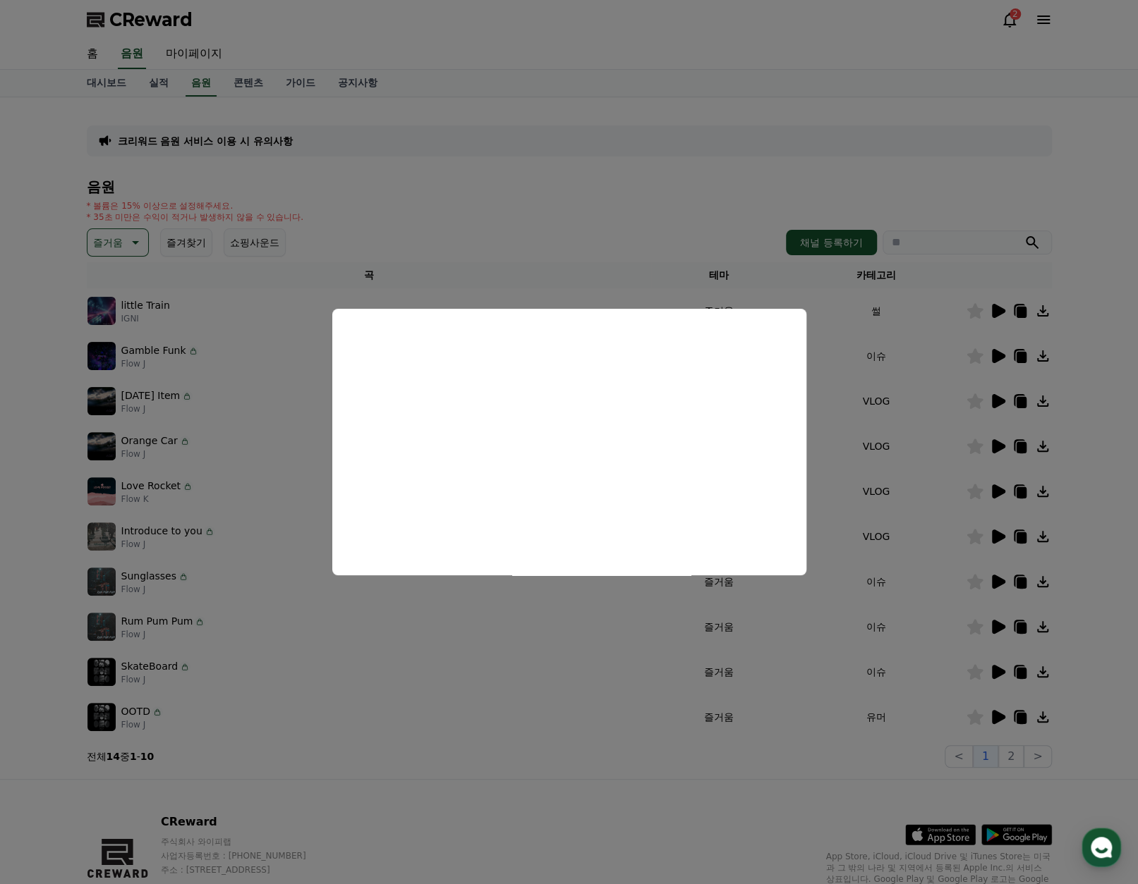
click at [884, 506] on button "close modal" at bounding box center [569, 442] width 1138 height 884
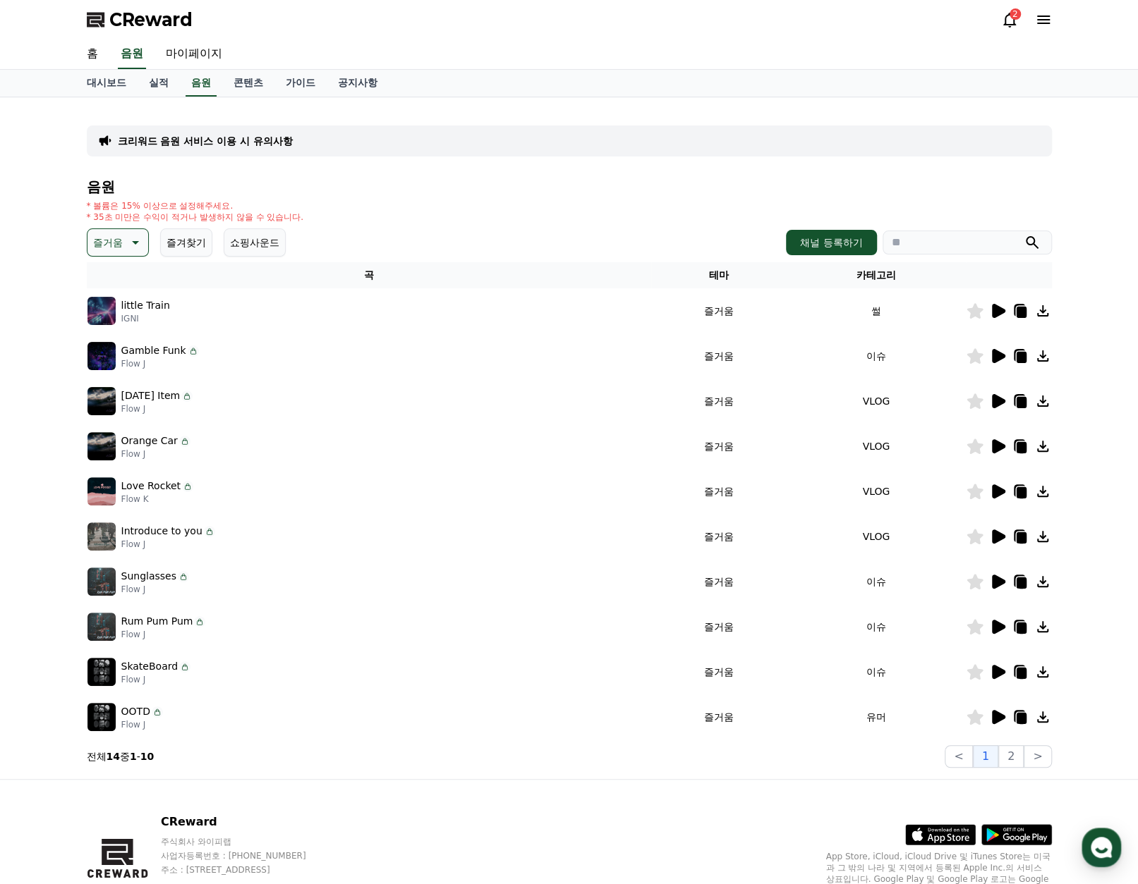
click at [1021, 709] on icon at bounding box center [1019, 717] width 17 height 17
click at [993, 676] on icon at bounding box center [998, 672] width 13 height 14
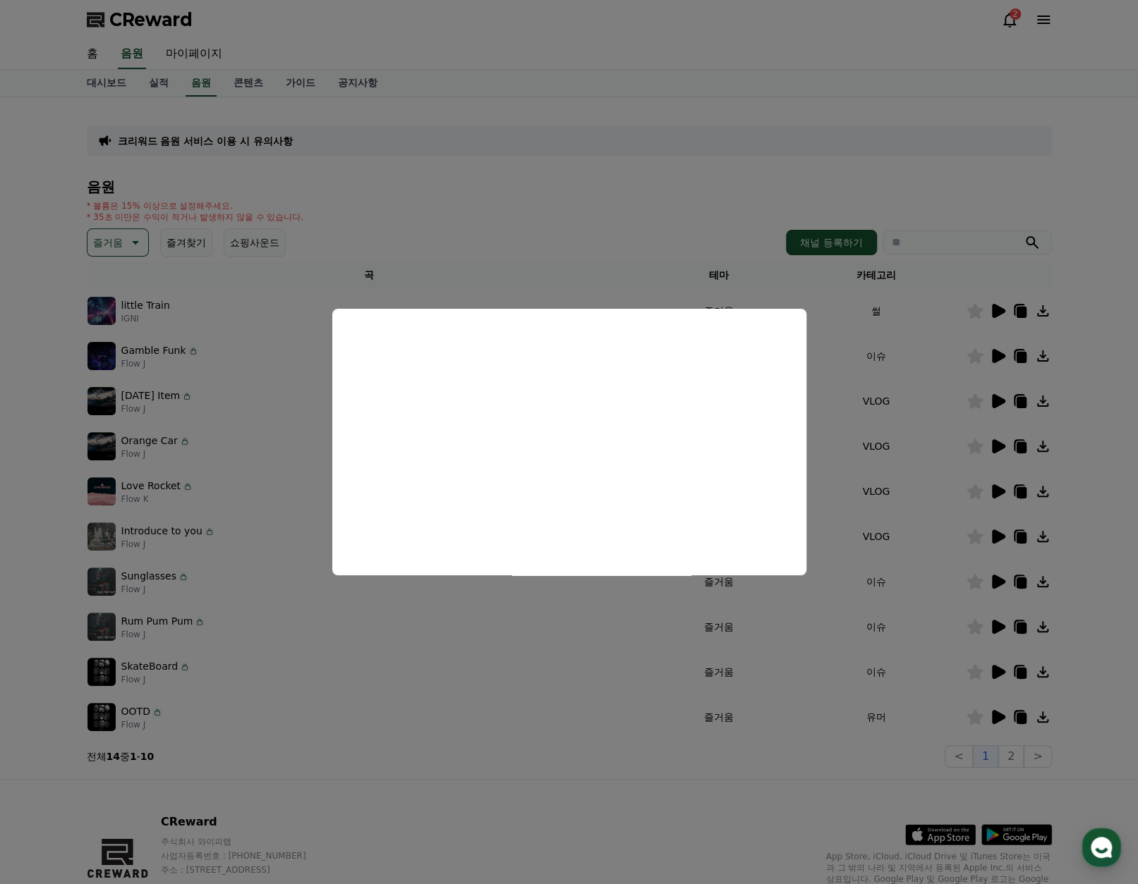
click at [1013, 671] on button "close modal" at bounding box center [569, 442] width 1138 height 884
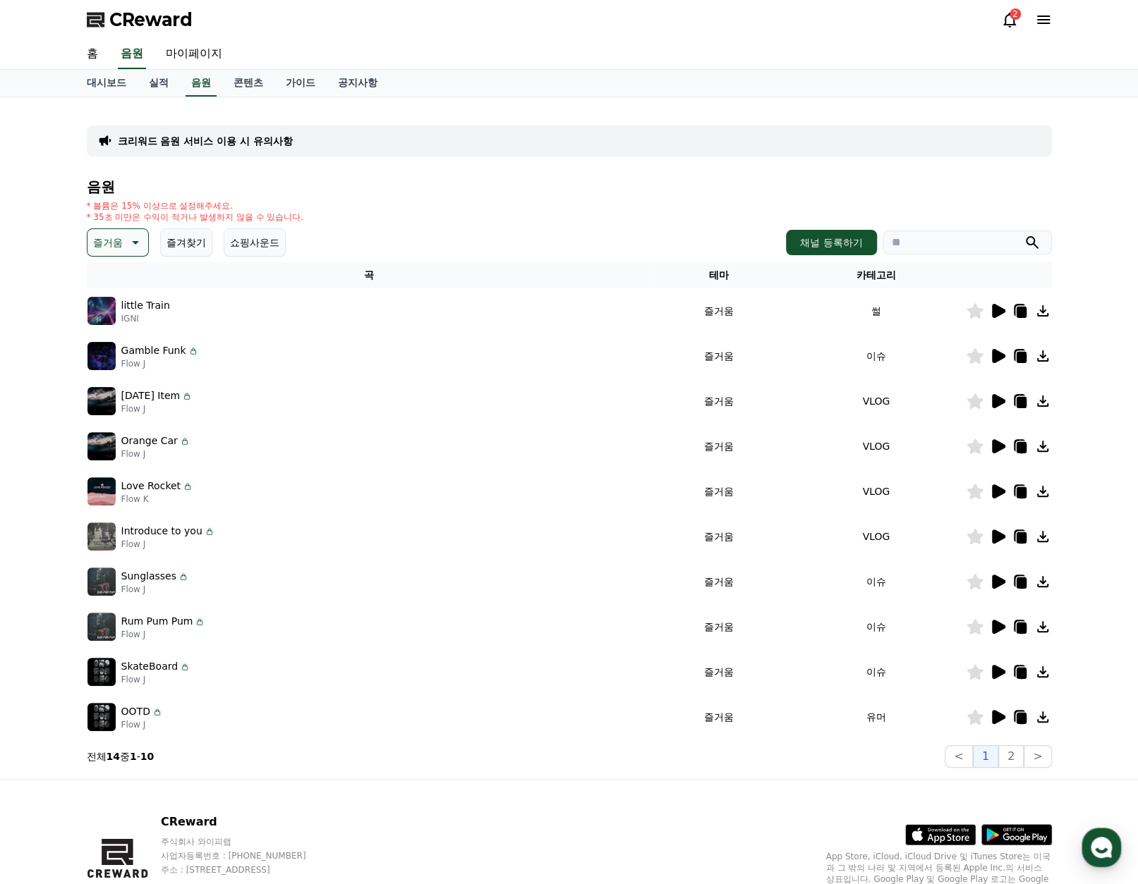
click at [1021, 676] on icon at bounding box center [1021, 673] width 10 height 11
click at [106, 243] on p "즐거움" at bounding box center [108, 243] width 30 height 20
click at [133, 334] on button "드라마틱" at bounding box center [114, 327] width 51 height 31
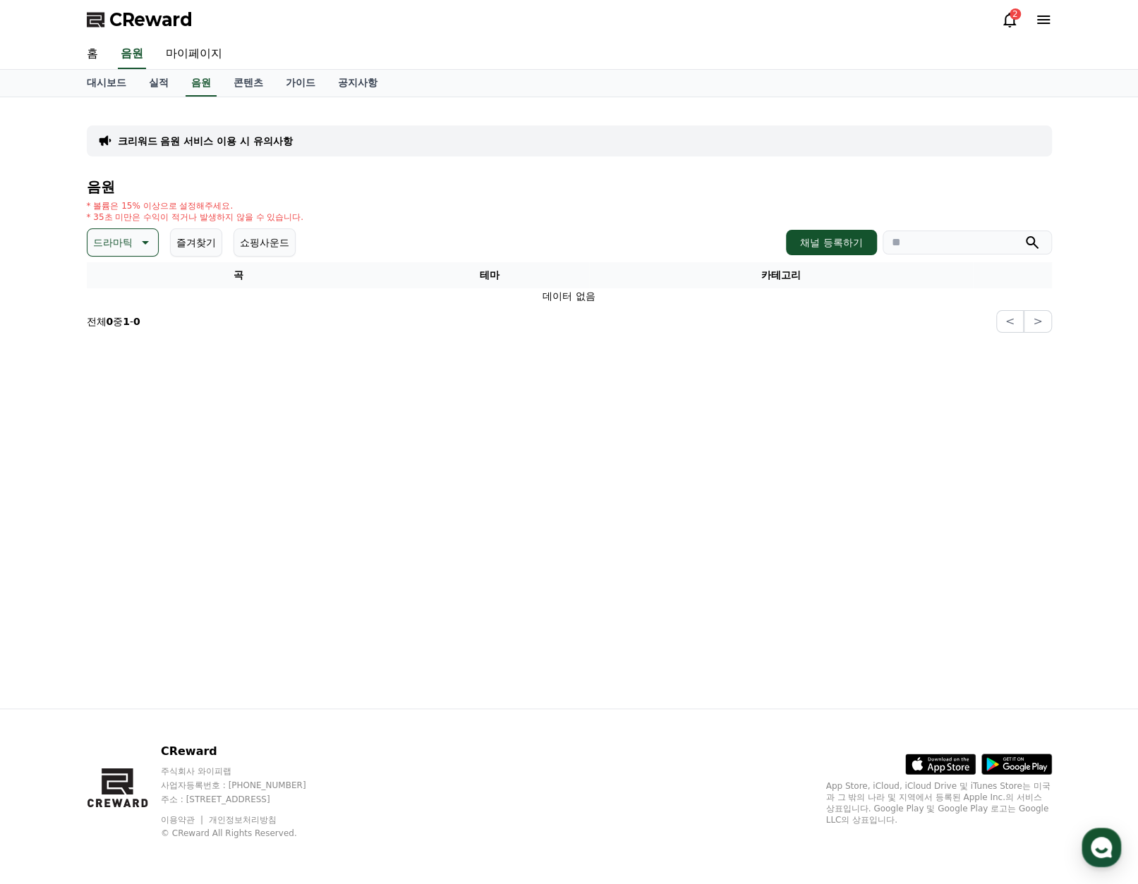
click at [120, 245] on p "드라마틱" at bounding box center [112, 243] width 39 height 20
click at [124, 365] on button "웅장한" at bounding box center [109, 361] width 41 height 31
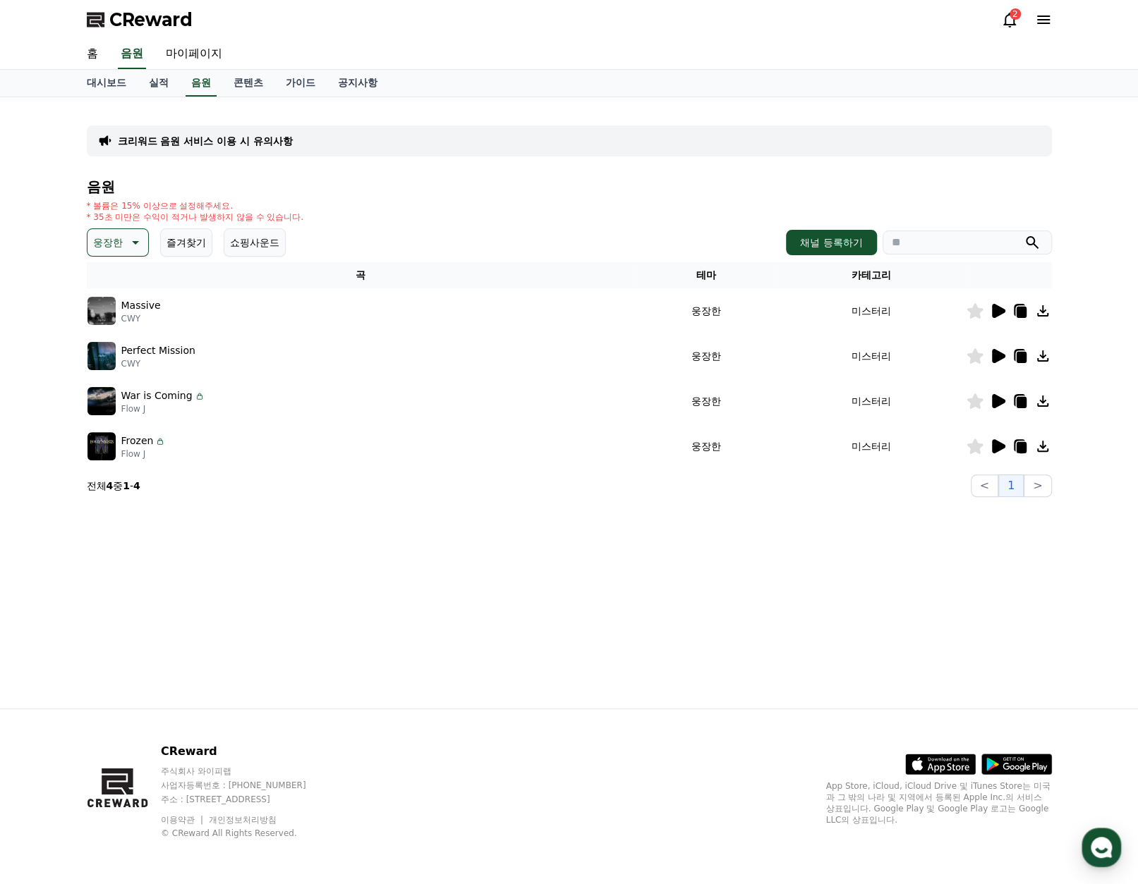
click at [990, 313] on icon at bounding box center [997, 311] width 17 height 17
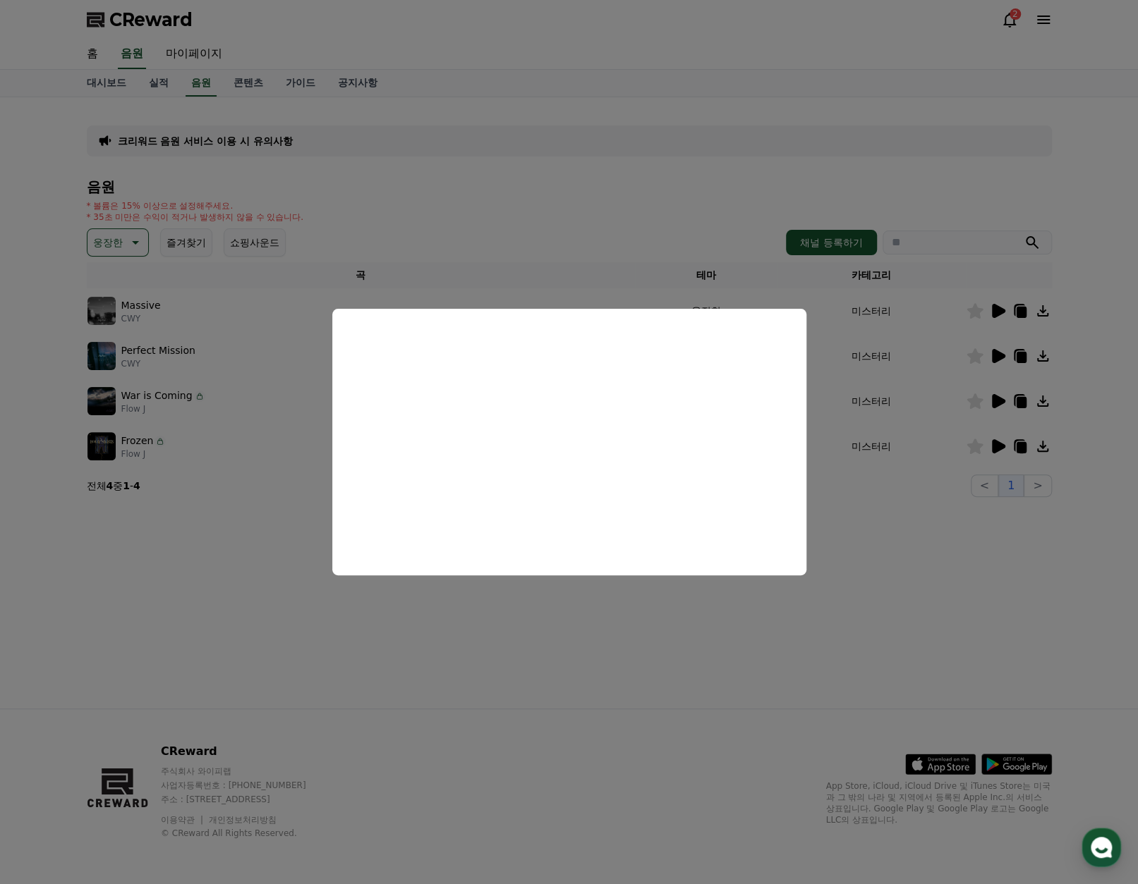
click at [489, 264] on button "close modal" at bounding box center [569, 442] width 1138 height 884
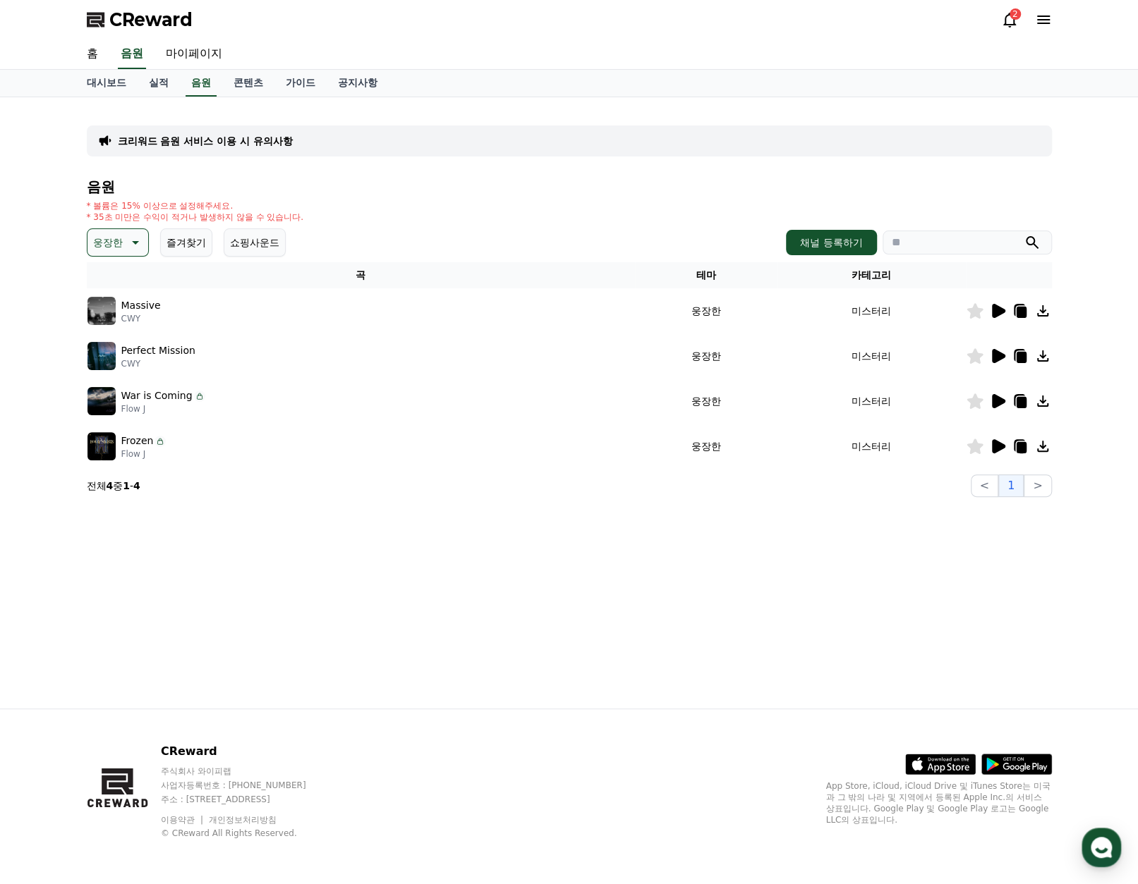
click at [147, 249] on button "웅장한" at bounding box center [118, 243] width 62 height 28
click at [109, 326] on button "반전" at bounding box center [104, 325] width 31 height 31
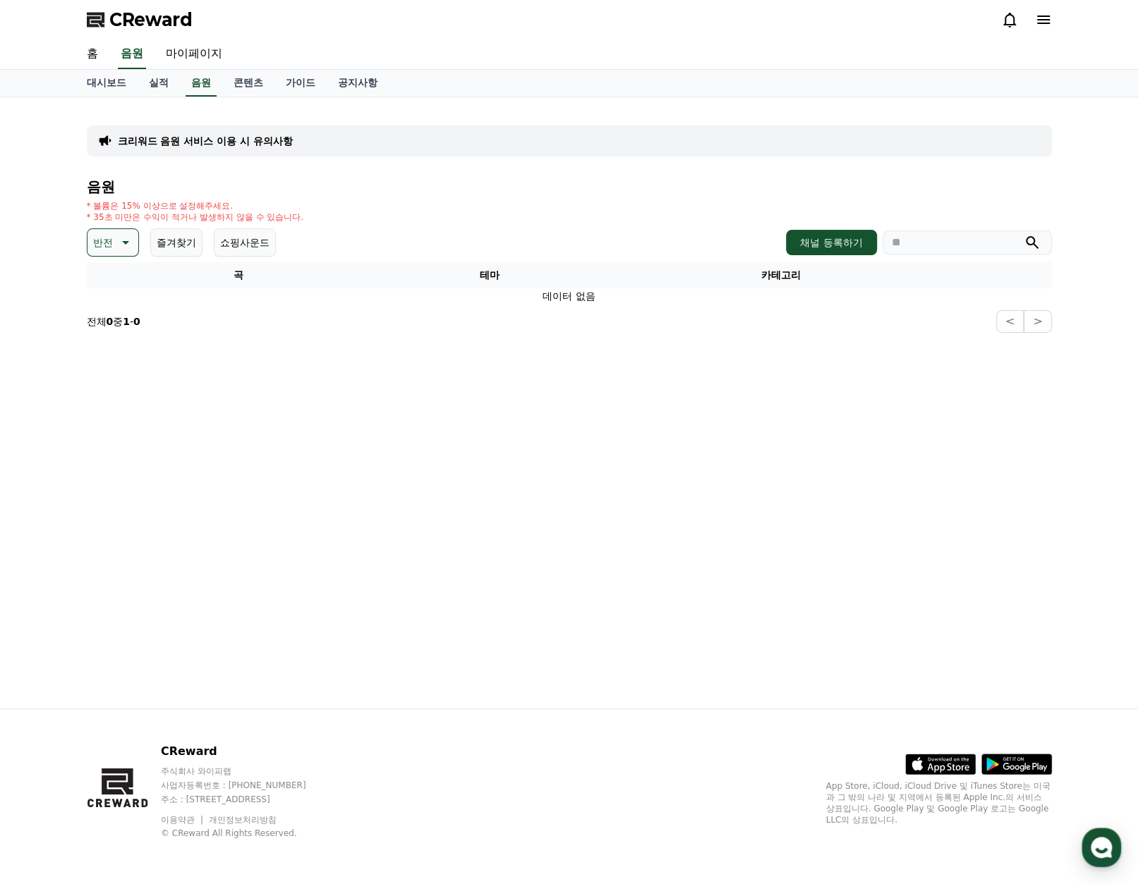
click at [113, 250] on button "반전" at bounding box center [113, 243] width 52 height 28
click at [121, 362] on button "신나는" at bounding box center [109, 358] width 41 height 31
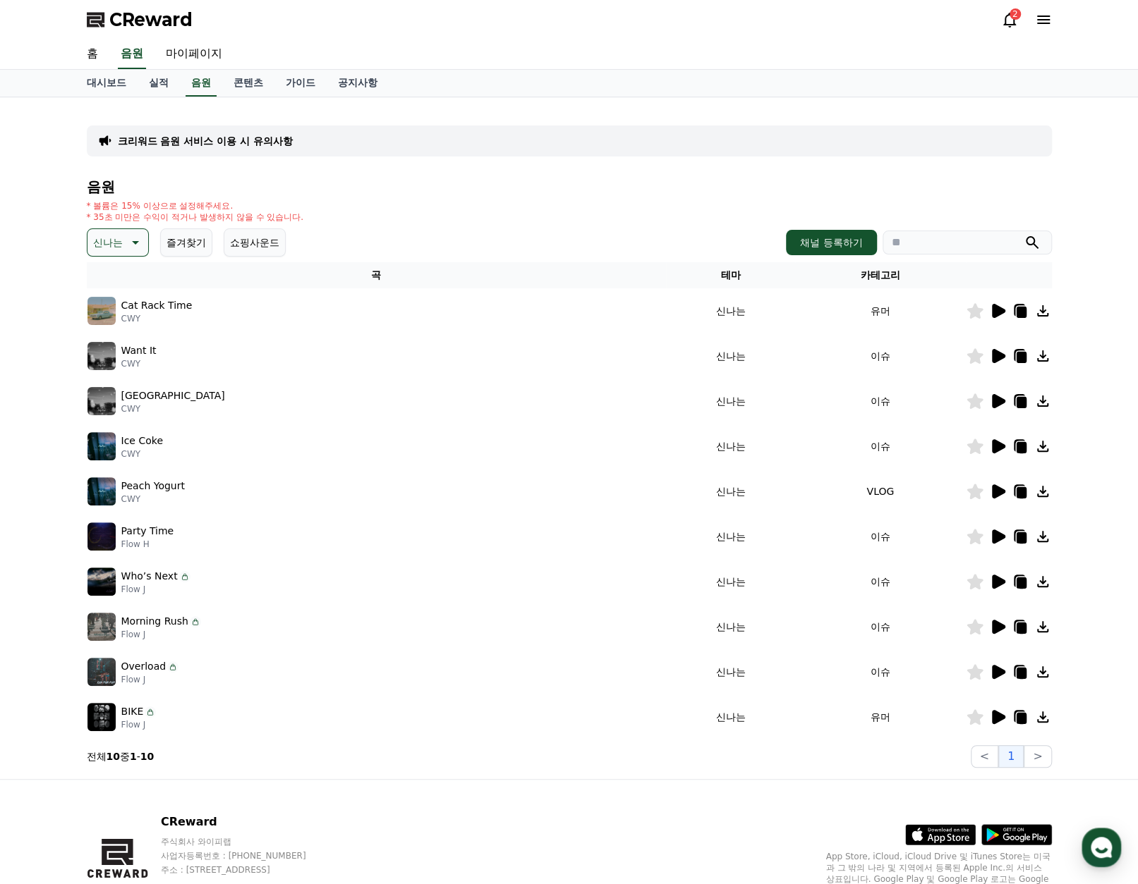
click at [997, 308] on icon at bounding box center [998, 311] width 13 height 14
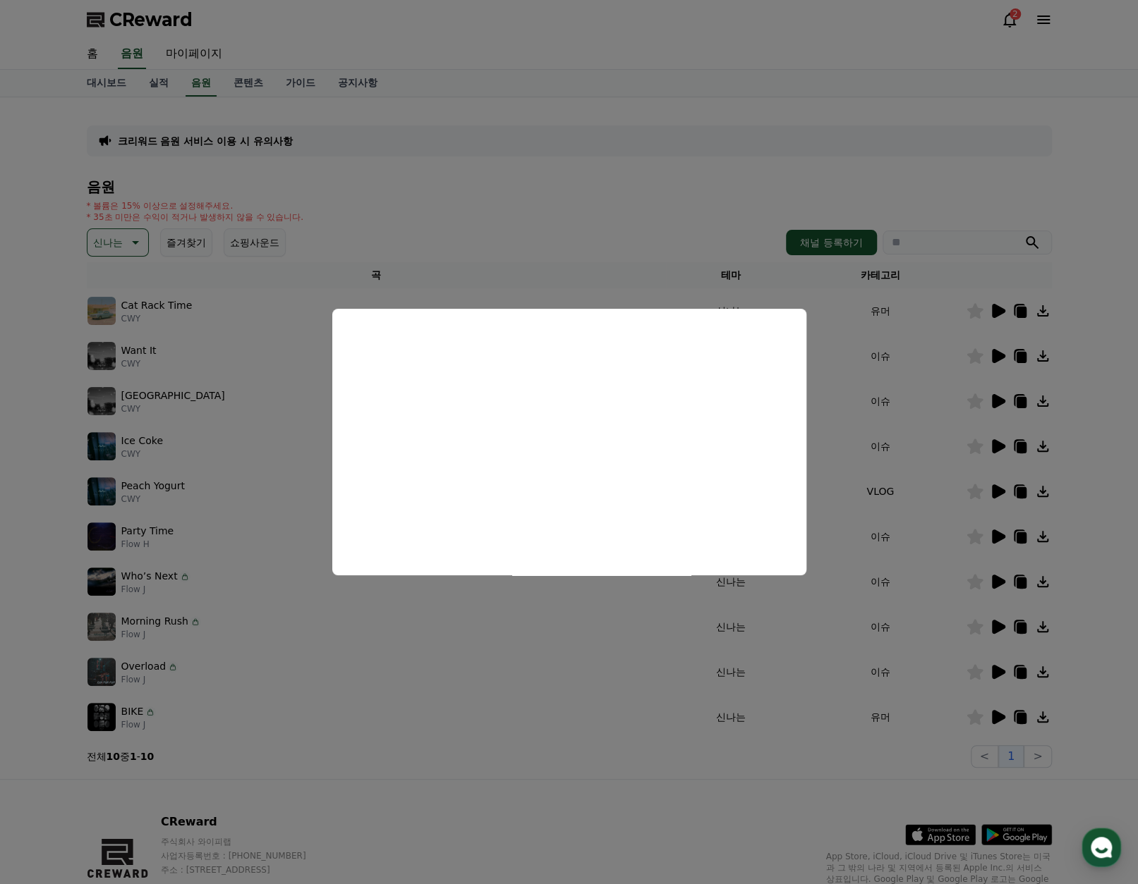
click at [895, 336] on button "close modal" at bounding box center [569, 442] width 1138 height 884
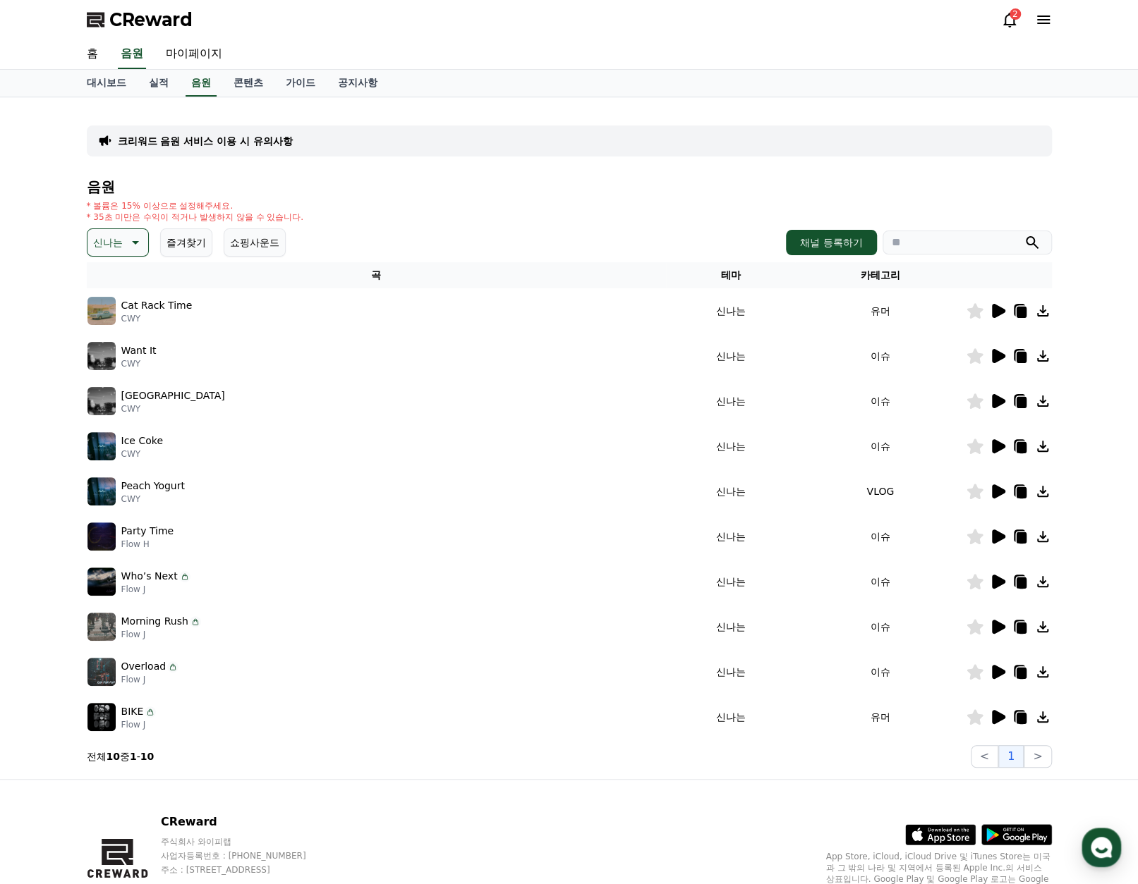
click at [994, 358] on icon at bounding box center [998, 356] width 13 height 14
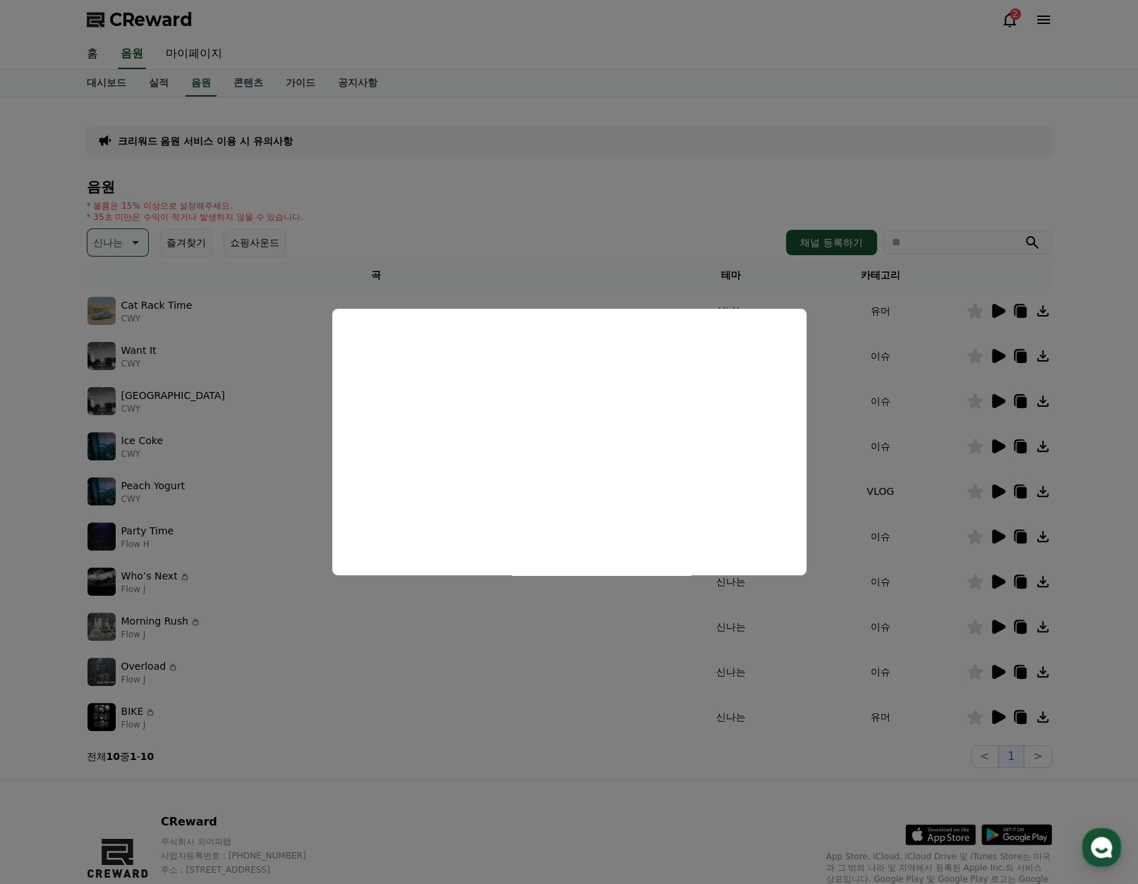
click at [989, 391] on button "close modal" at bounding box center [569, 442] width 1138 height 884
click at [1006, 406] on div at bounding box center [1008, 401] width 85 height 17
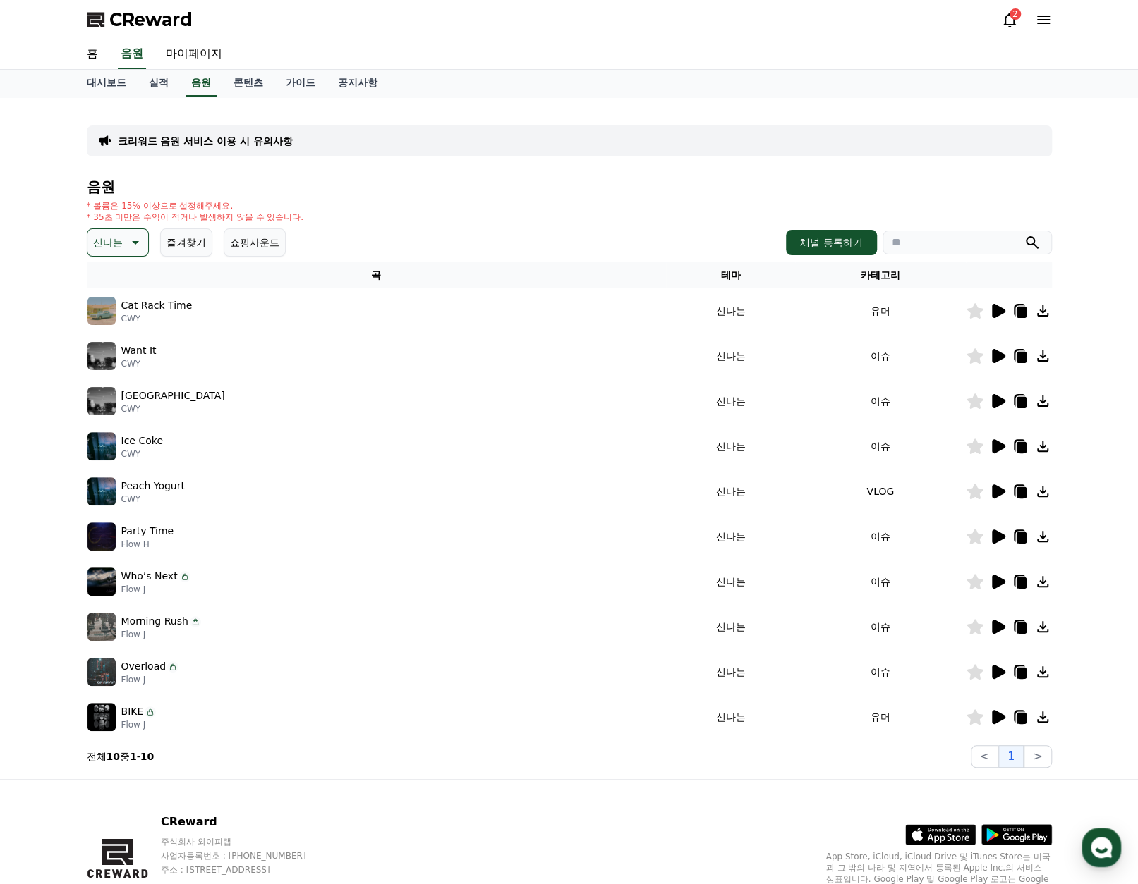
click at [997, 401] on icon at bounding box center [998, 401] width 13 height 14
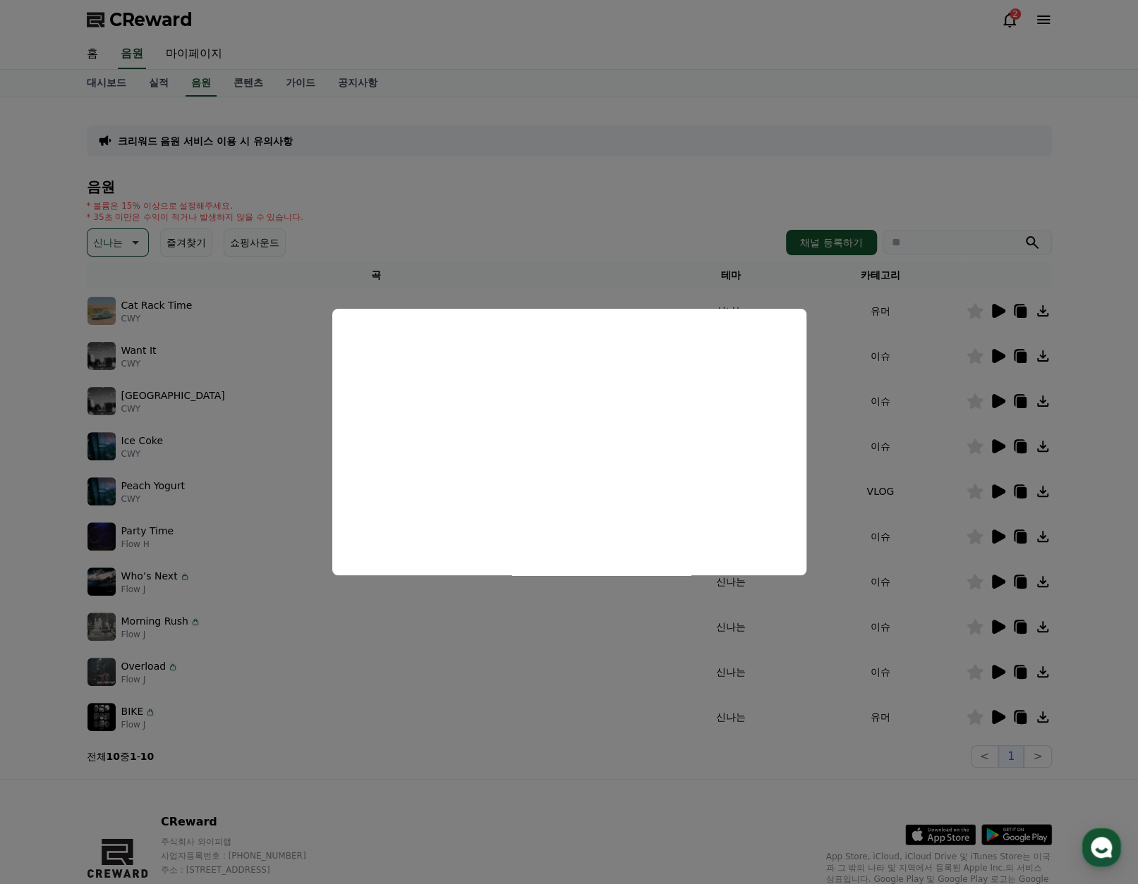
click at [993, 444] on button "close modal" at bounding box center [569, 442] width 1138 height 884
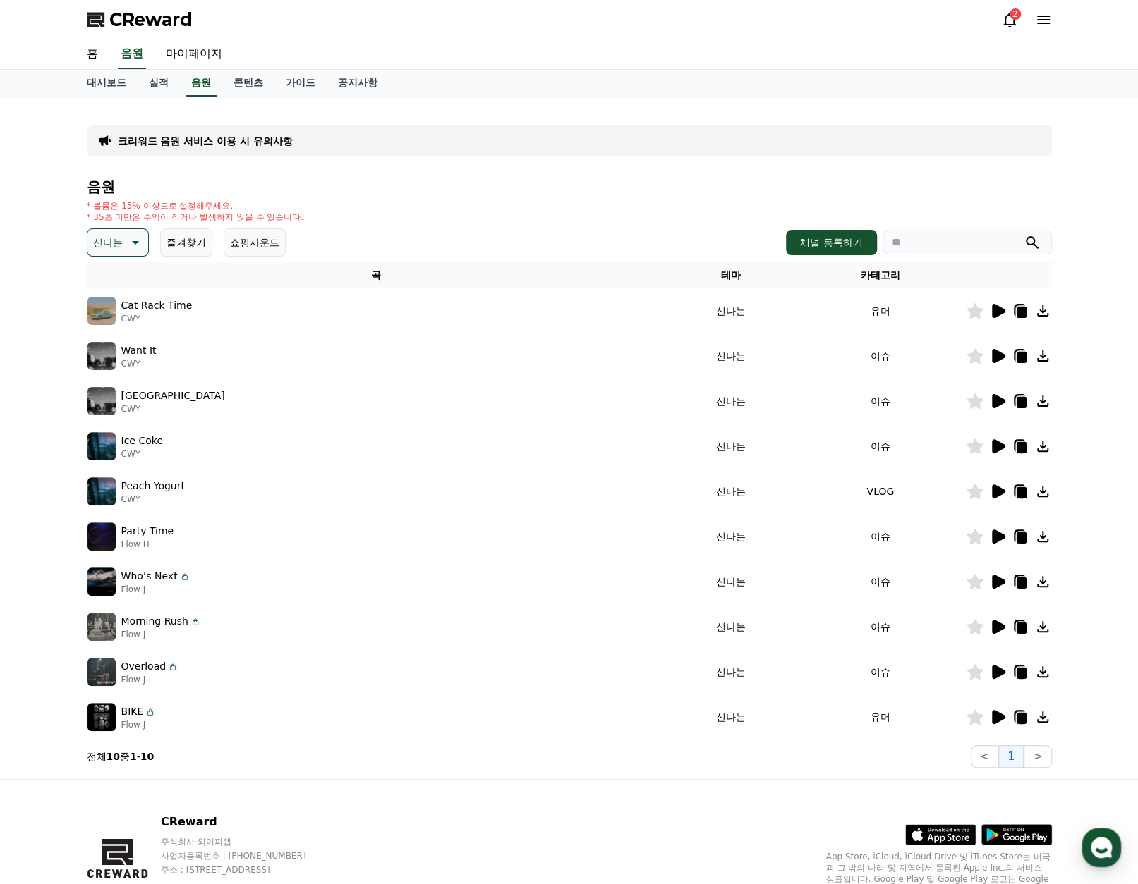
click at [994, 445] on icon at bounding box center [998, 446] width 13 height 14
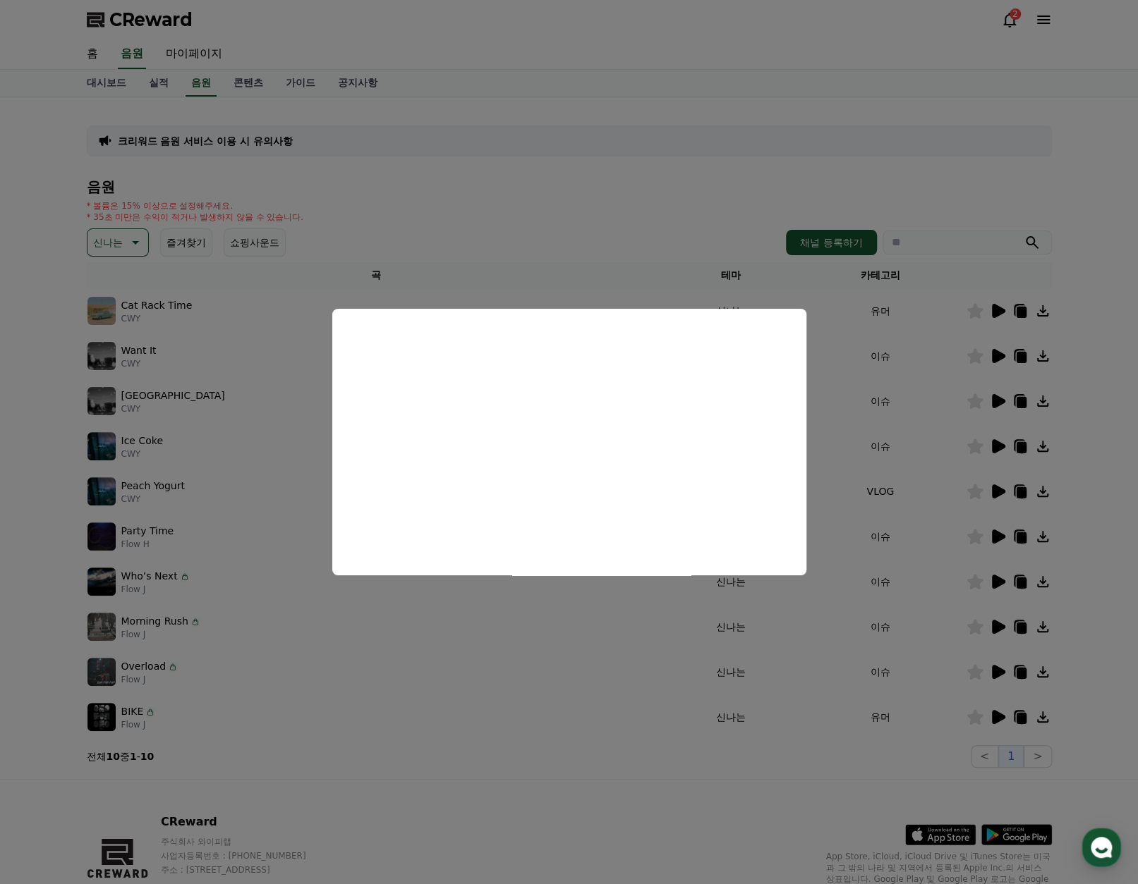
click at [998, 494] on button "close modal" at bounding box center [569, 442] width 1138 height 884
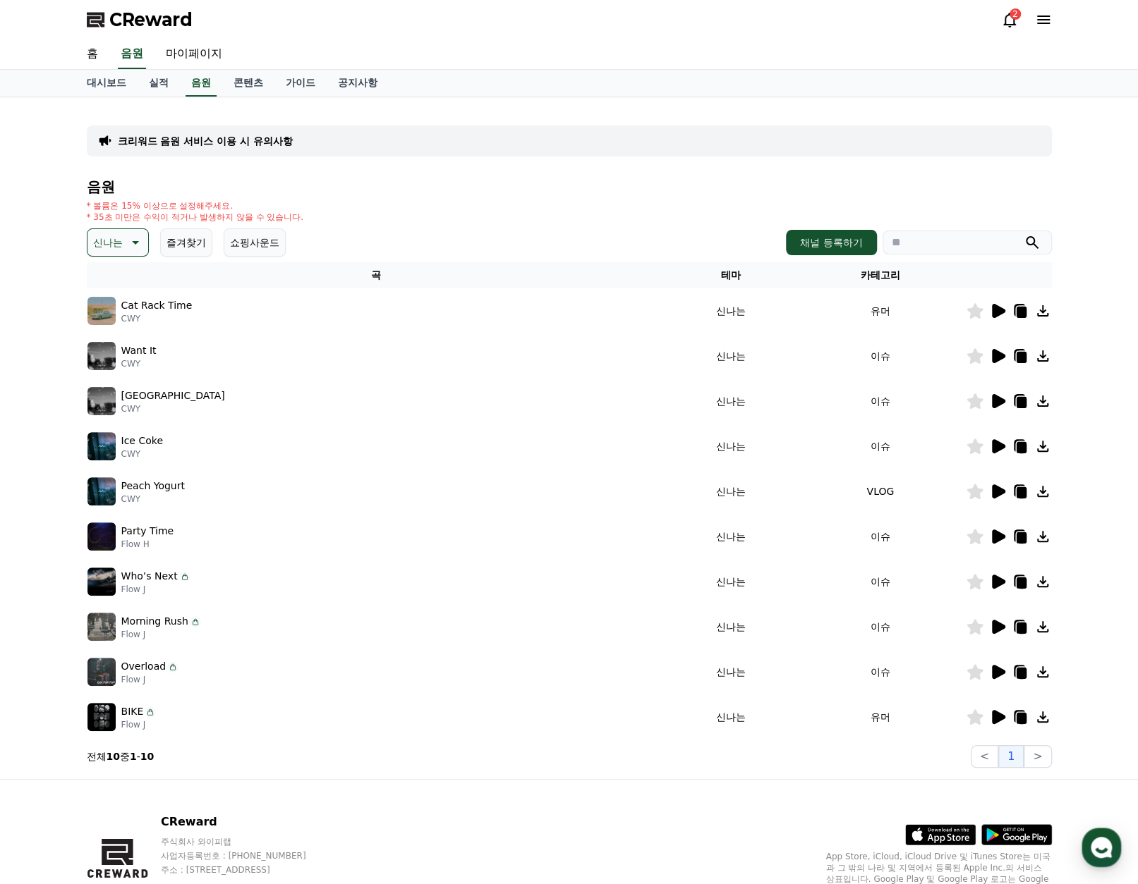
click at [998, 494] on icon at bounding box center [998, 492] width 13 height 14
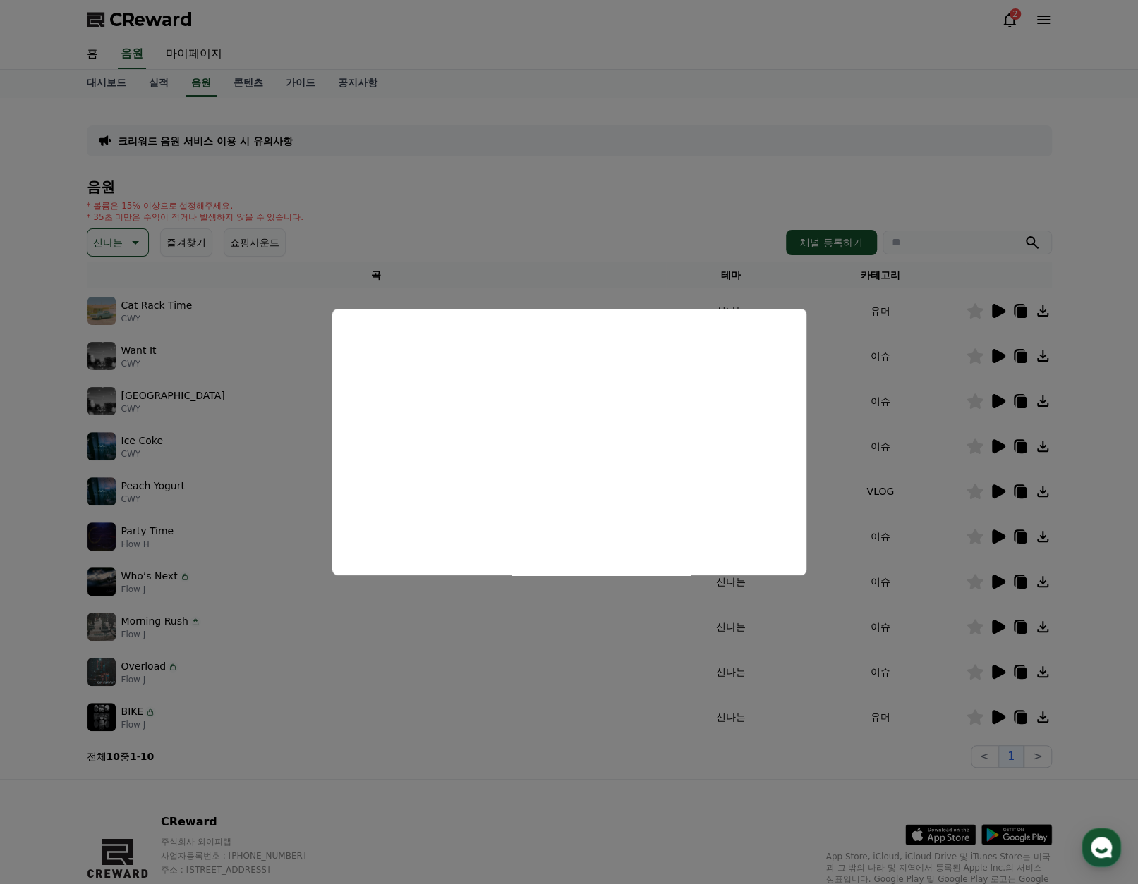
click at [937, 525] on button "close modal" at bounding box center [569, 442] width 1138 height 884
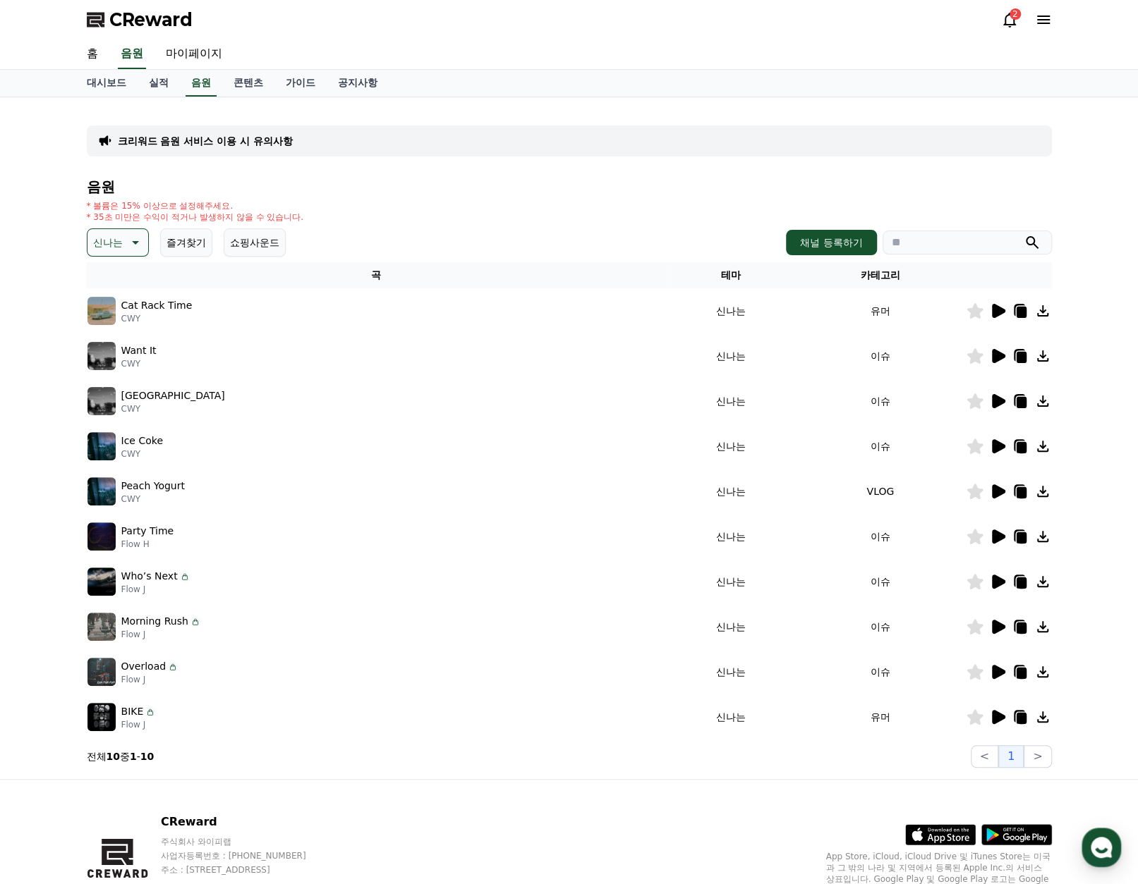
click at [1004, 537] on icon at bounding box center [998, 537] width 13 height 14
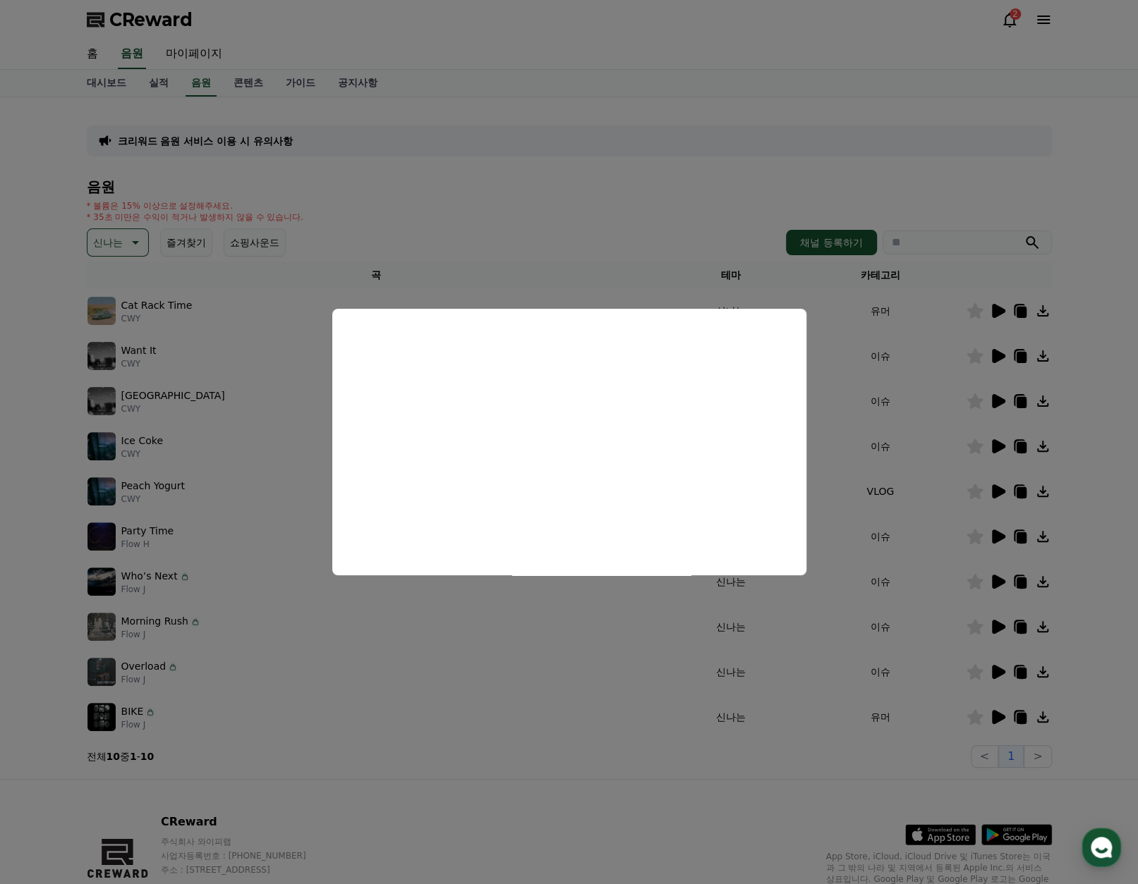
click at [849, 442] on button "close modal" at bounding box center [569, 442] width 1138 height 884
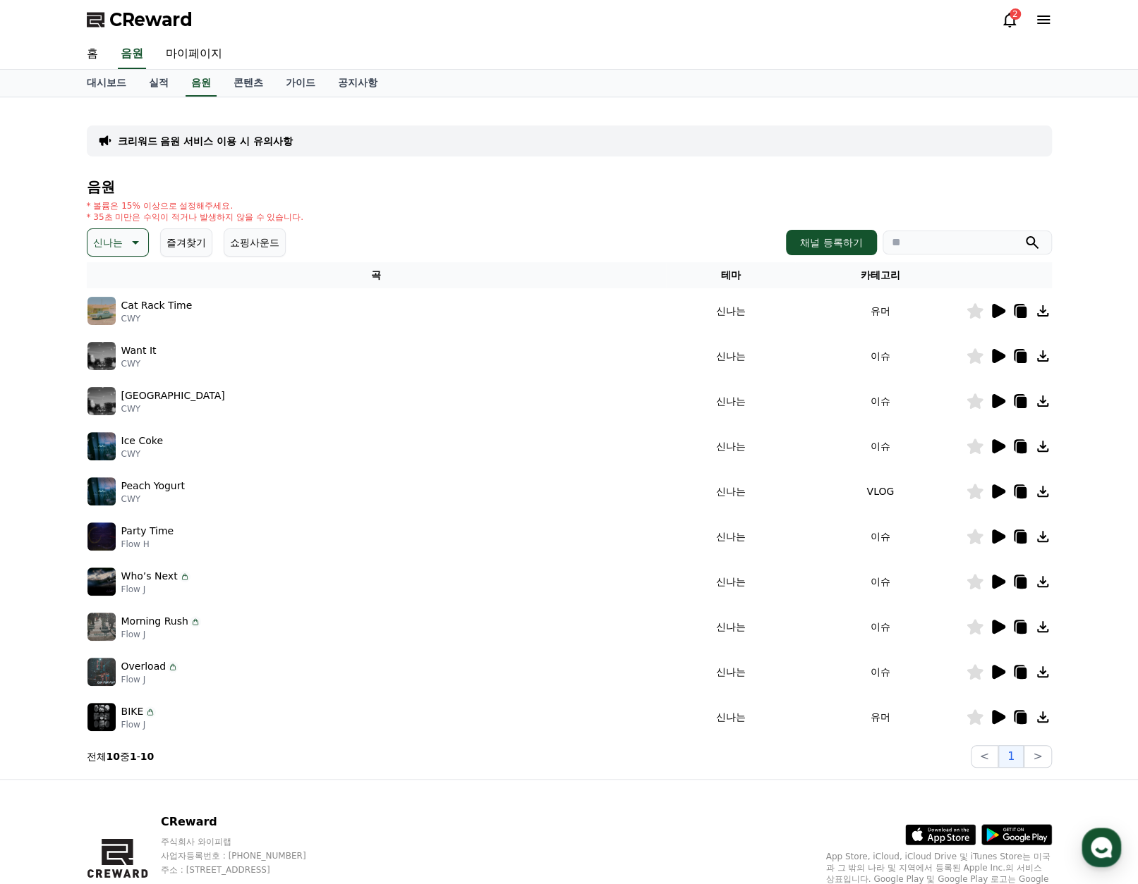
drag, startPoint x: 497, startPoint y: 544, endPoint x: 925, endPoint y: 538, distance: 428.2
click at [925, 538] on tr "Party Time Flow H 신나는 이슈" at bounding box center [569, 536] width 965 height 45
drag, startPoint x: 925, startPoint y: 538, endPoint x: 1018, endPoint y: 537, distance: 93.1
click at [1018, 537] on icon at bounding box center [1021, 538] width 10 height 11
click at [997, 582] on icon at bounding box center [998, 582] width 13 height 14
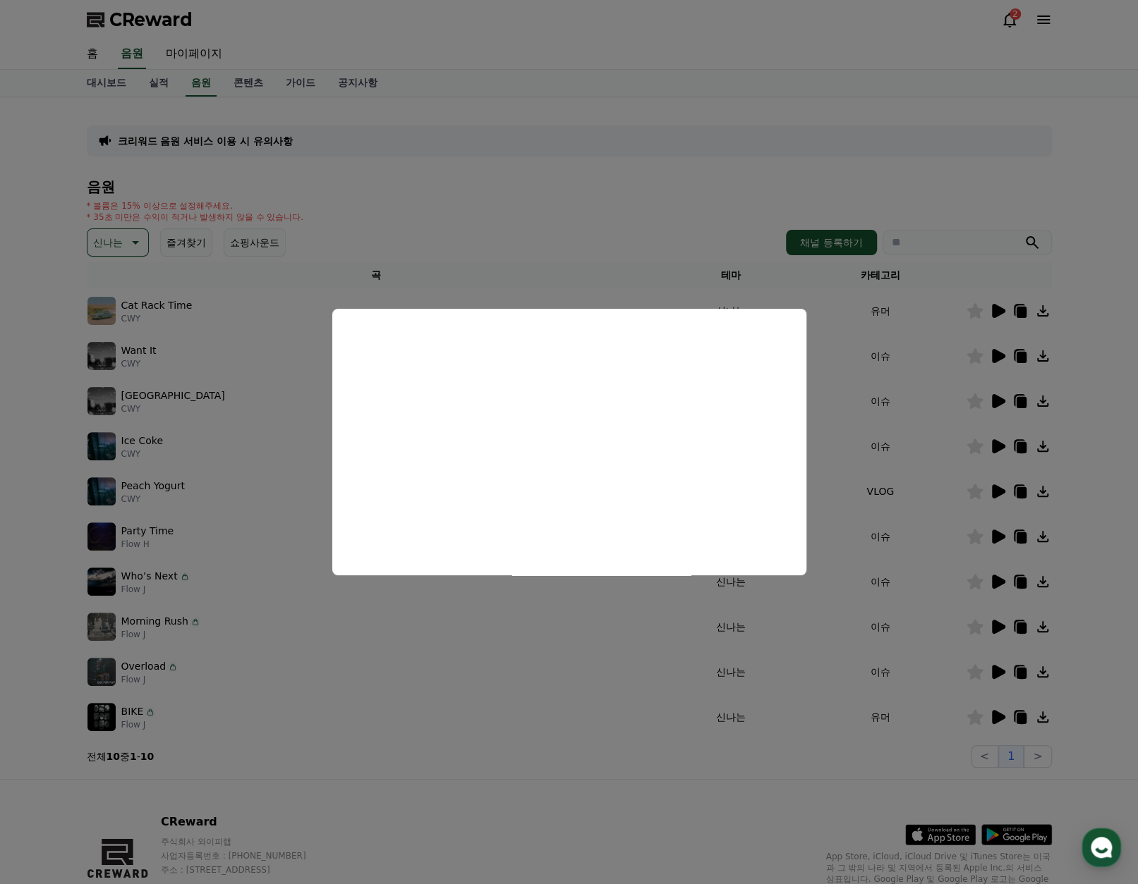
click at [547, 627] on button "close modal" at bounding box center [569, 442] width 1138 height 884
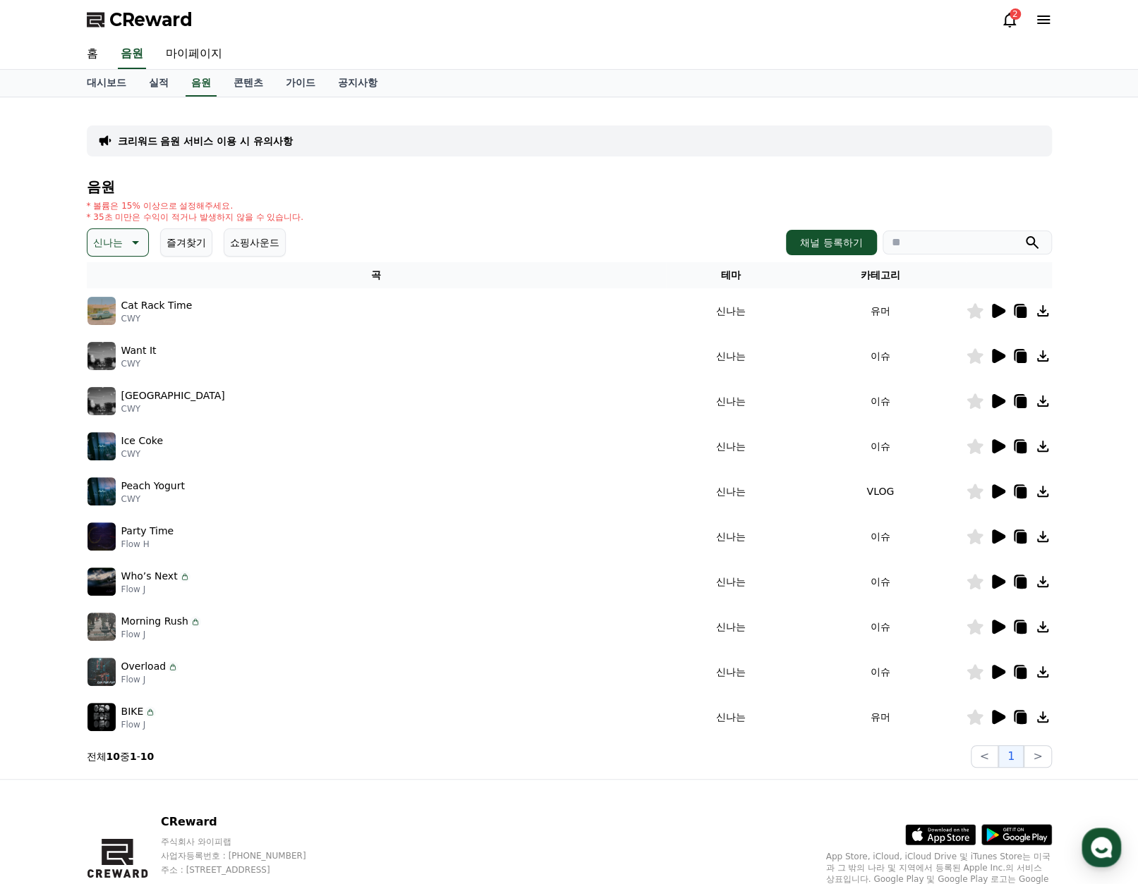
click at [996, 625] on icon at bounding box center [998, 627] width 13 height 14
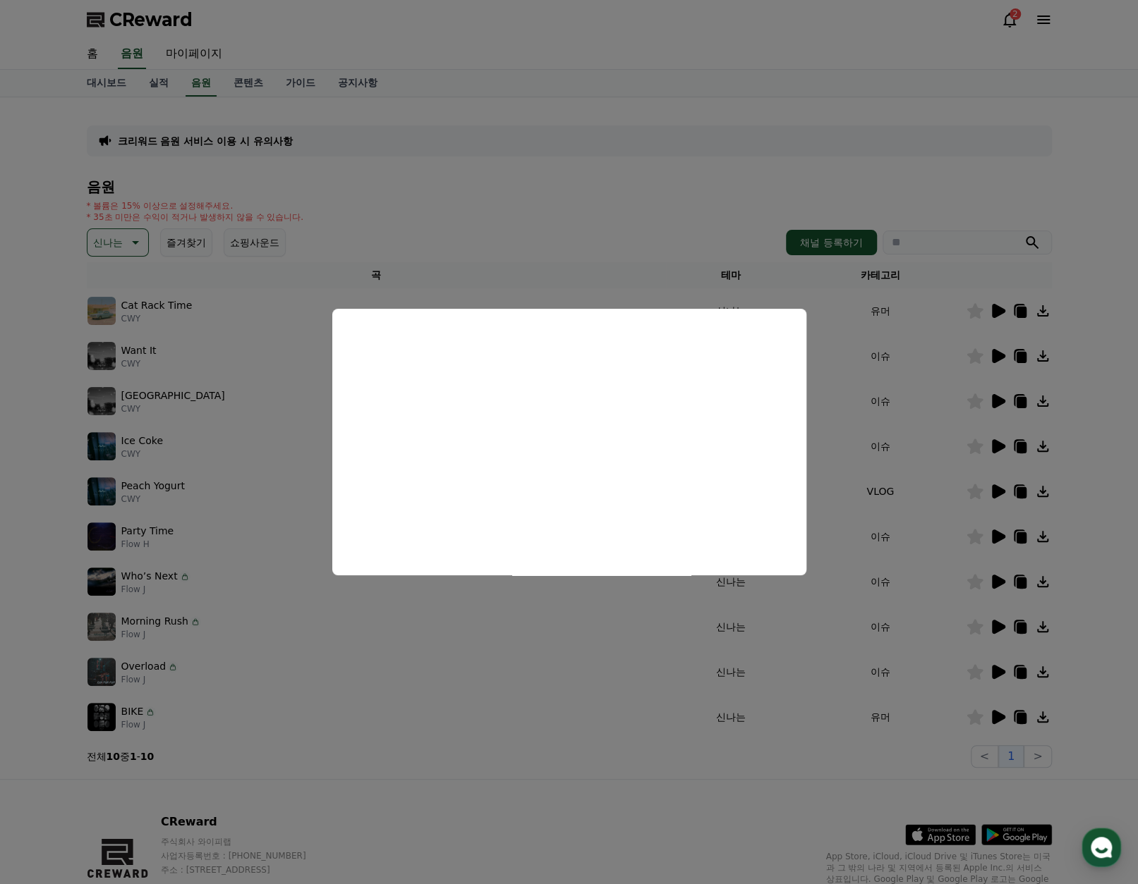
drag, startPoint x: 923, startPoint y: 643, endPoint x: 935, endPoint y: 653, distance: 15.5
click at [923, 643] on button "close modal" at bounding box center [569, 442] width 1138 height 884
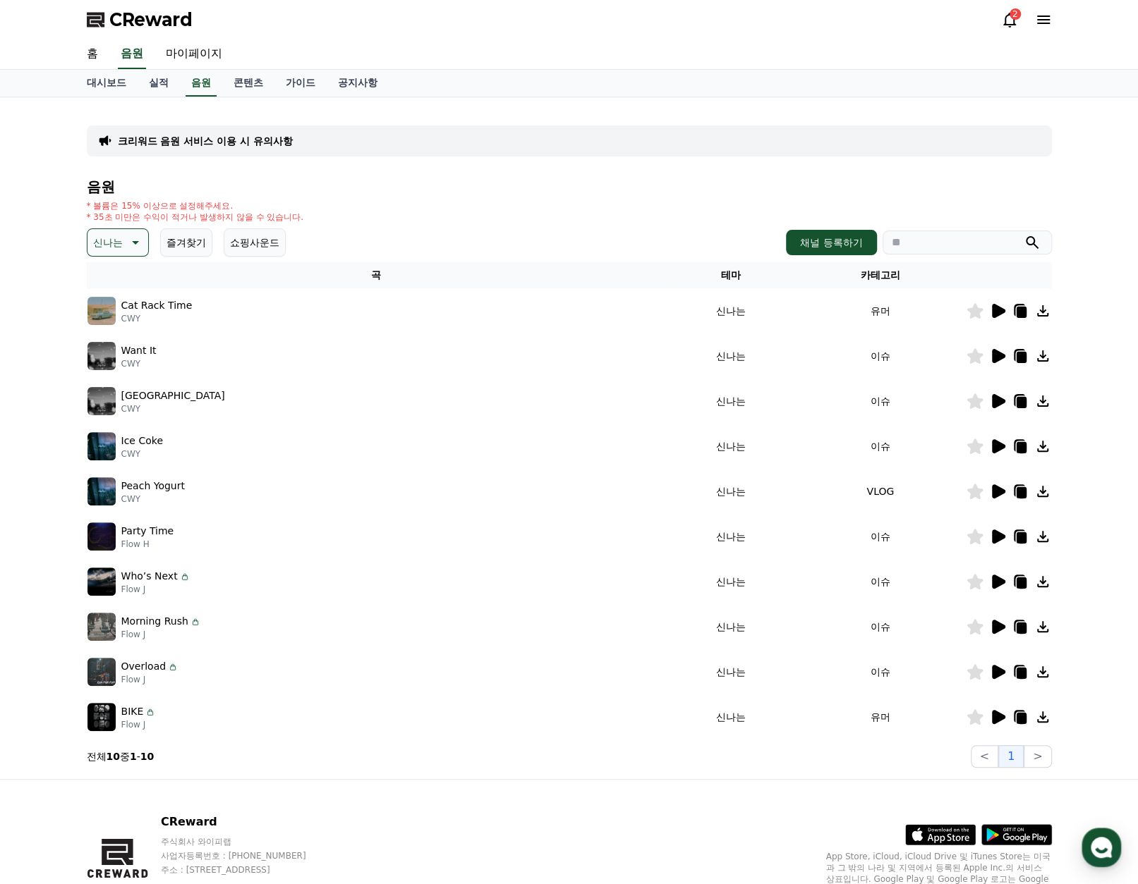
click at [996, 671] on icon at bounding box center [998, 672] width 13 height 14
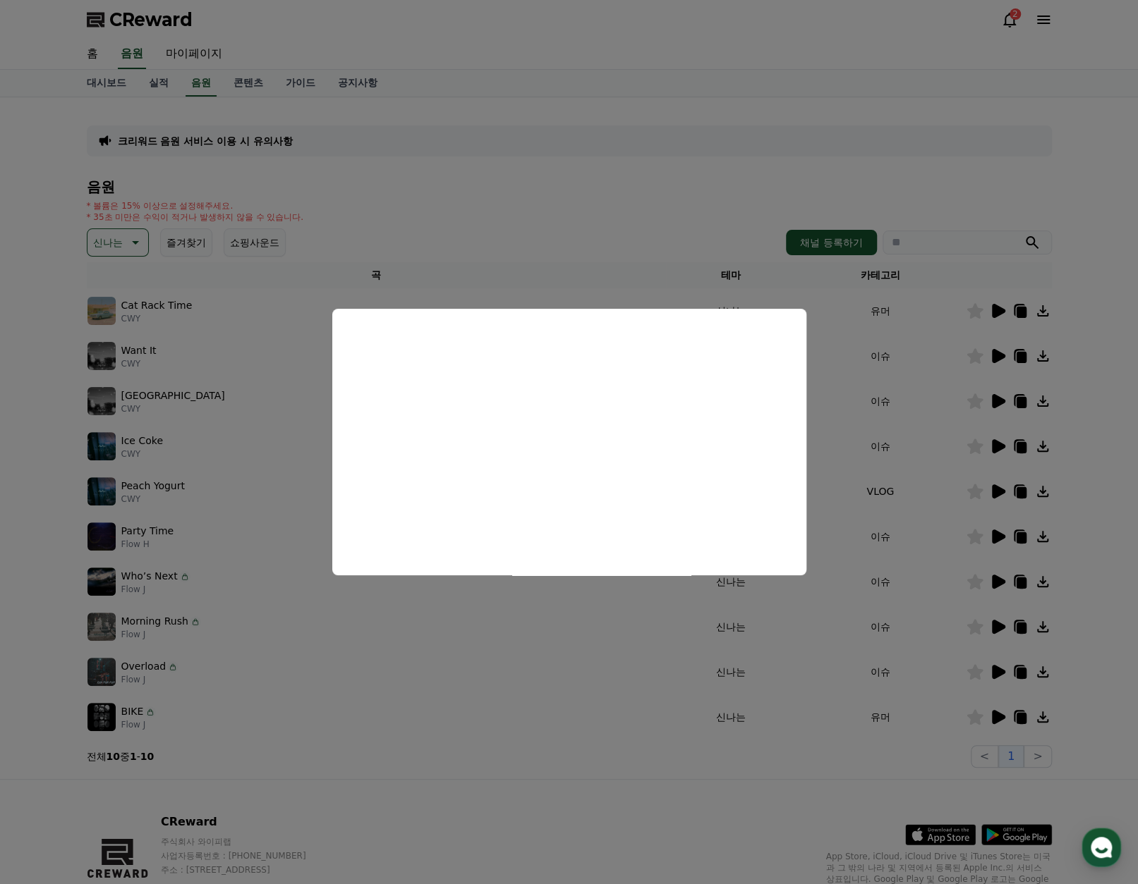
click at [652, 637] on button "close modal" at bounding box center [569, 442] width 1138 height 884
click at [445, 659] on div "Overload Flow J" at bounding box center [376, 672] width 578 height 28
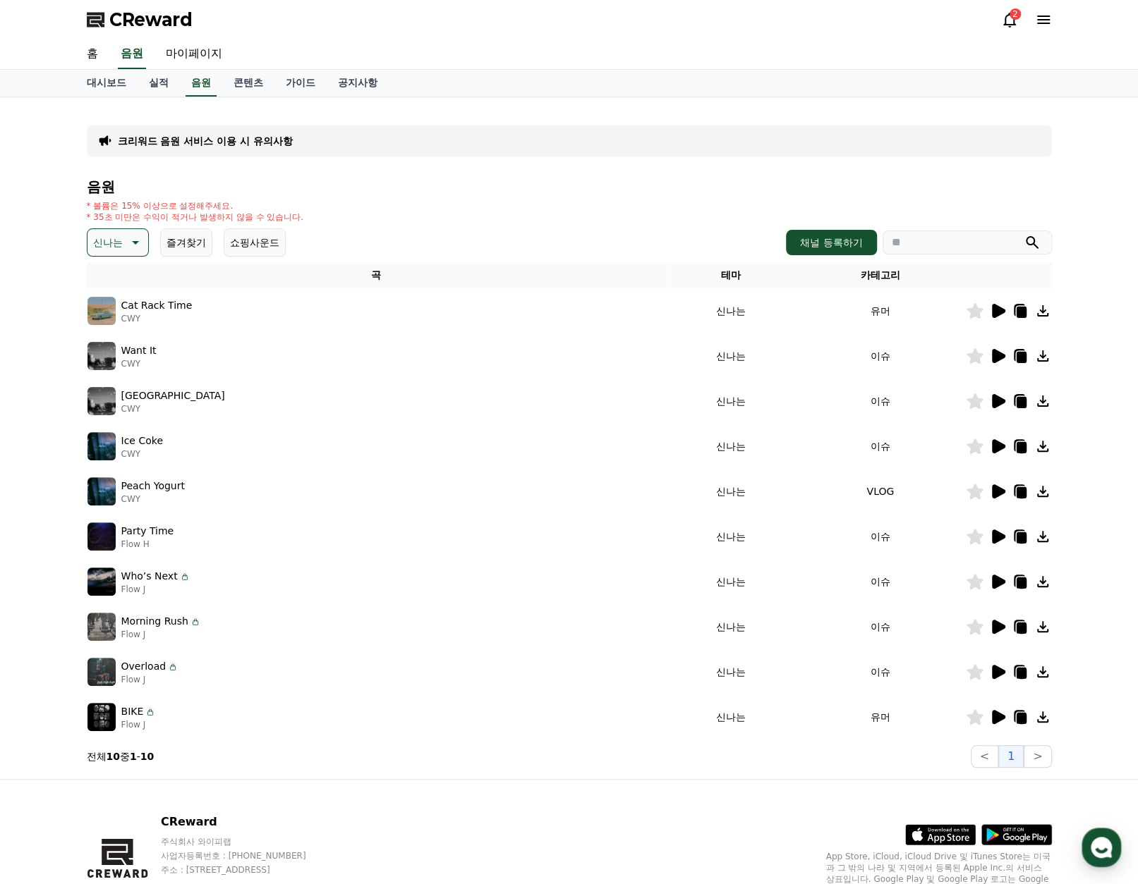
click at [1026, 672] on icon at bounding box center [1021, 673] width 10 height 11
click at [996, 718] on icon at bounding box center [998, 717] width 13 height 14
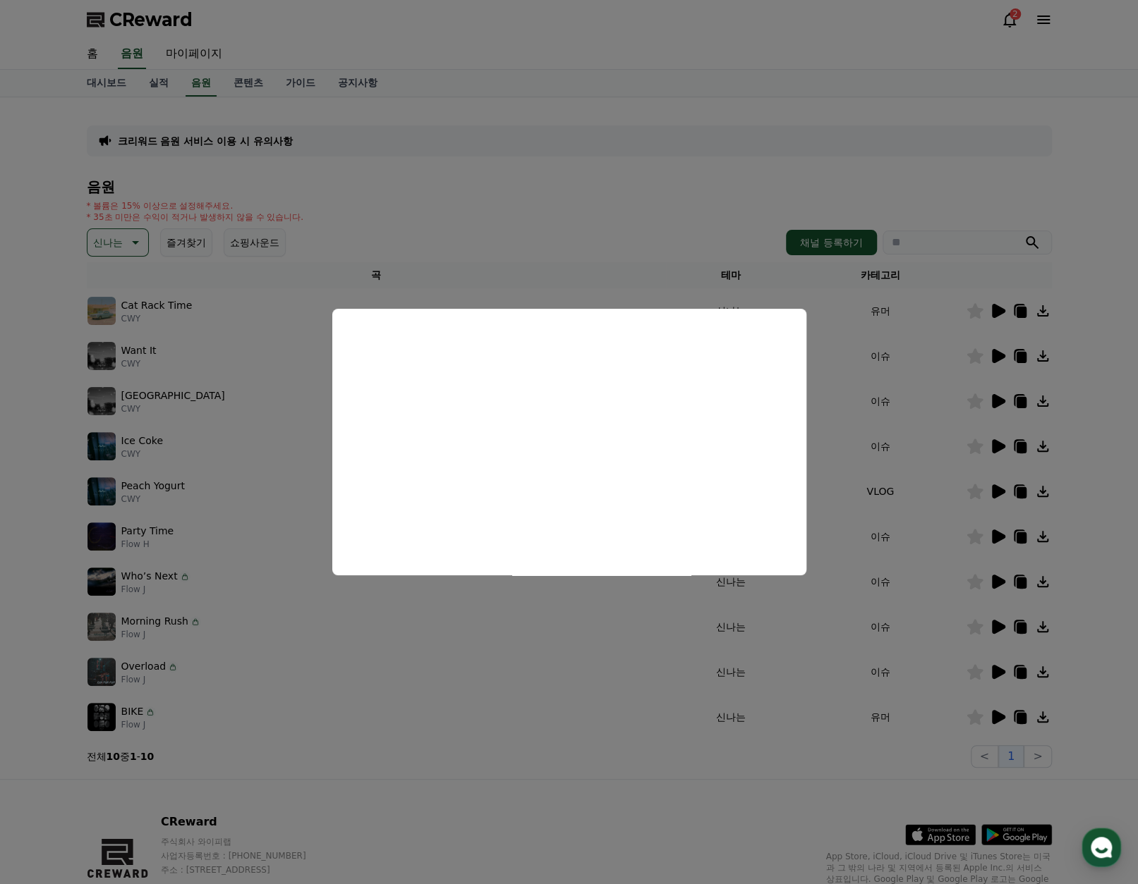
click at [103, 243] on button "close modal" at bounding box center [569, 442] width 1138 height 884
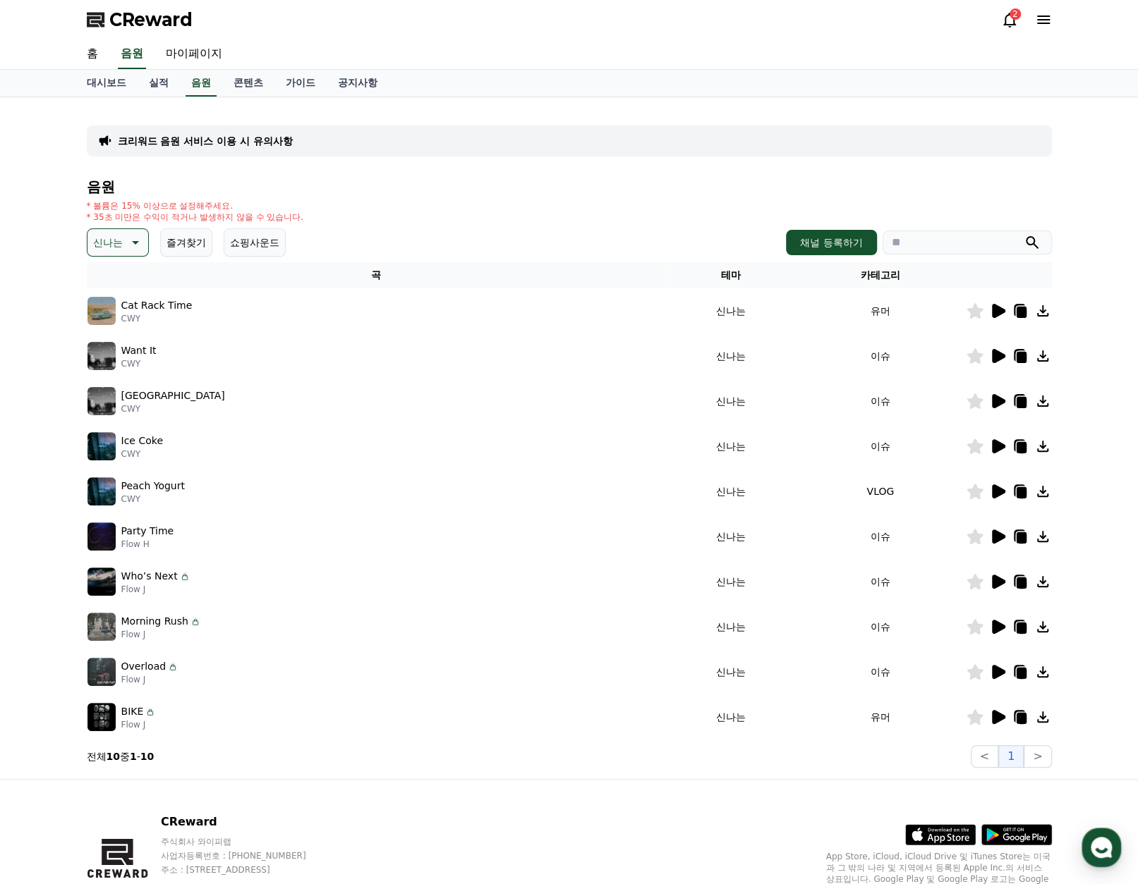
click at [114, 241] on p "신나는" at bounding box center [108, 243] width 30 height 20
click at [114, 240] on p "신나는" at bounding box center [108, 243] width 30 height 20
click at [122, 326] on button "통통튀는" at bounding box center [114, 322] width 51 height 31
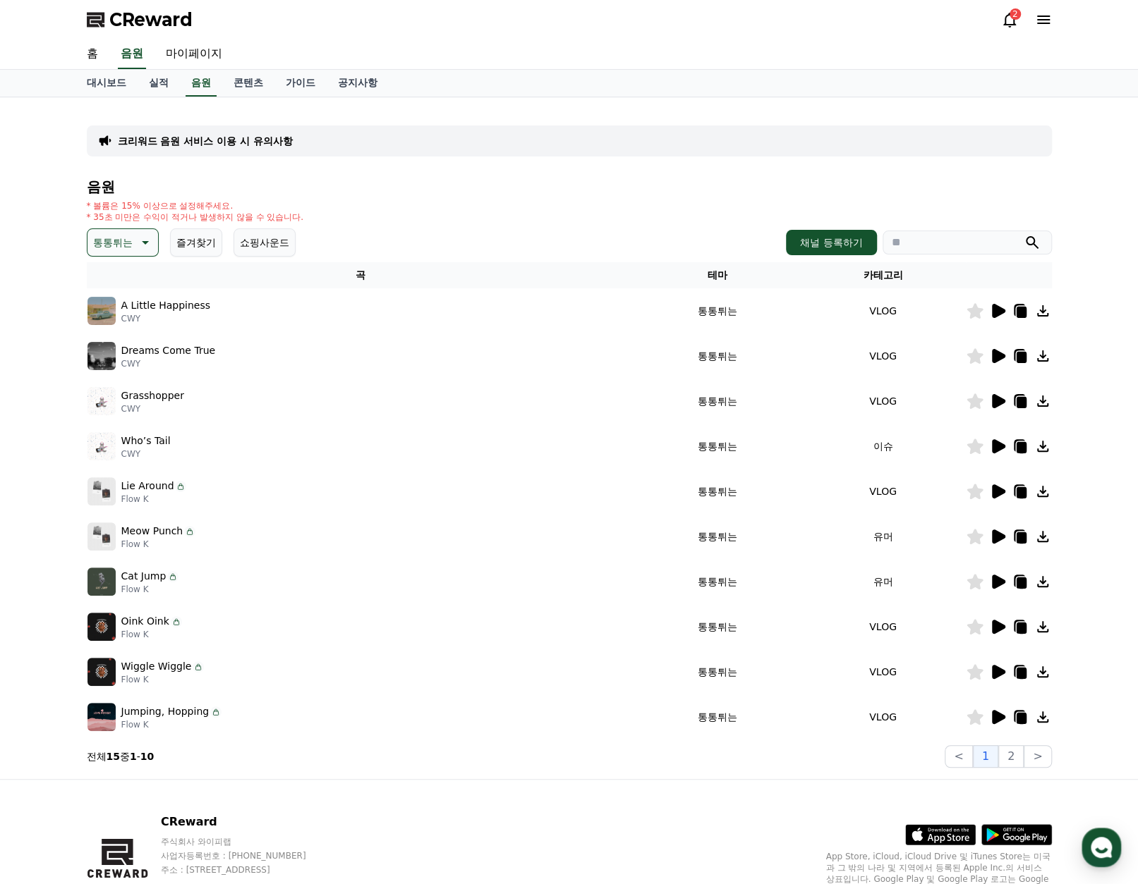
click at [1002, 311] on icon at bounding box center [998, 311] width 13 height 14
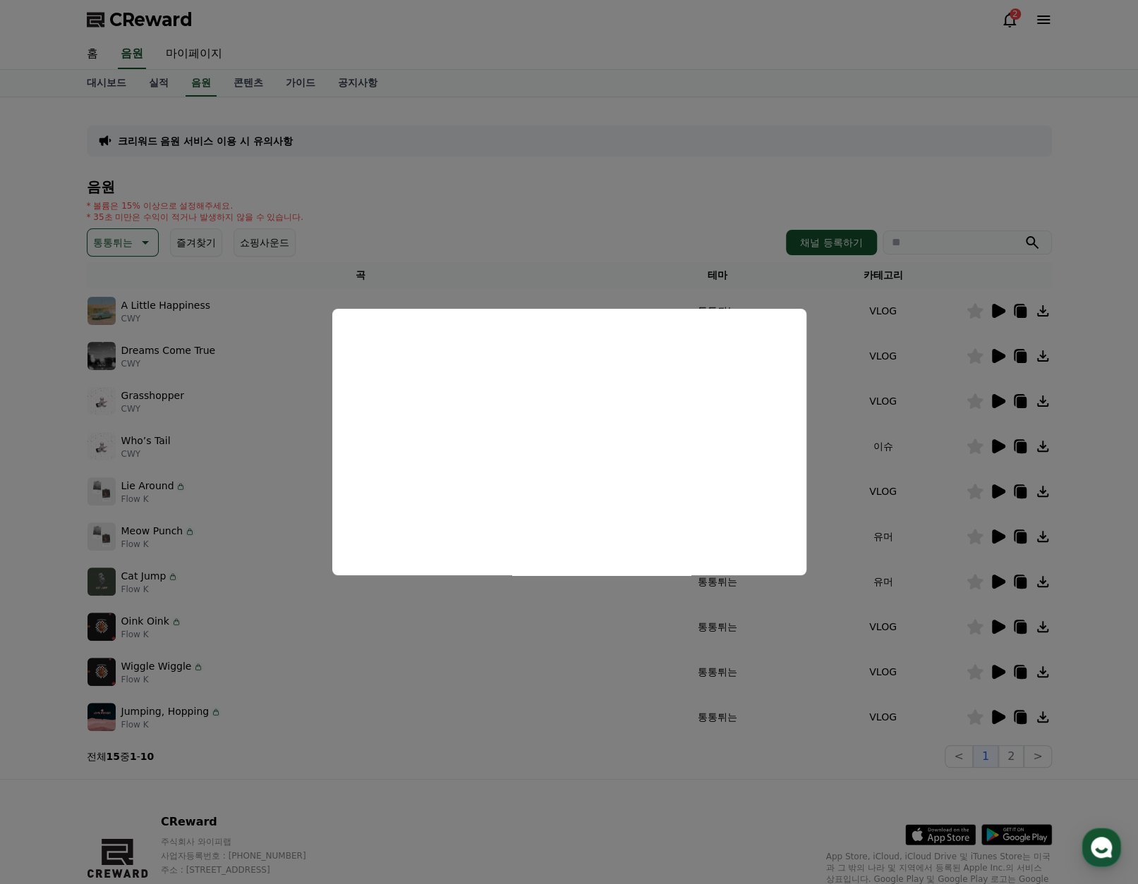
click at [839, 367] on button "close modal" at bounding box center [569, 442] width 1138 height 884
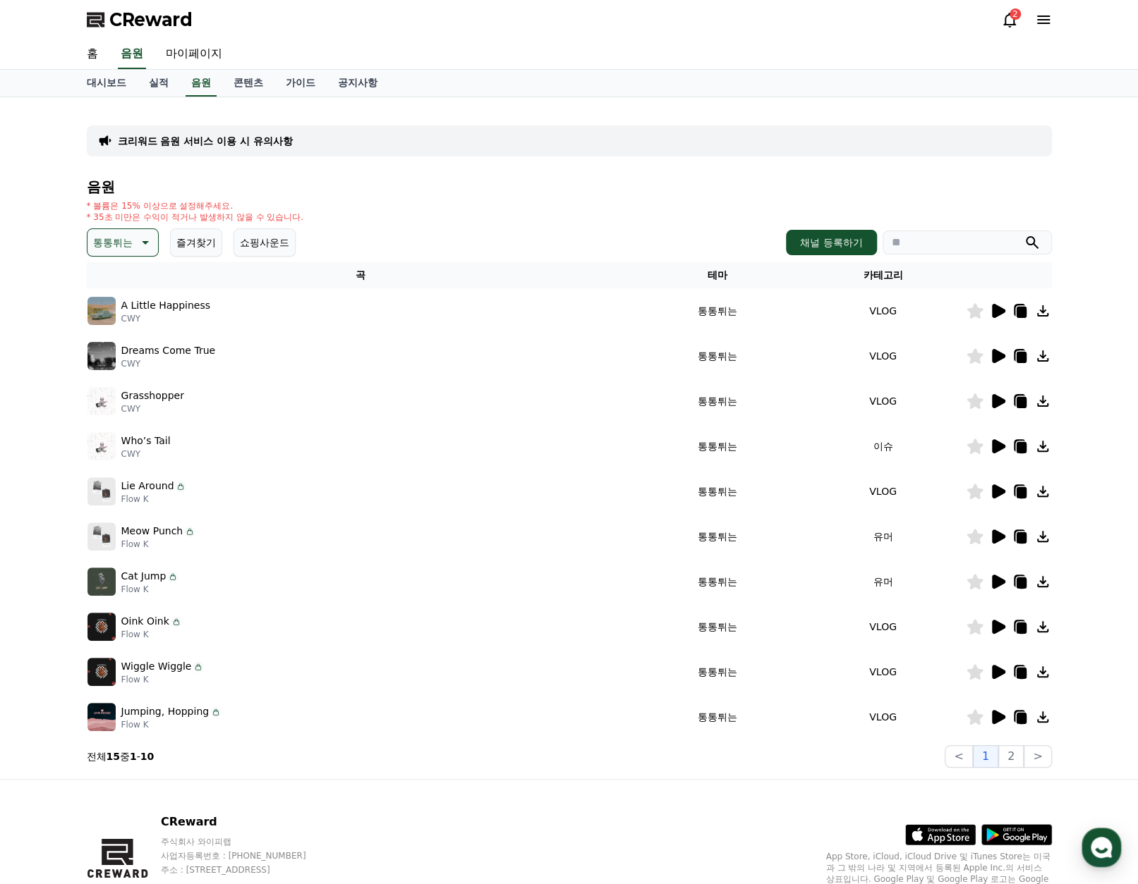
click at [997, 357] on icon at bounding box center [998, 356] width 13 height 14
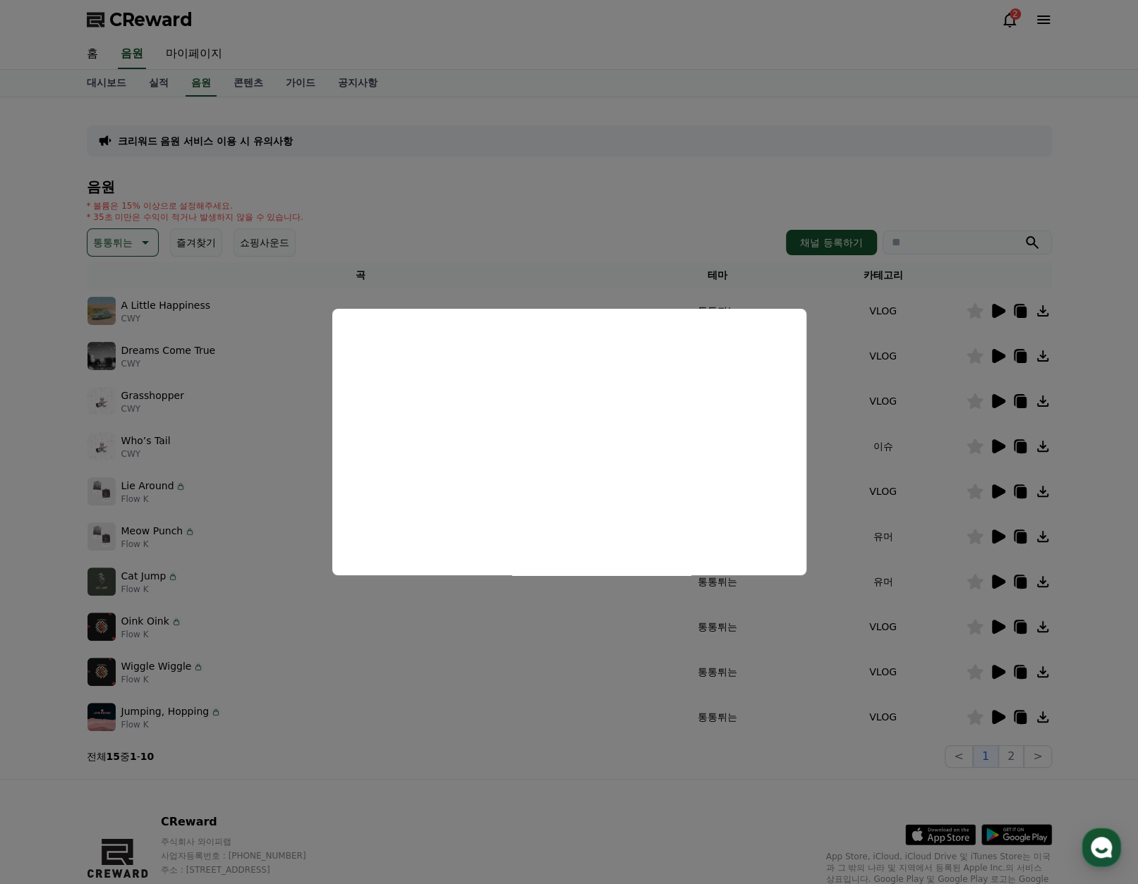
click at [994, 401] on button "close modal" at bounding box center [569, 442] width 1138 height 884
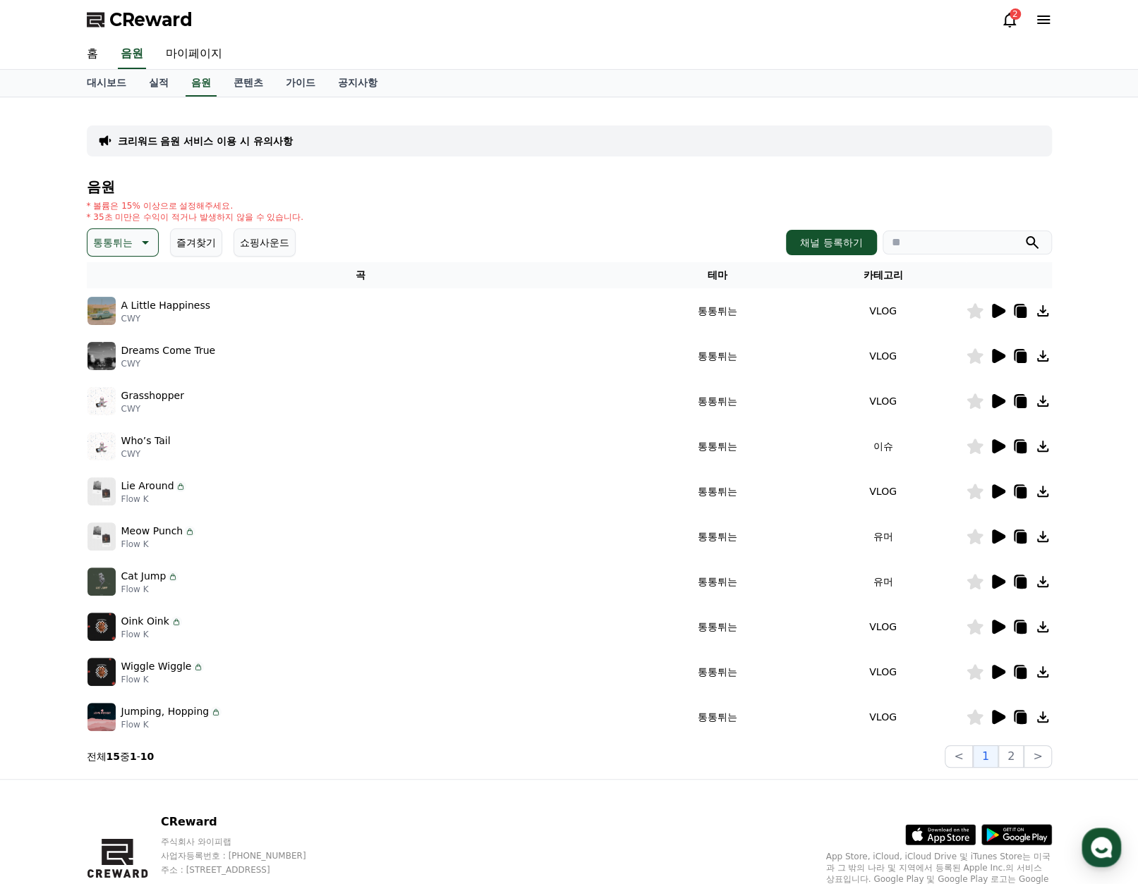
click at [995, 401] on icon at bounding box center [998, 401] width 13 height 14
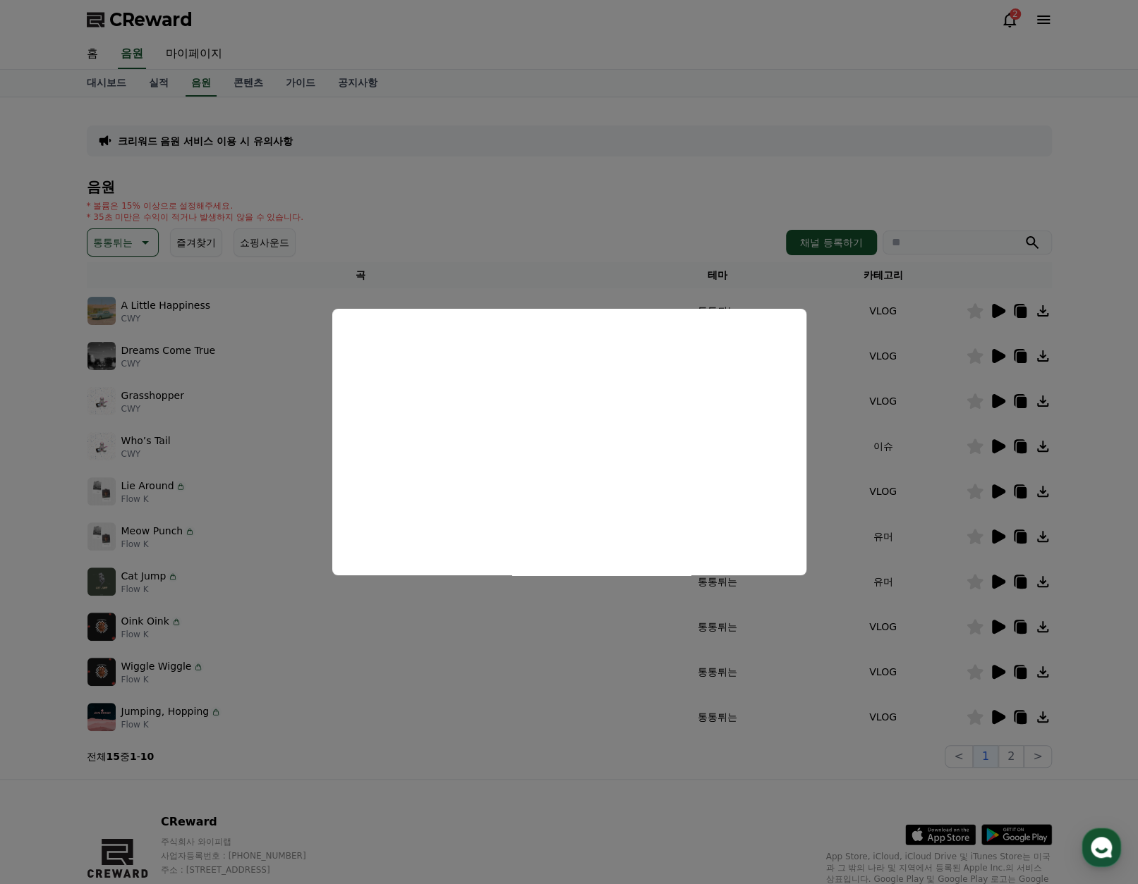
click at [994, 443] on button "close modal" at bounding box center [569, 442] width 1138 height 884
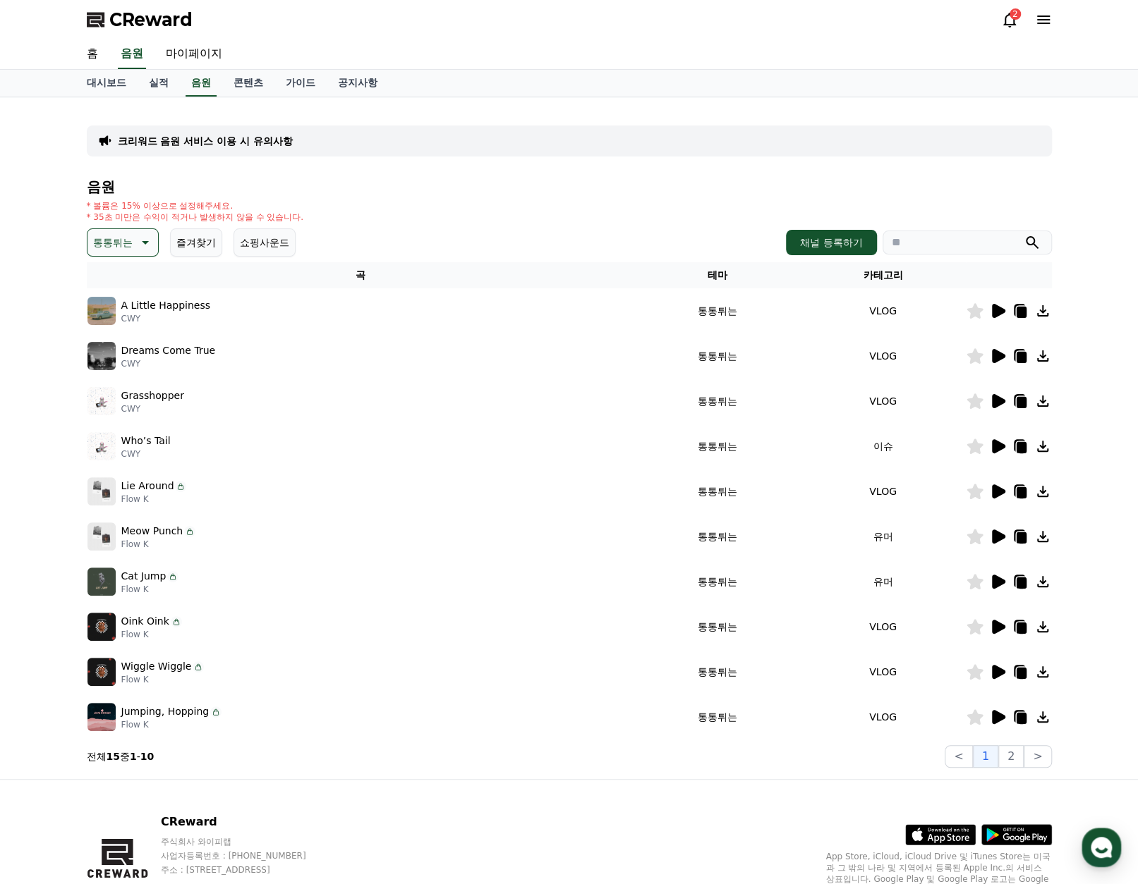
click at [997, 445] on icon at bounding box center [998, 446] width 13 height 14
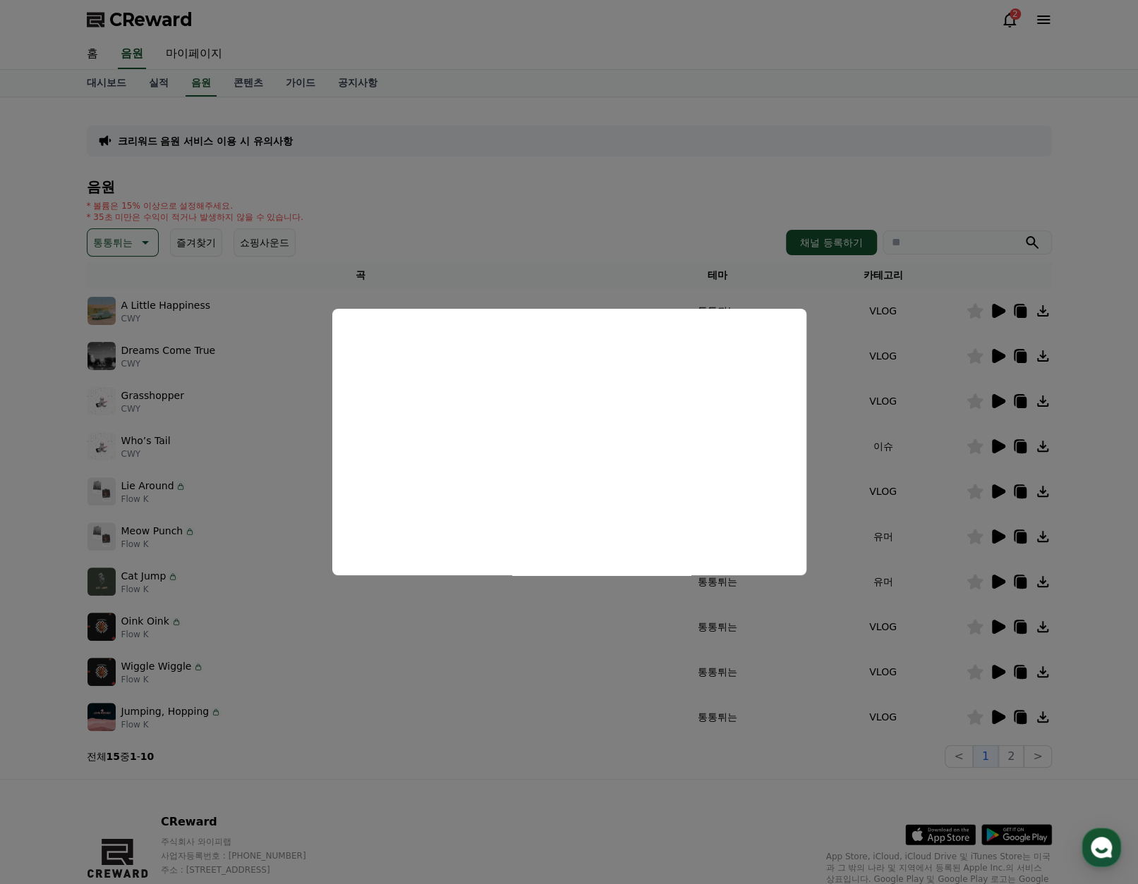
click at [1024, 447] on button "close modal" at bounding box center [569, 442] width 1138 height 884
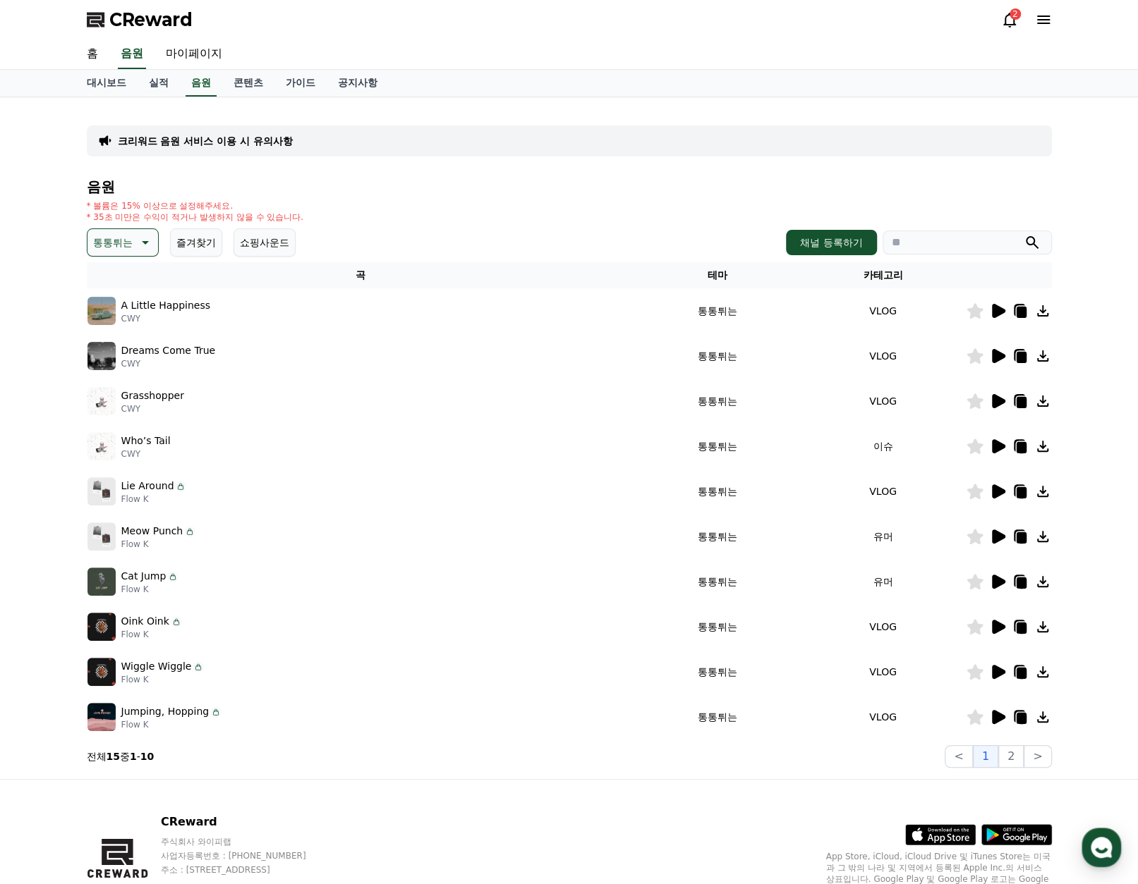
drag, startPoint x: 813, startPoint y: 448, endPoint x: 975, endPoint y: 444, distance: 162.3
click at [975, 444] on tr "Who’s Tail CWY 통통튀는 이슈" at bounding box center [569, 446] width 965 height 45
drag, startPoint x: 975, startPoint y: 444, endPoint x: 1023, endPoint y: 454, distance: 49.7
click at [1023, 454] on icon at bounding box center [1019, 446] width 17 height 17
click at [926, 509] on td "VLOG" at bounding box center [882, 491] width 165 height 45
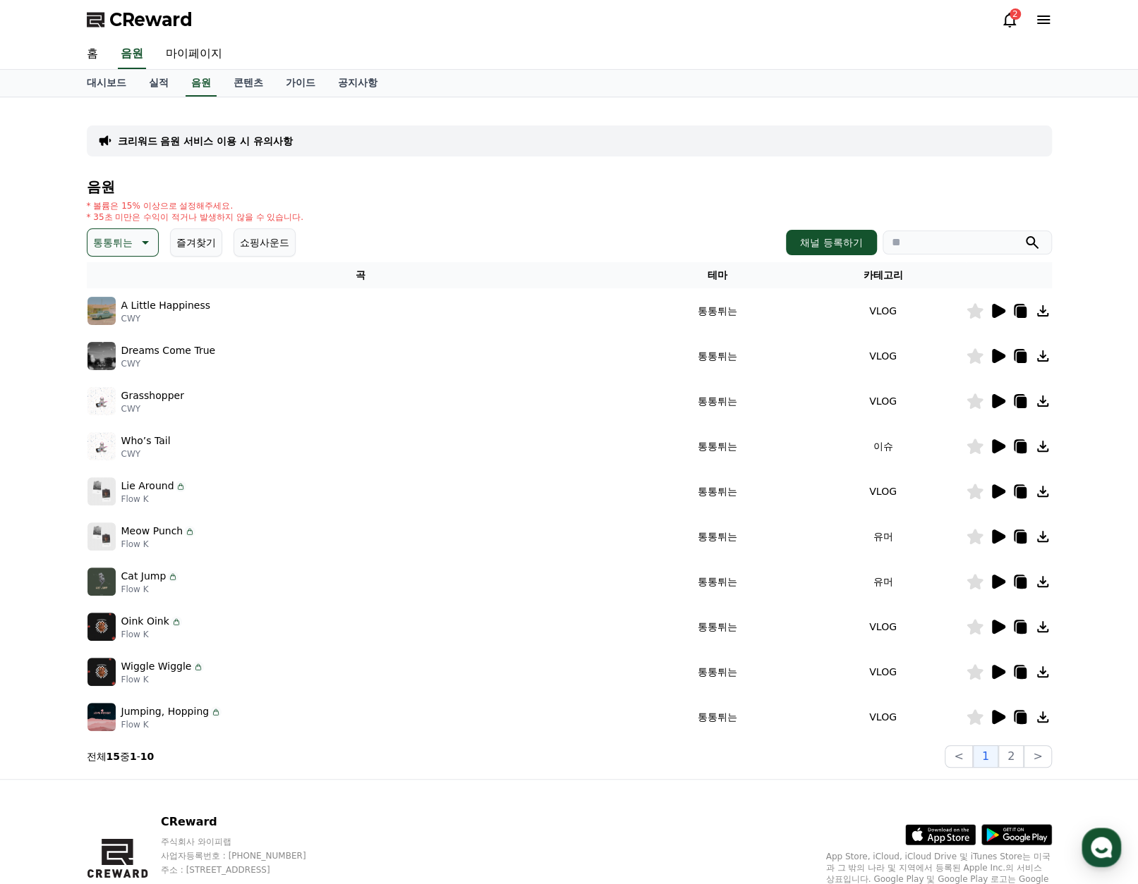
click at [994, 497] on icon at bounding box center [998, 492] width 13 height 14
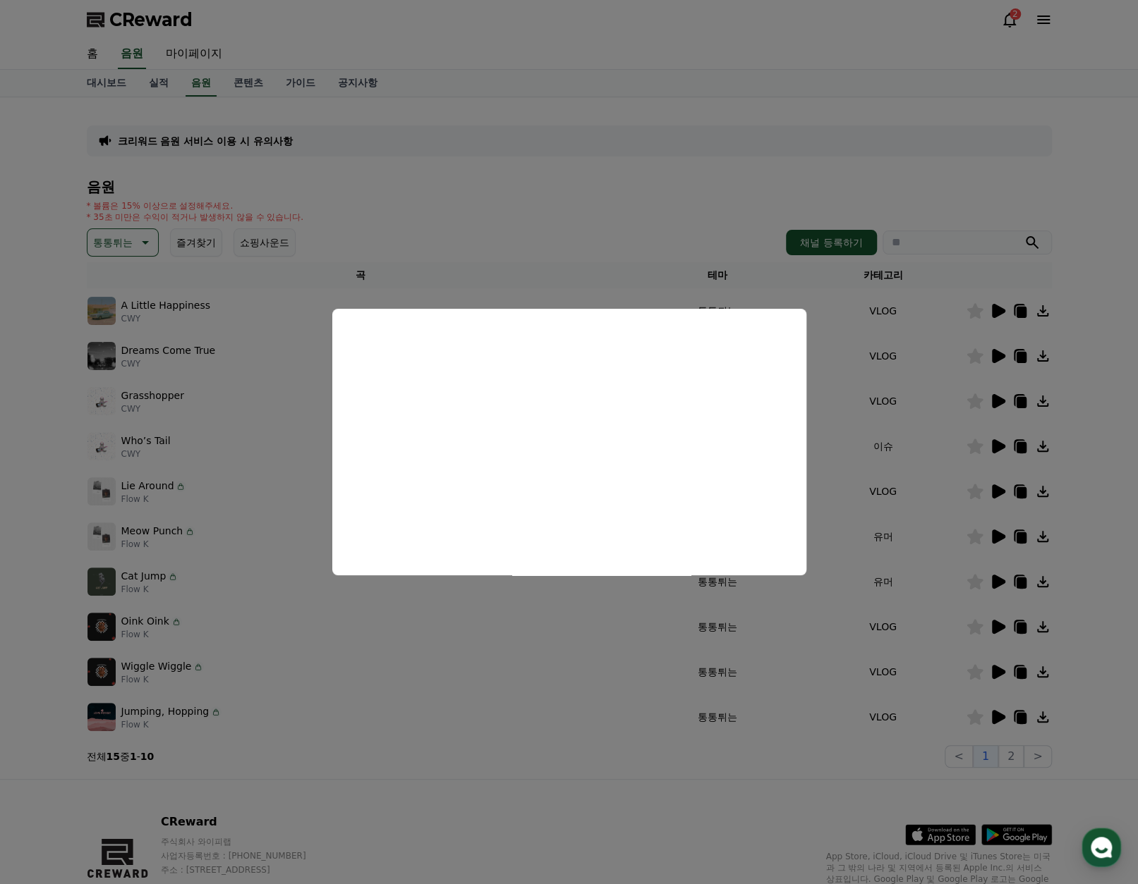
click at [894, 504] on button "close modal" at bounding box center [569, 442] width 1138 height 884
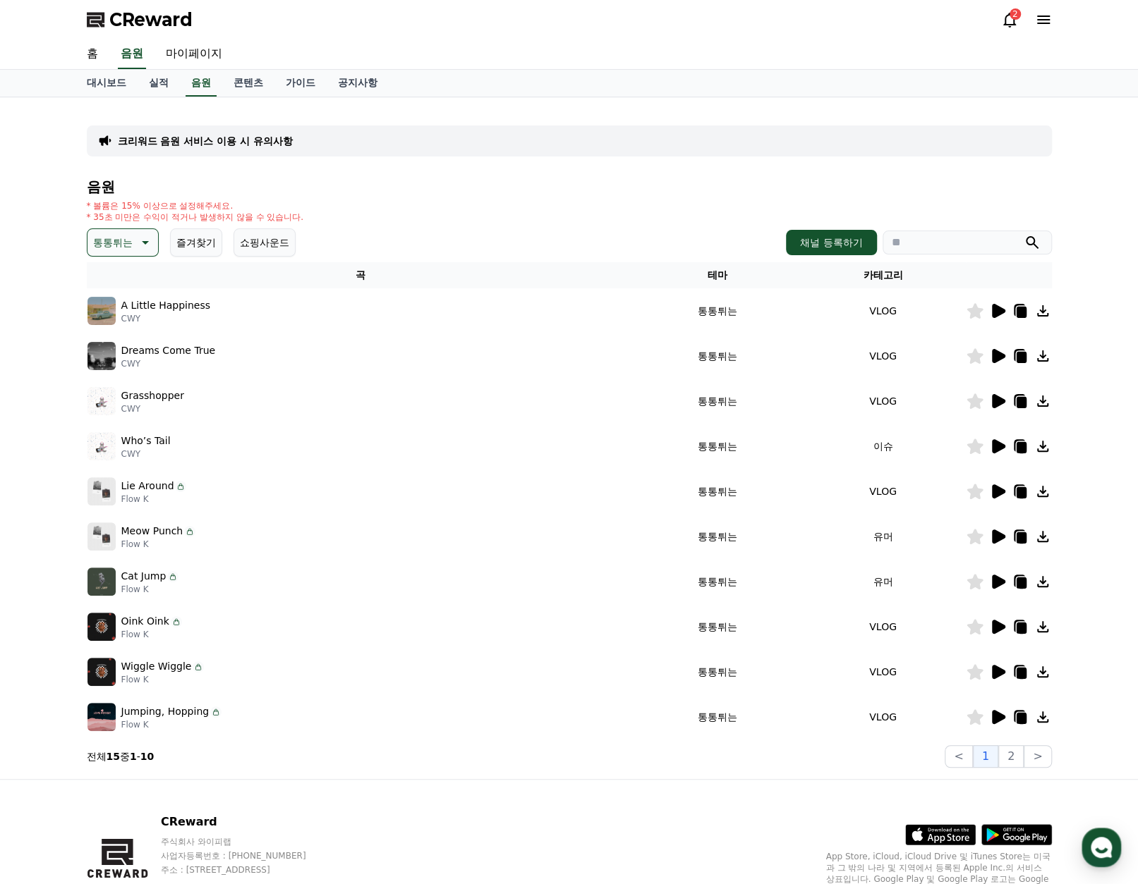
click at [1000, 533] on icon at bounding box center [998, 537] width 13 height 14
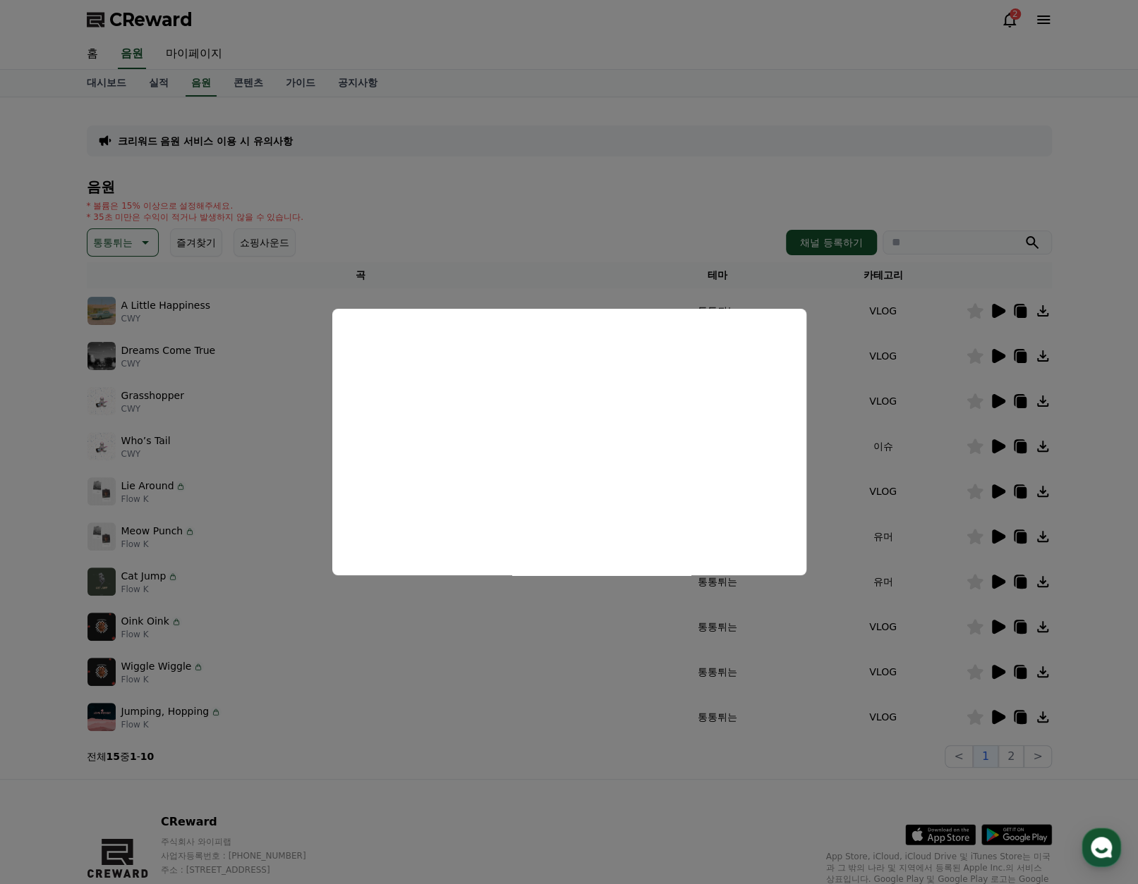
click at [925, 538] on button "close modal" at bounding box center [569, 442] width 1138 height 884
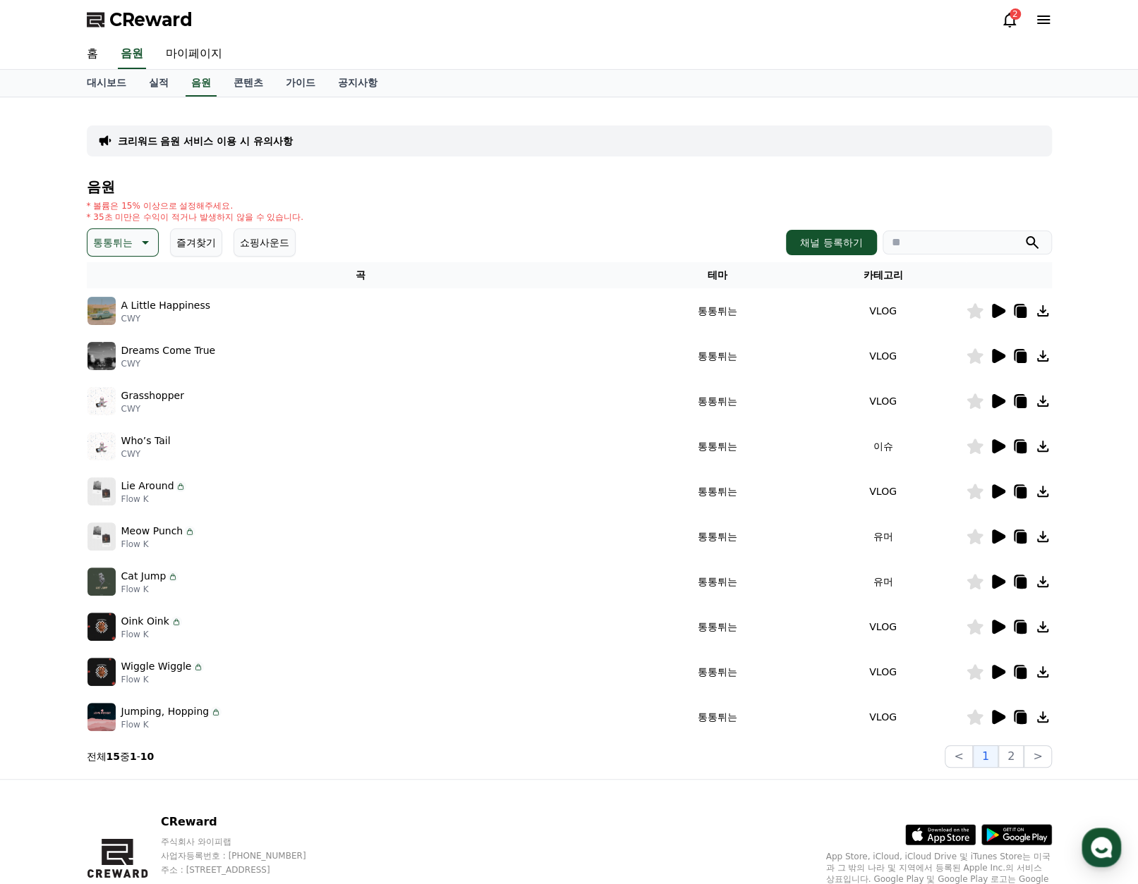
click at [999, 580] on icon at bounding box center [998, 582] width 13 height 14
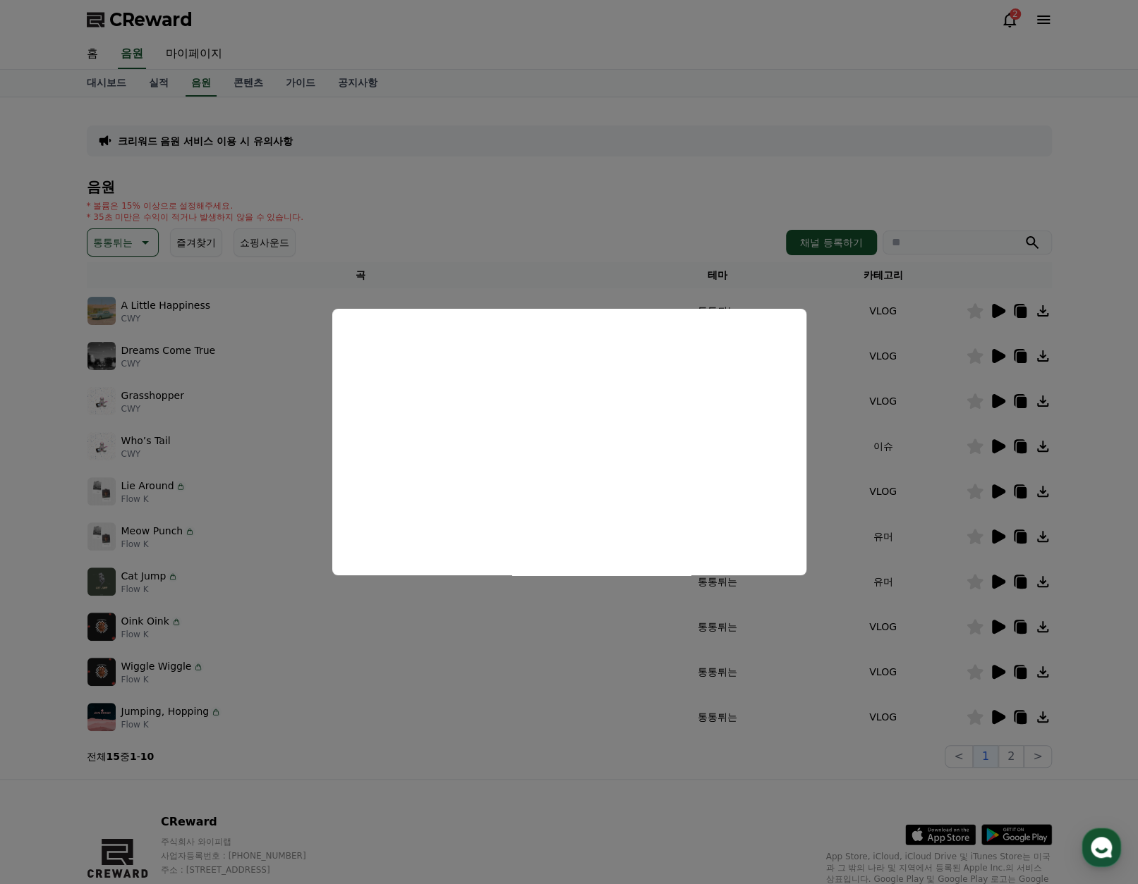
click at [858, 492] on button "close modal" at bounding box center [569, 442] width 1138 height 884
click at [942, 583] on td "유머" at bounding box center [882, 581] width 165 height 45
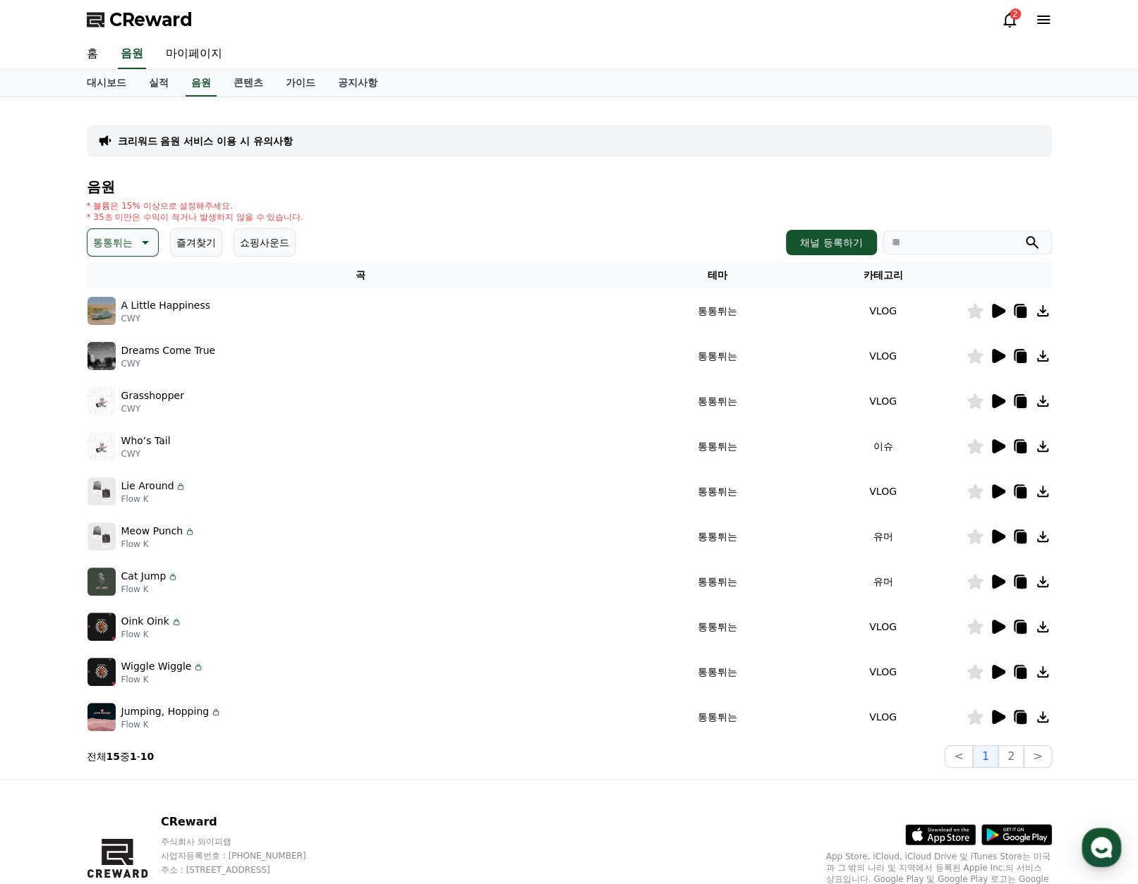
click at [997, 628] on icon at bounding box center [998, 627] width 13 height 14
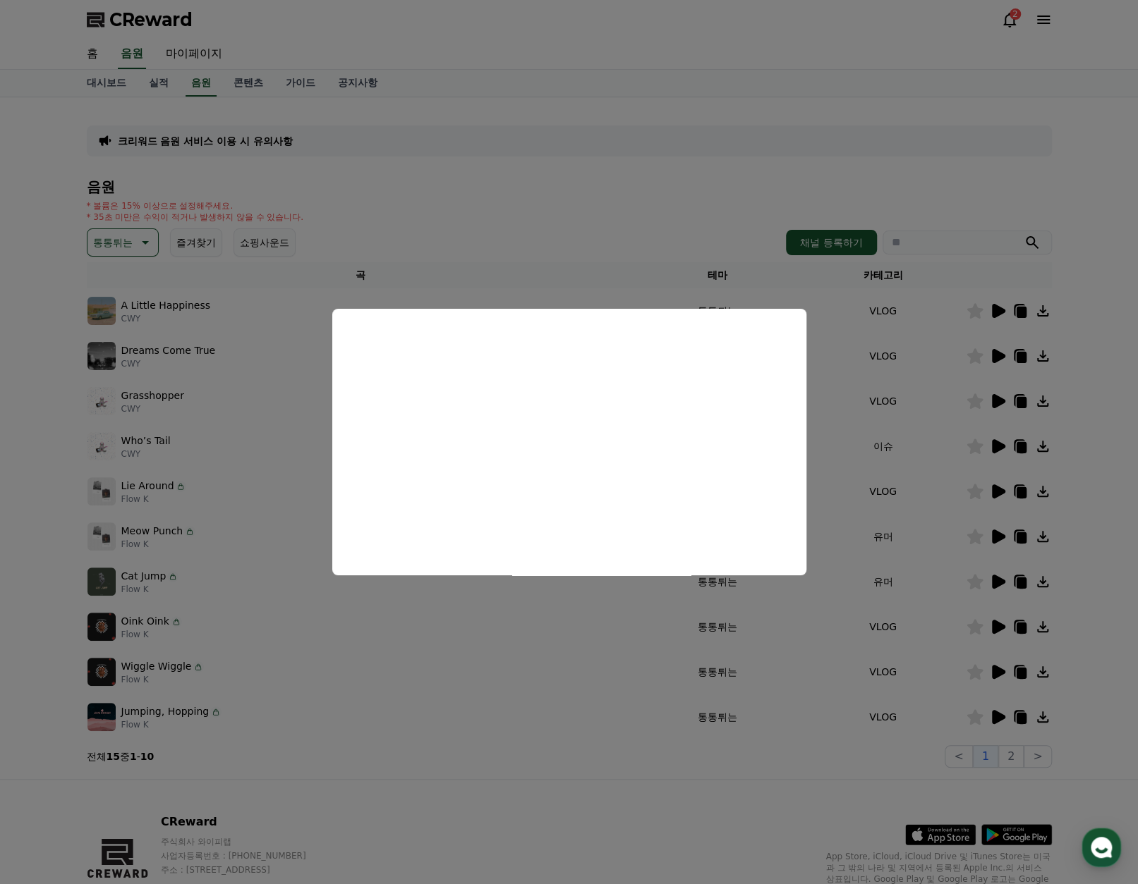
click at [937, 667] on button "close modal" at bounding box center [569, 442] width 1138 height 884
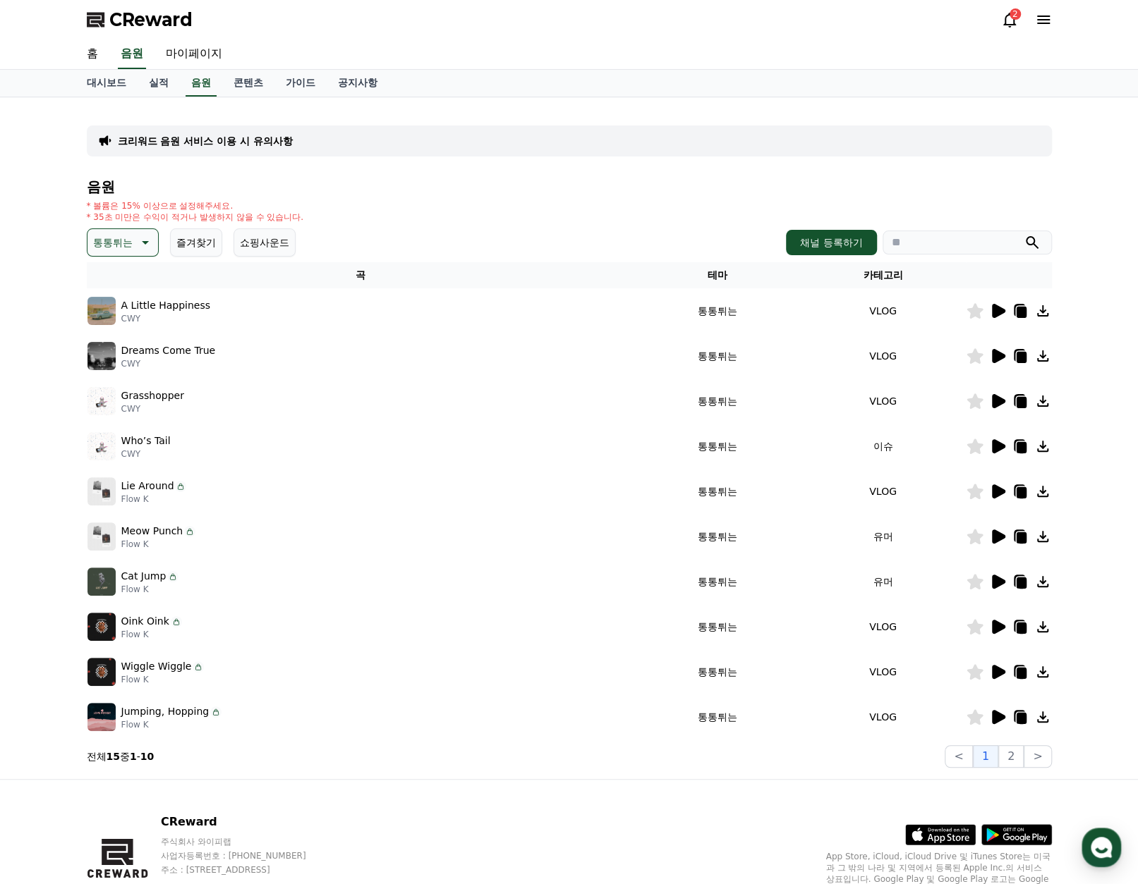
click at [994, 674] on icon at bounding box center [998, 672] width 13 height 14
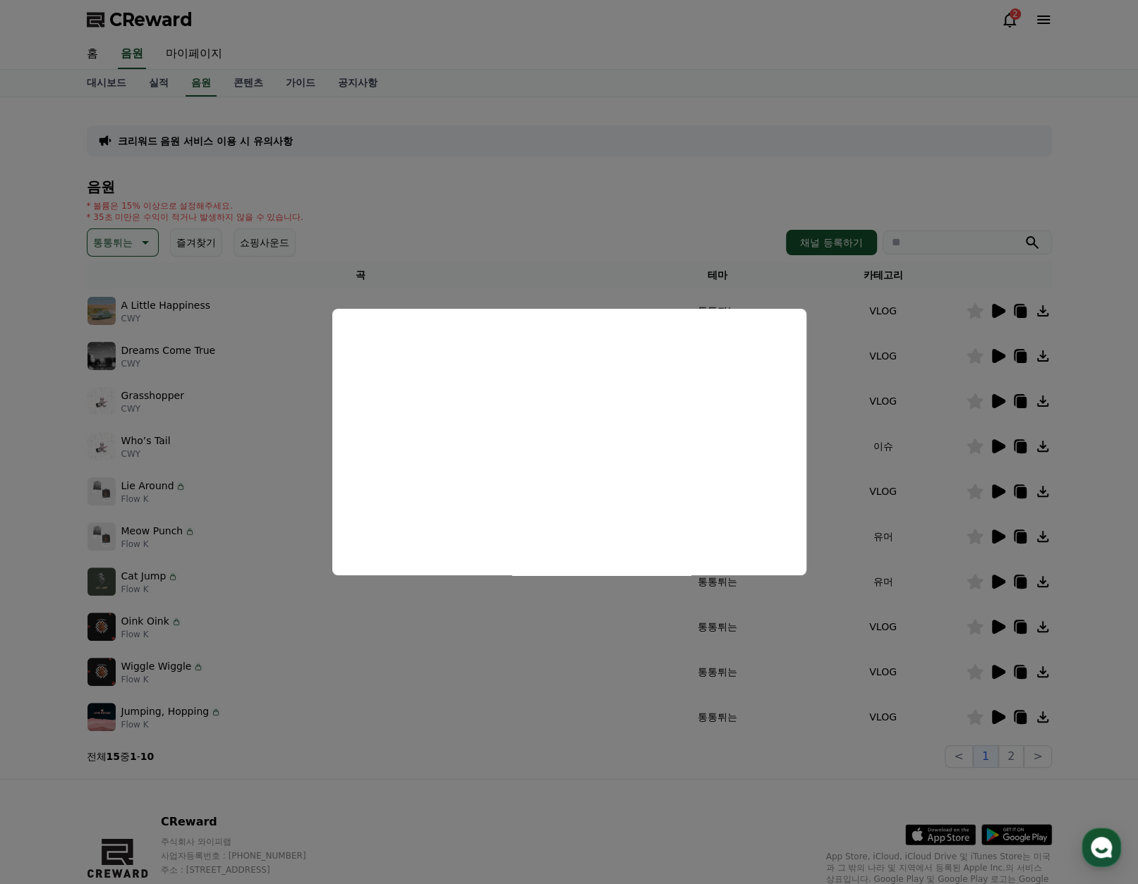
click at [1023, 674] on button "close modal" at bounding box center [569, 442] width 1138 height 884
click at [1023, 674] on icon at bounding box center [1021, 673] width 10 height 11
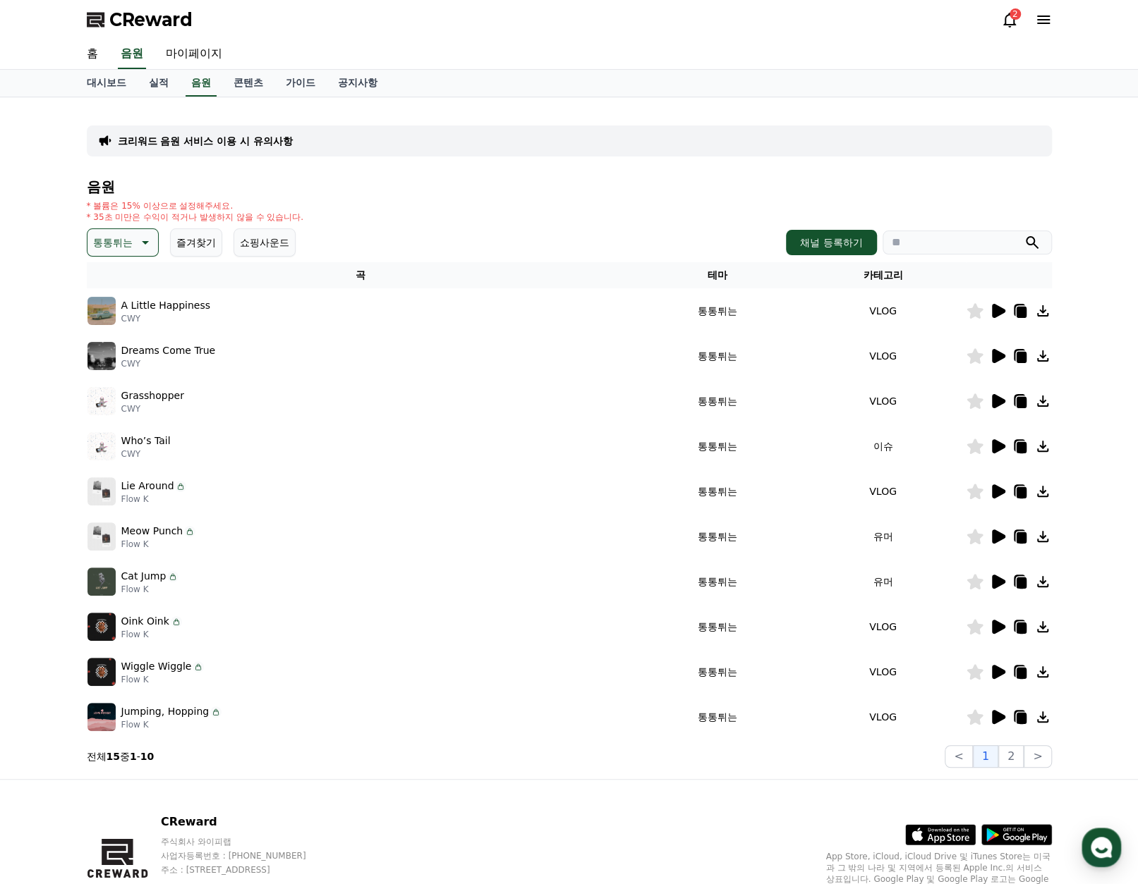
click at [992, 716] on icon at bounding box center [998, 717] width 13 height 14
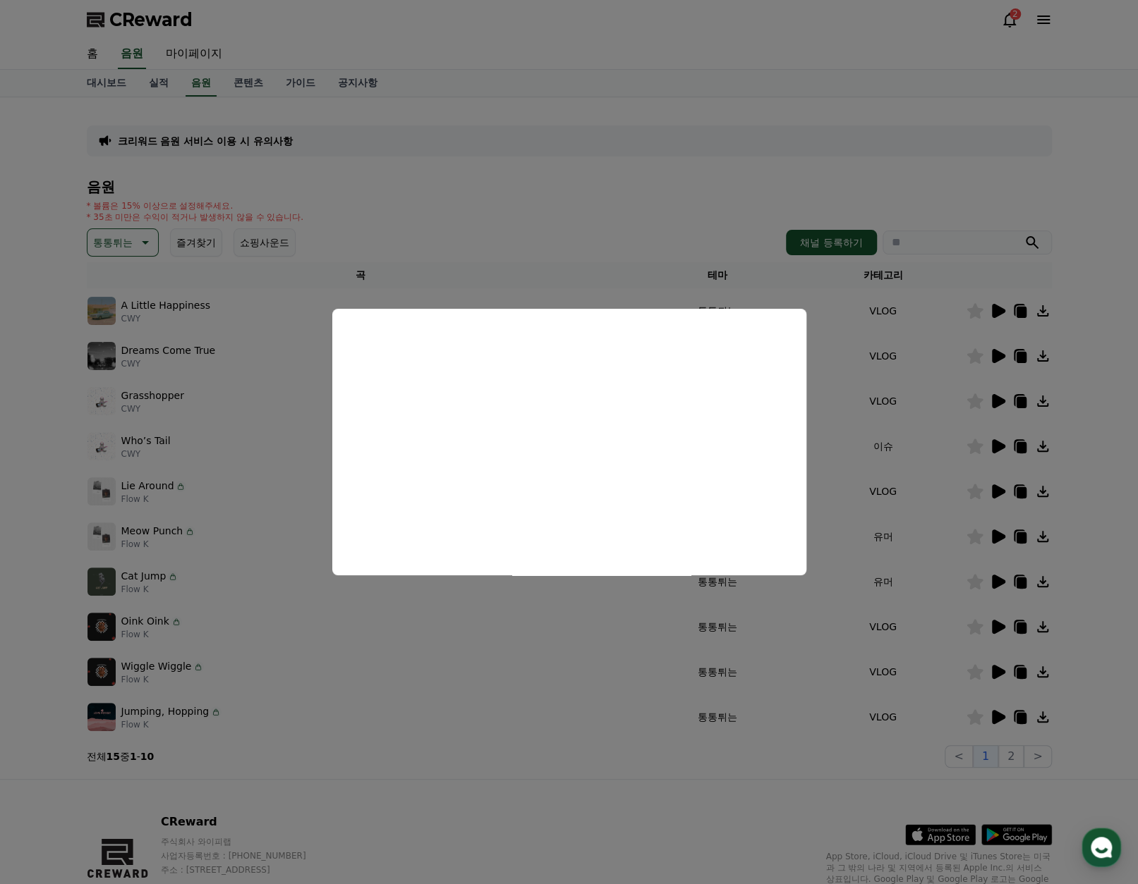
click at [833, 407] on button "close modal" at bounding box center [569, 442] width 1138 height 884
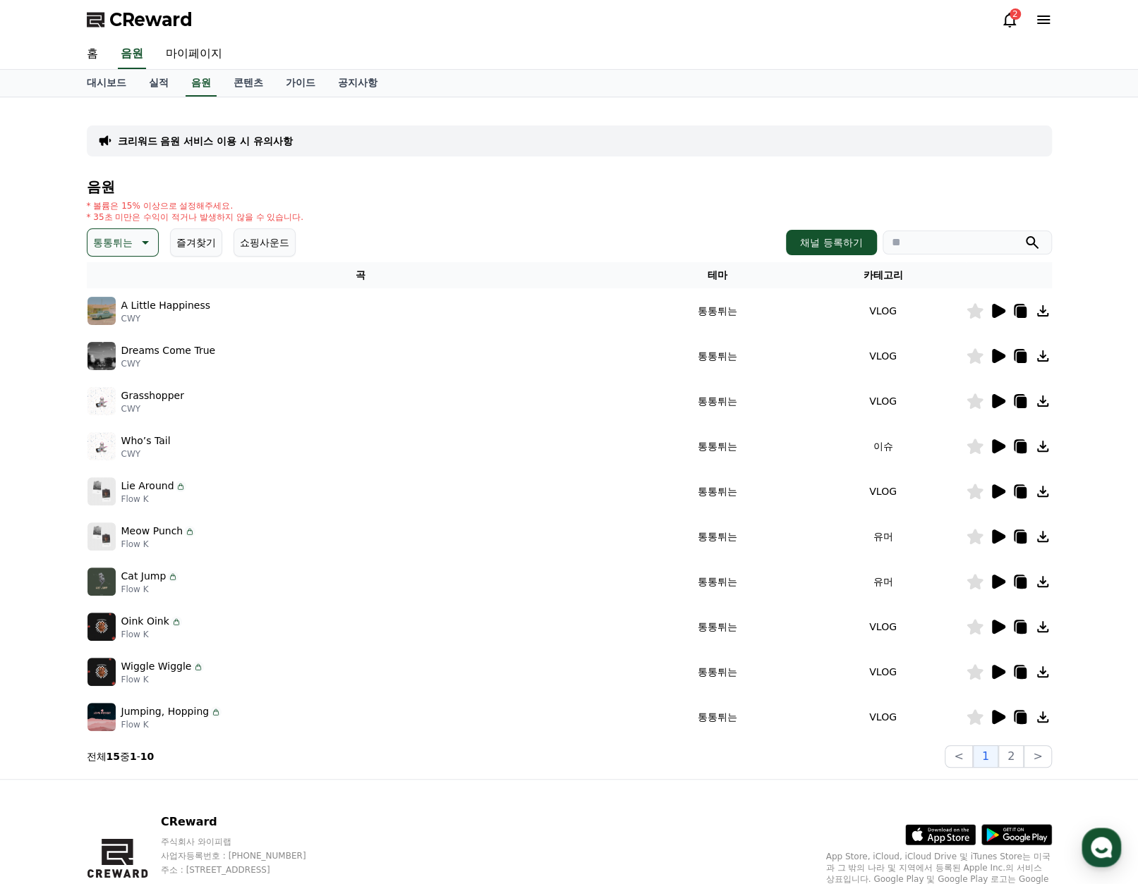
click at [876, 418] on td "VLOG" at bounding box center [882, 401] width 165 height 45
click at [131, 228] on div "음원 * 볼륨은 15% 이상으로 설정해주세요. * 35초 미만은 수익이 적거나 발생하지 않을 수 있습니다. 통통튀는 즐겨찾기 쇼핑사운드 채널 …" at bounding box center [569, 473] width 965 height 589
click at [131, 235] on p "통통튀는" at bounding box center [112, 243] width 39 height 20
click at [101, 359] on button "밝은" at bounding box center [104, 356] width 31 height 31
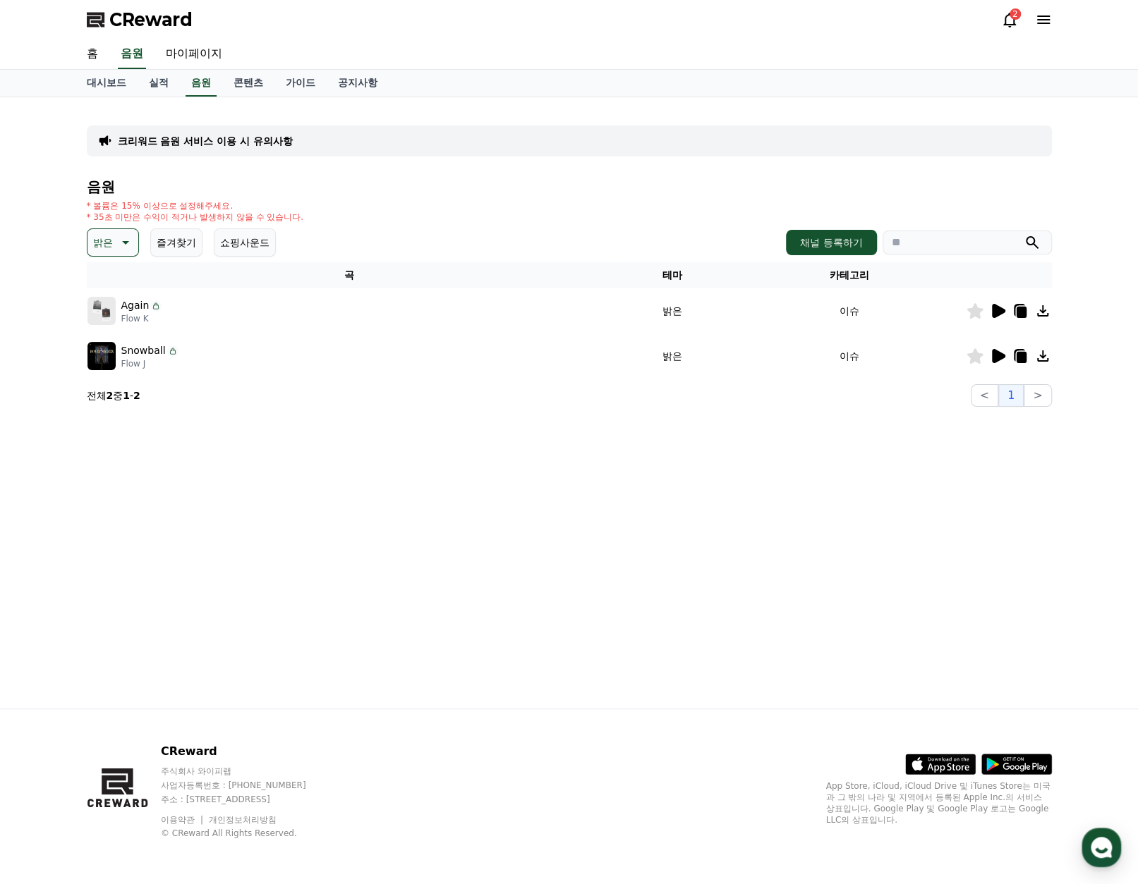
click at [997, 312] on icon at bounding box center [998, 311] width 13 height 14
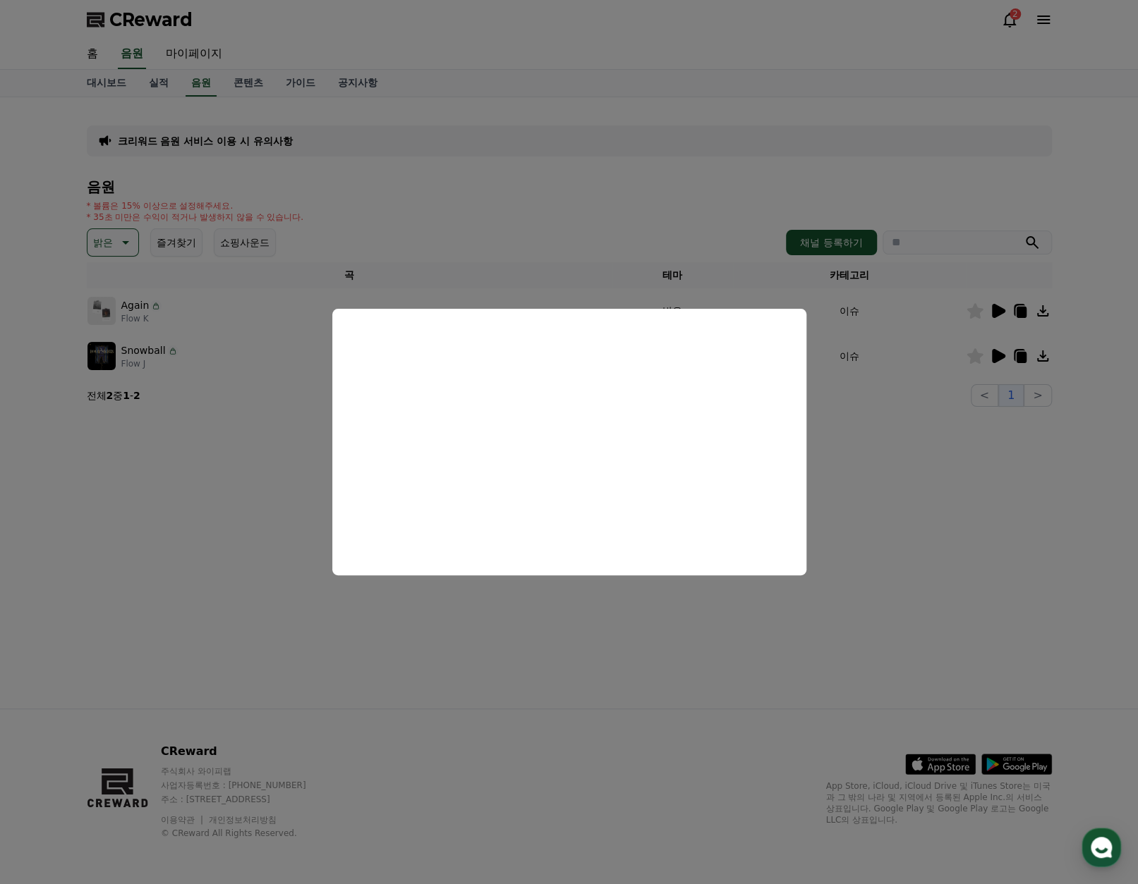
click at [891, 436] on button "close modal" at bounding box center [569, 442] width 1138 height 884
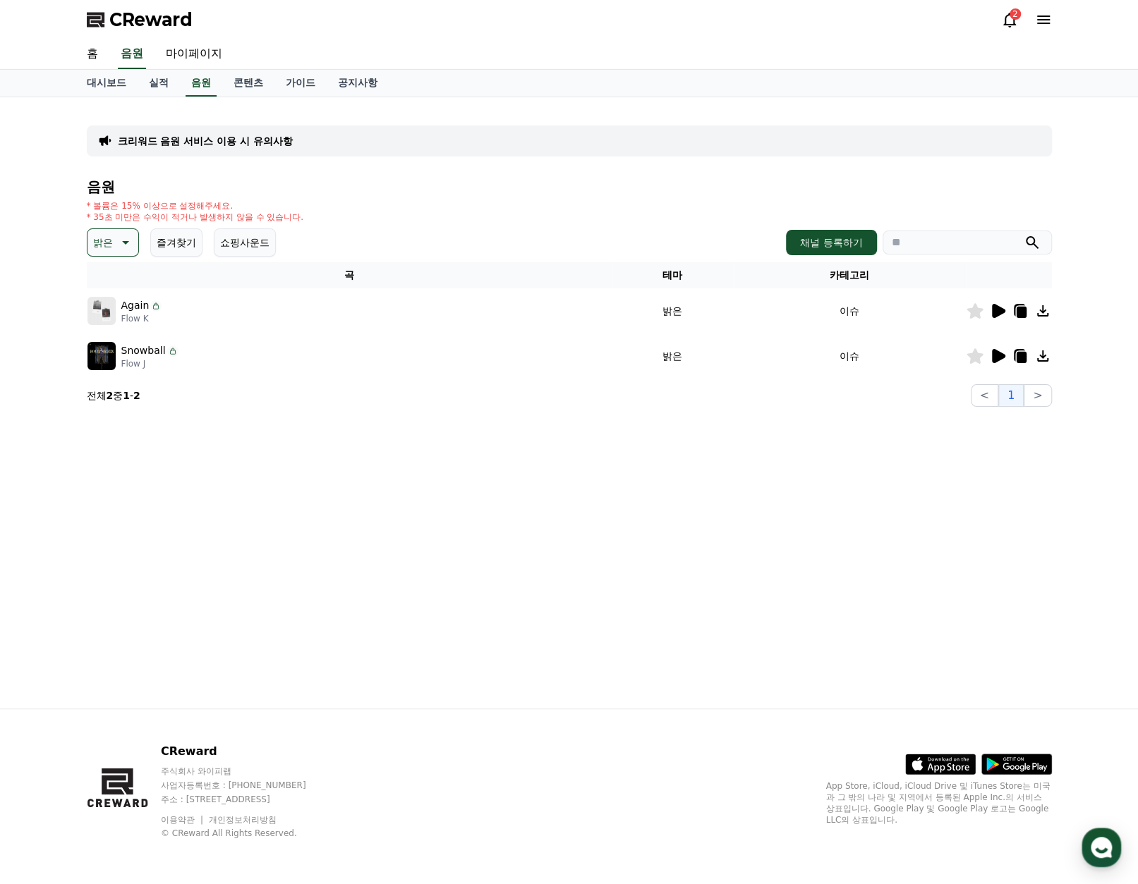
click at [993, 355] on icon at bounding box center [998, 356] width 13 height 14
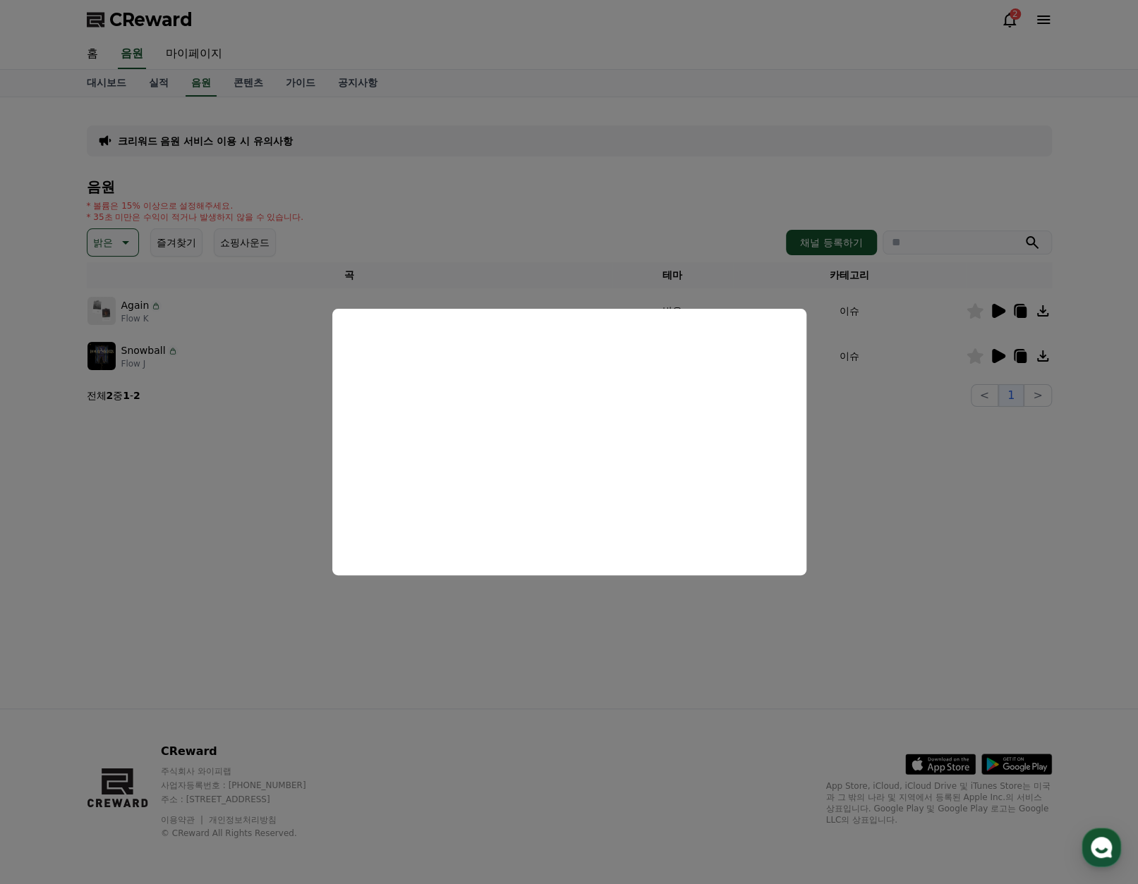
click at [509, 278] on button "close modal" at bounding box center [569, 442] width 1138 height 884
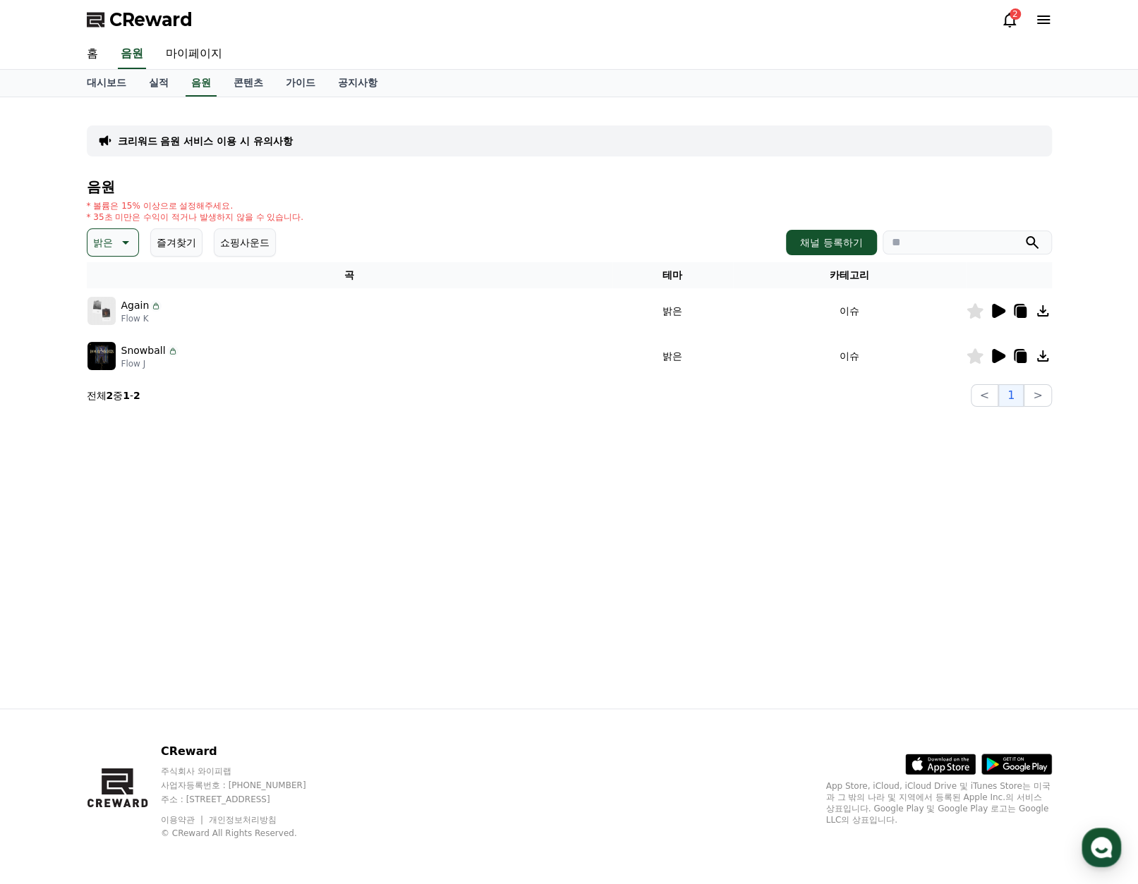
click at [118, 244] on icon at bounding box center [124, 242] width 17 height 17
click at [121, 293] on button "호기심" at bounding box center [109, 282] width 41 height 31
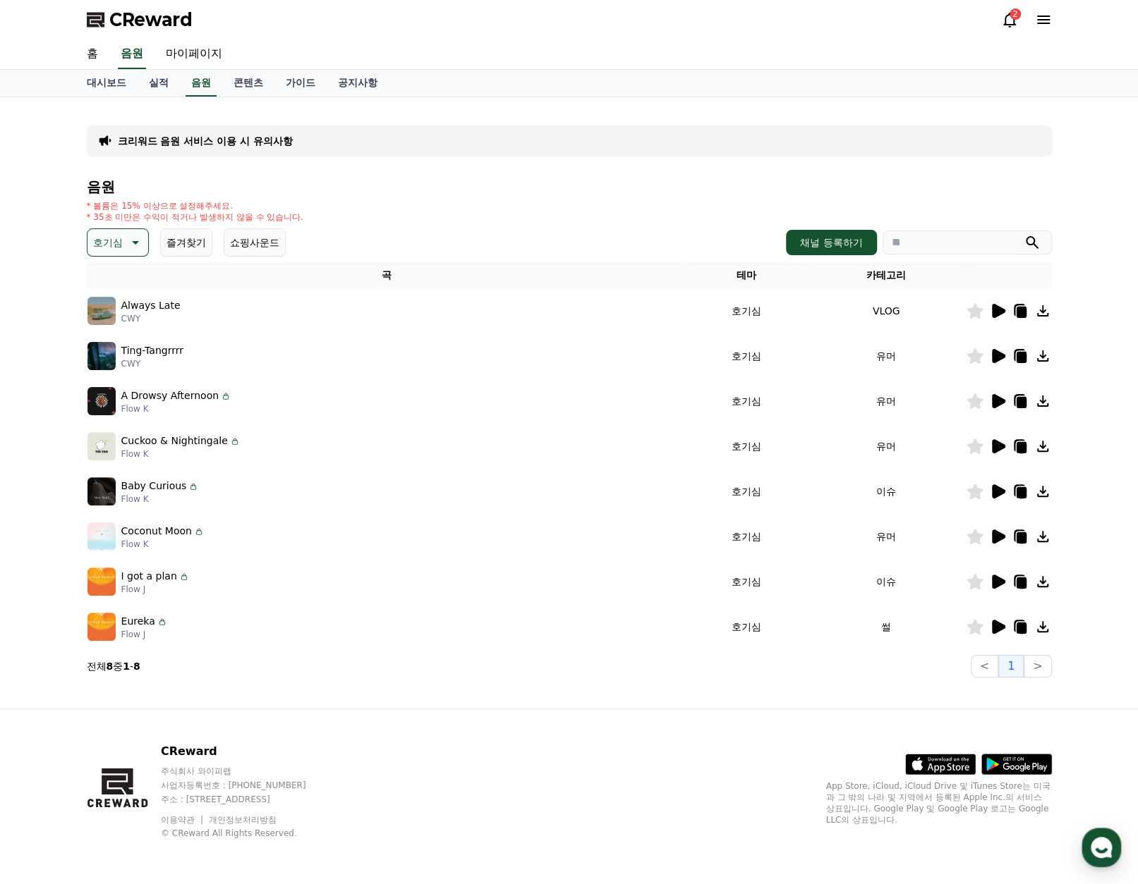
click at [1016, 309] on icon at bounding box center [1021, 312] width 10 height 11
click at [990, 312] on icon at bounding box center [997, 311] width 17 height 17
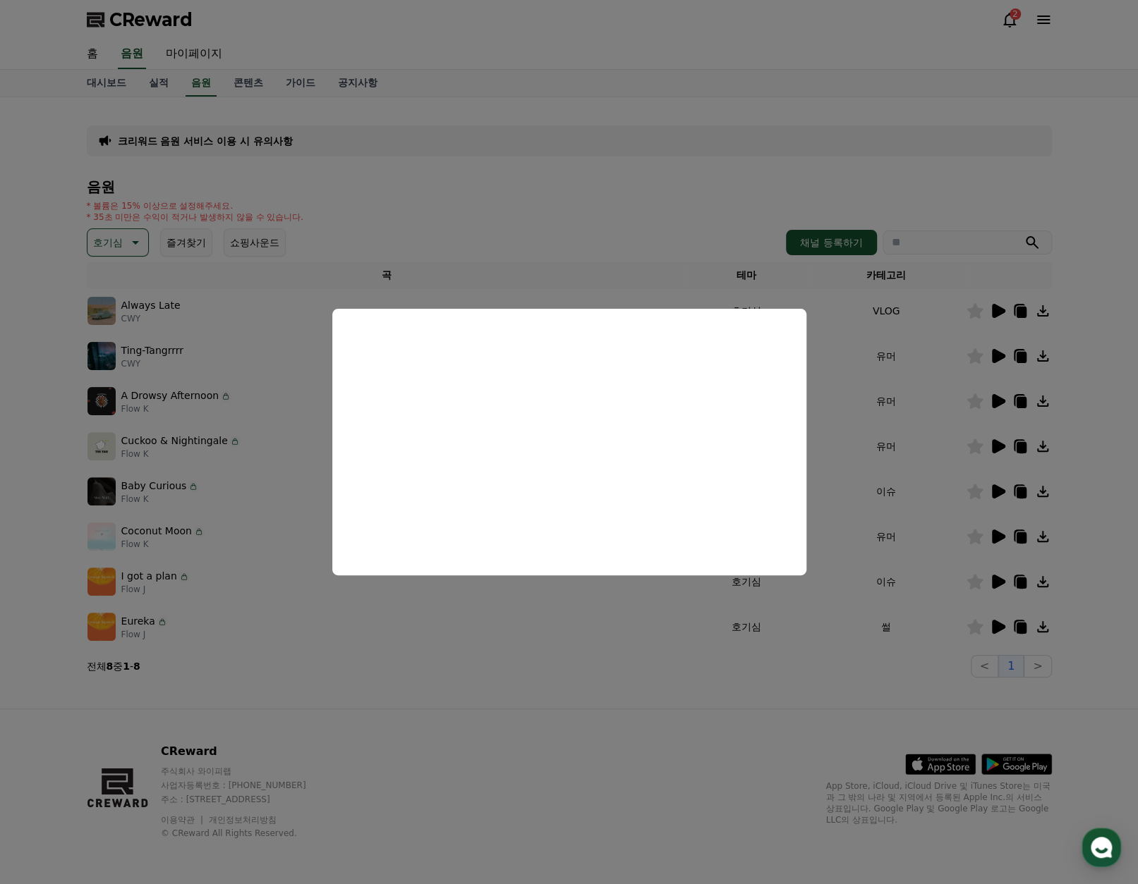
drag, startPoint x: 968, startPoint y: 361, endPoint x: 1009, endPoint y: 353, distance: 40.9
click at [978, 359] on button "close modal" at bounding box center [569, 442] width 1138 height 884
click at [999, 357] on icon at bounding box center [998, 356] width 13 height 14
click at [901, 358] on button "close modal" at bounding box center [569, 442] width 1138 height 884
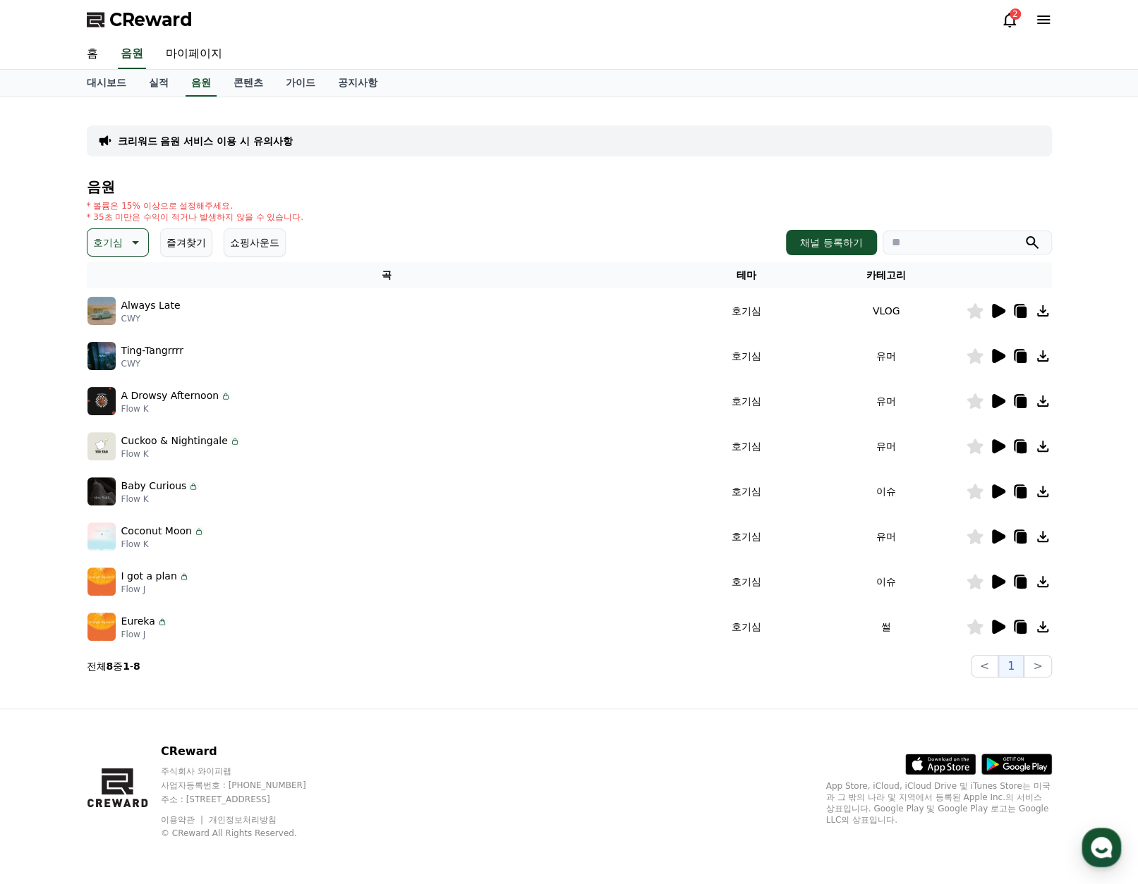
click at [1023, 356] on icon at bounding box center [1021, 357] width 10 height 11
click at [817, 545] on td "유머" at bounding box center [886, 536] width 159 height 45
click at [999, 398] on icon at bounding box center [998, 401] width 13 height 14
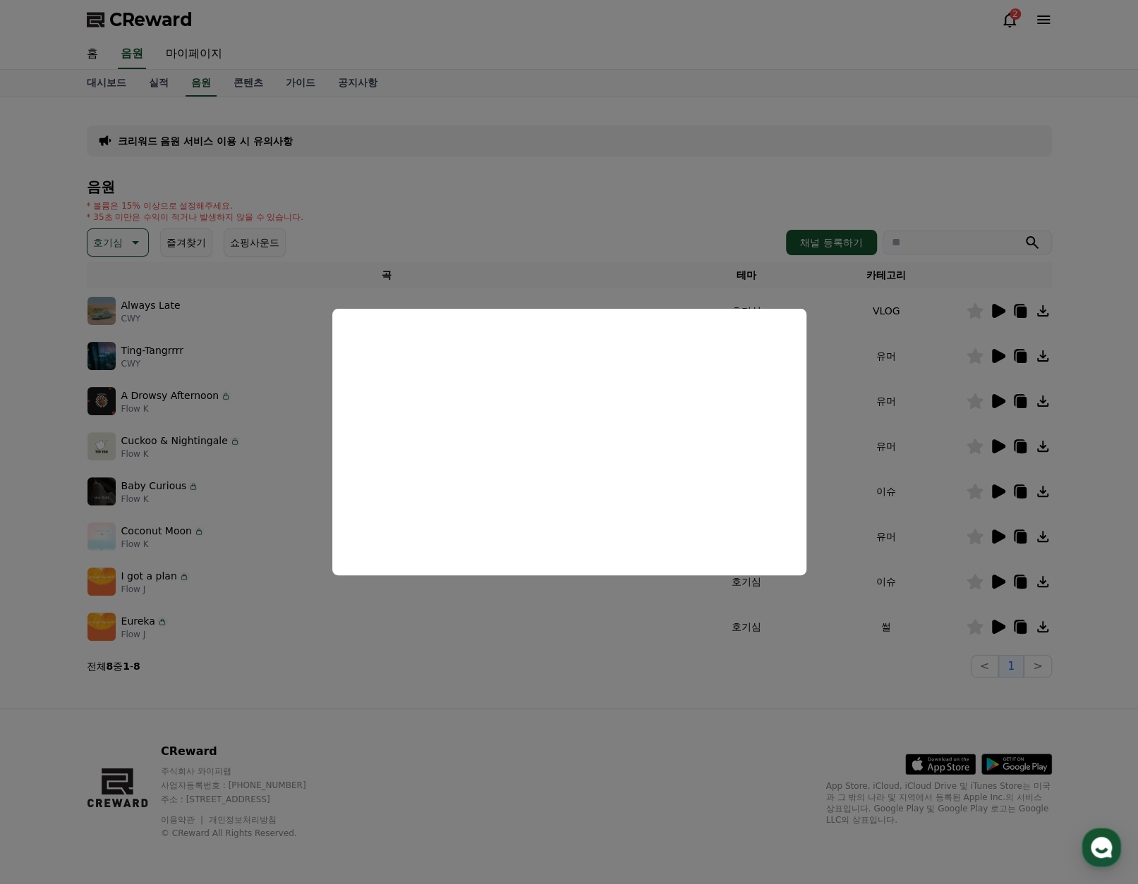
click at [994, 623] on button "close modal" at bounding box center [569, 442] width 1138 height 884
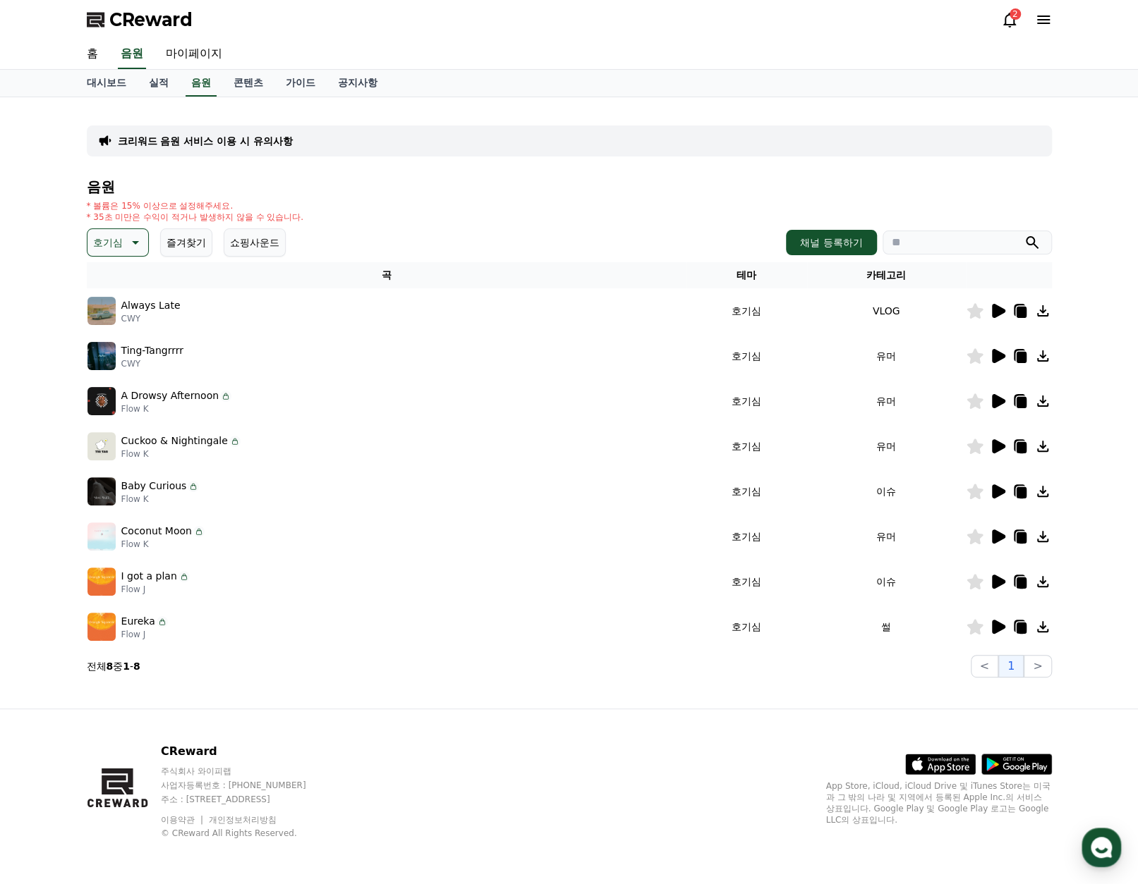
click at [992, 621] on icon at bounding box center [998, 627] width 13 height 14
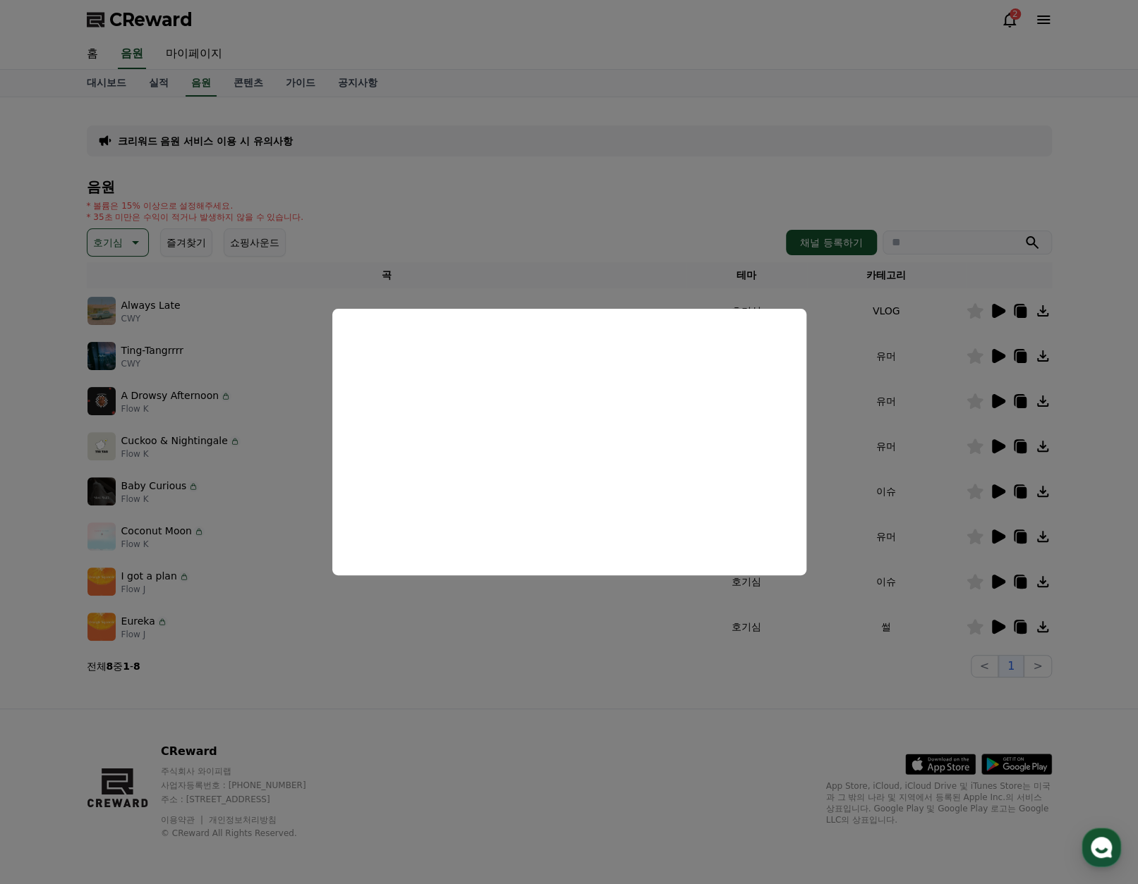
click at [1017, 631] on button "close modal" at bounding box center [569, 442] width 1138 height 884
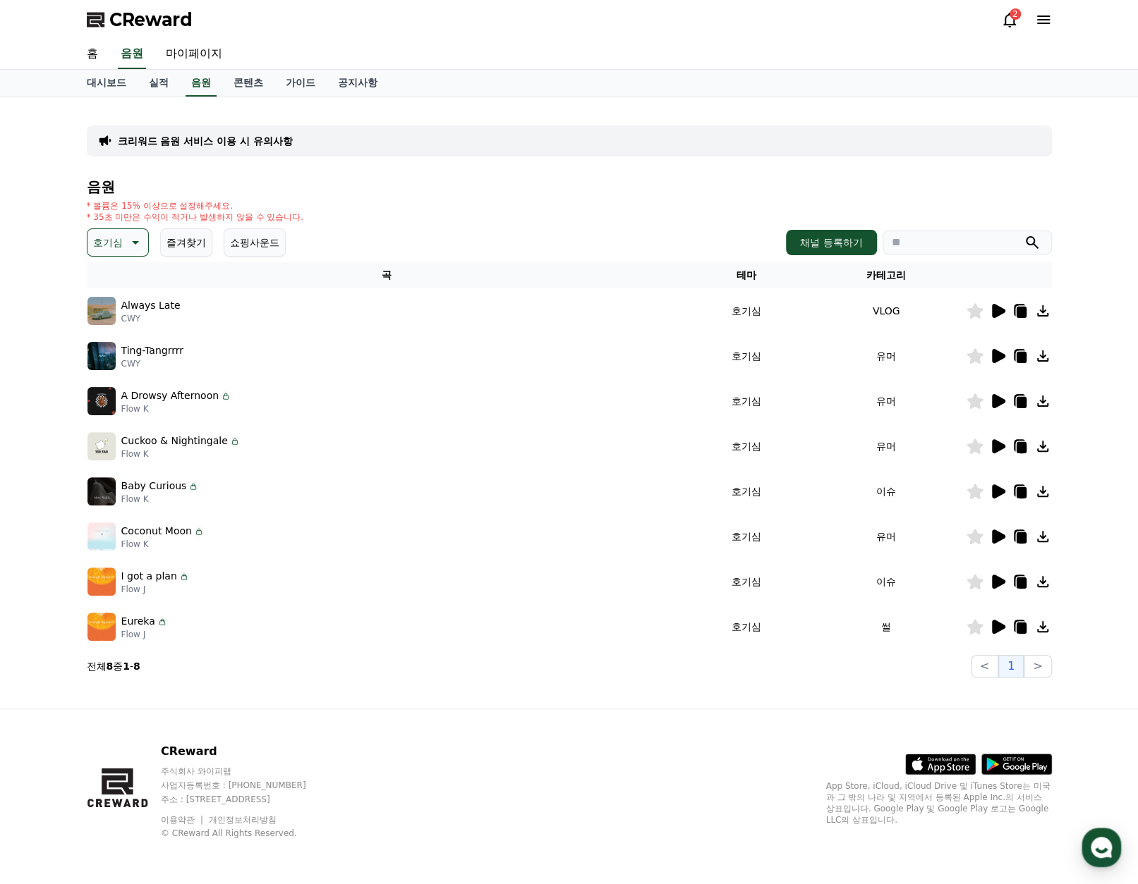
click at [989, 585] on icon at bounding box center [997, 581] width 17 height 17
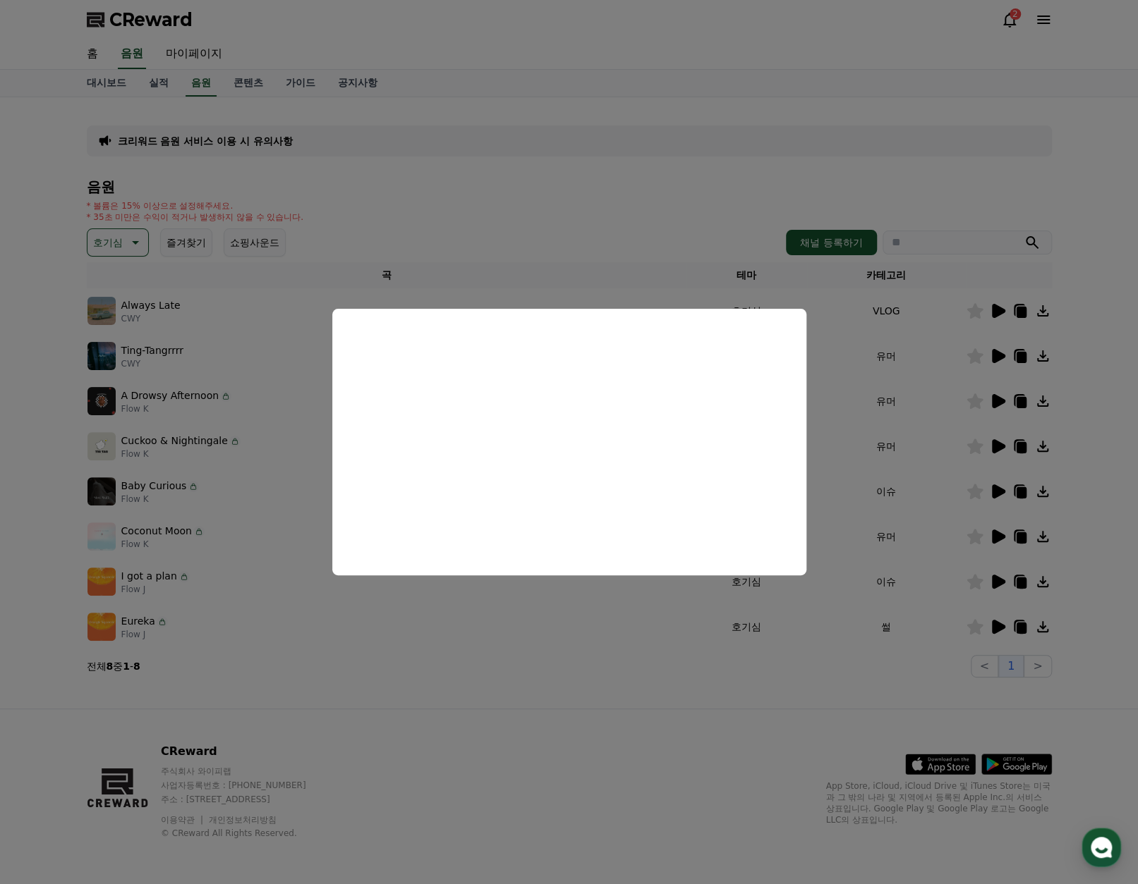
click at [1025, 585] on button "close modal" at bounding box center [569, 442] width 1138 height 884
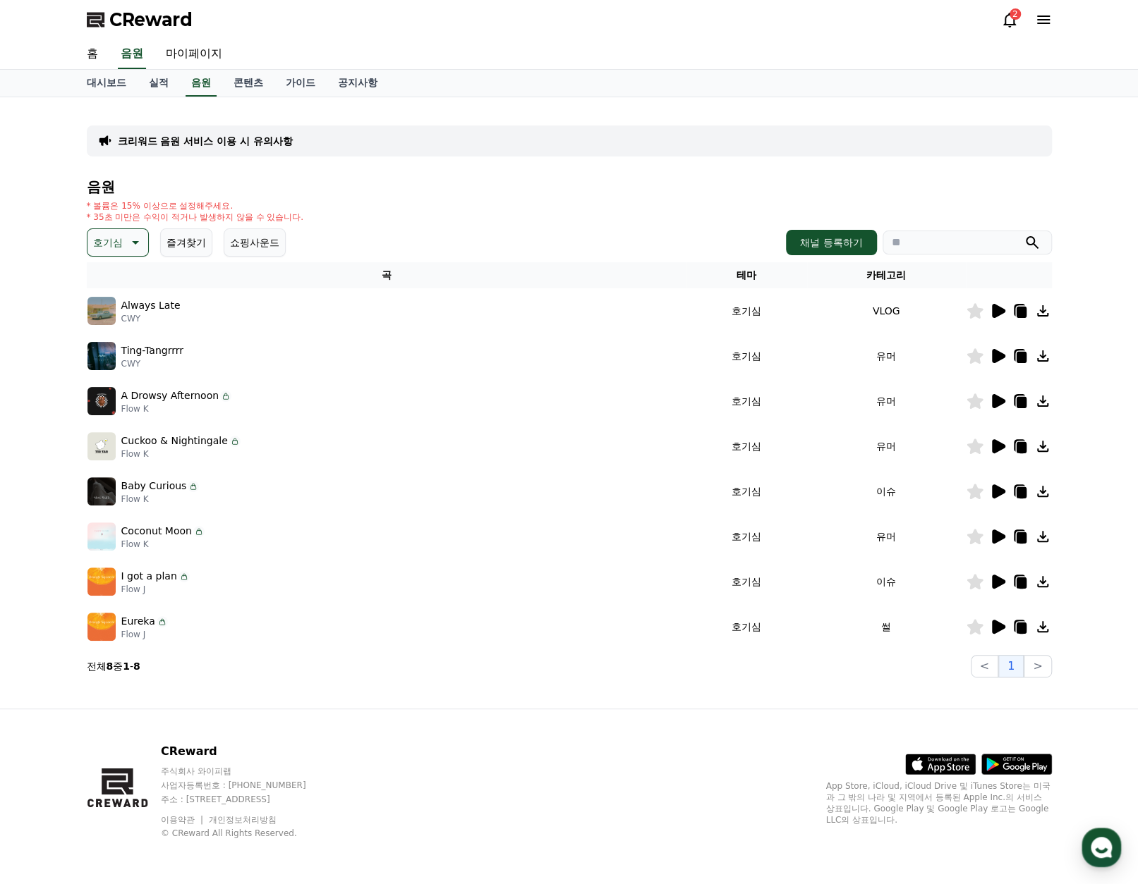
click at [1026, 583] on icon at bounding box center [1021, 583] width 10 height 11
